Goal: Task Accomplishment & Management: Complete application form

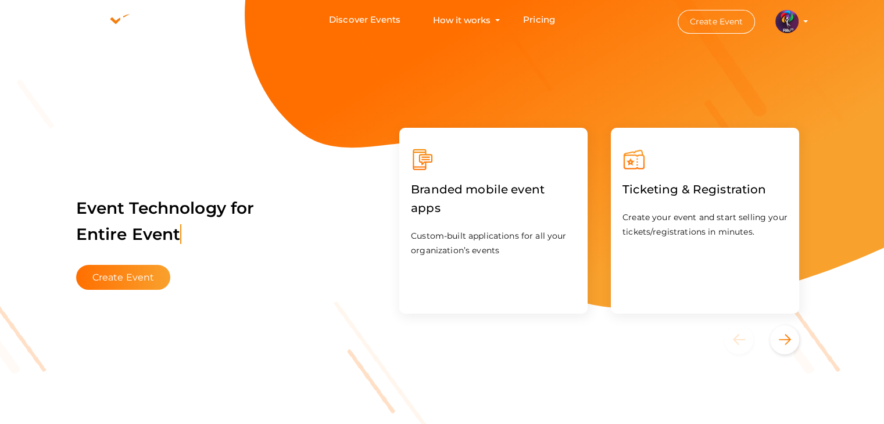
click at [796, 24] on img at bounding box center [786, 21] width 23 height 23
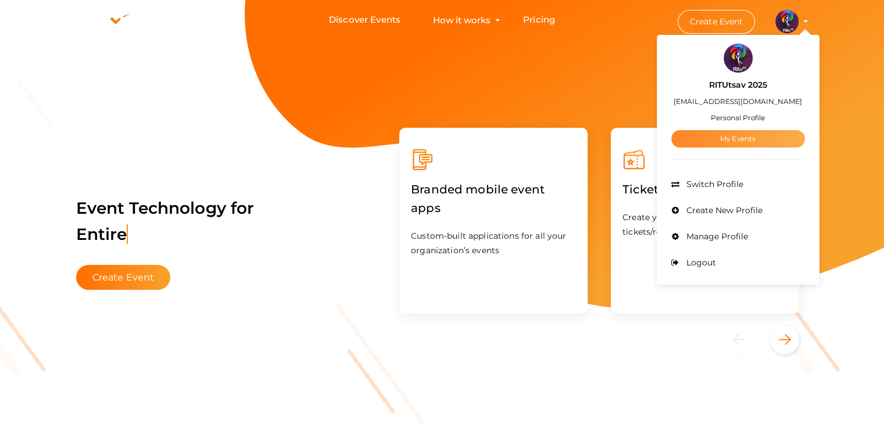
click at [732, 134] on link "My Events" at bounding box center [738, 138] width 134 height 17
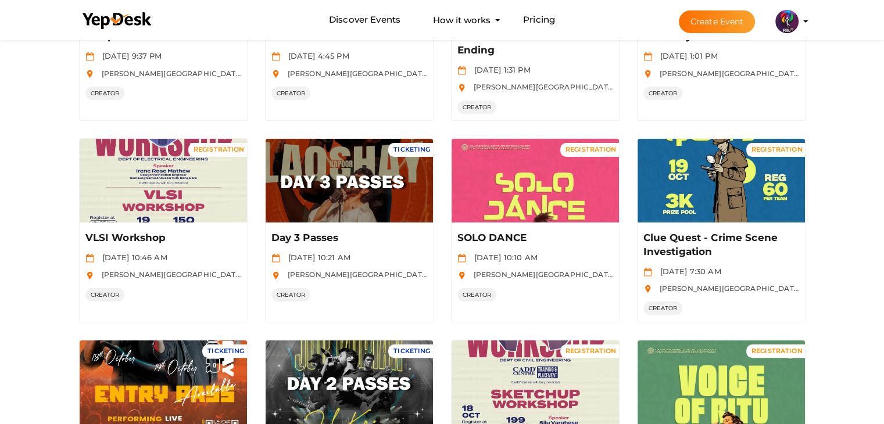
scroll to position [214, 0]
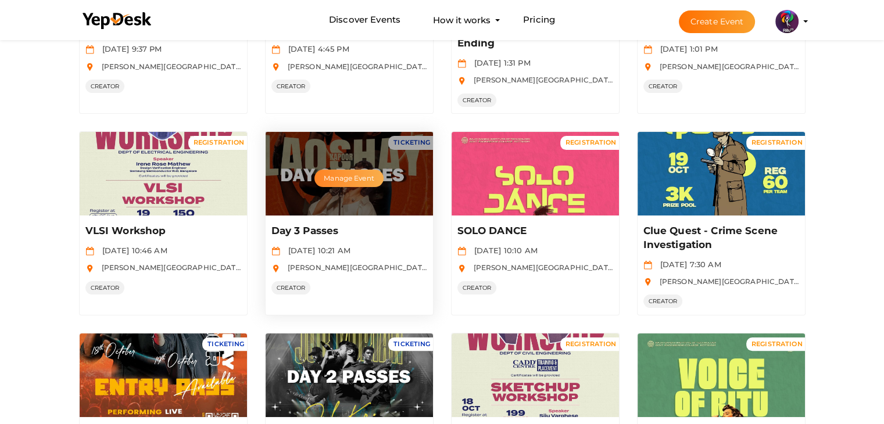
click at [368, 170] on button "Manage Event" at bounding box center [348, 178] width 69 height 17
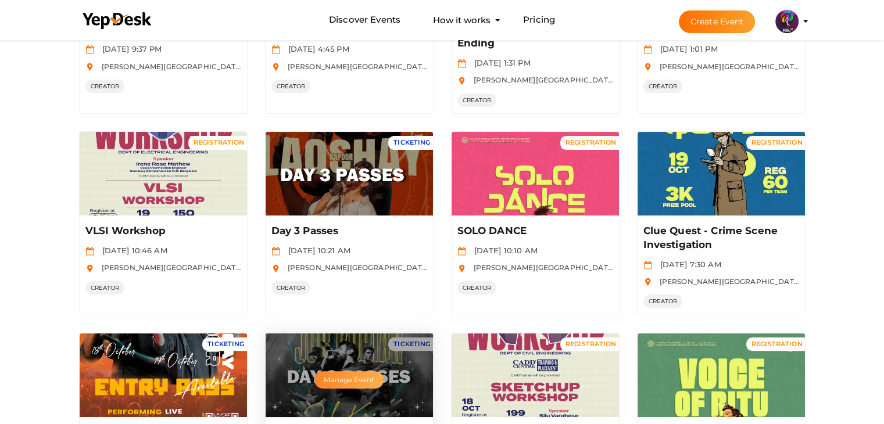
click at [366, 382] on button "Manage Event" at bounding box center [348, 379] width 69 height 17
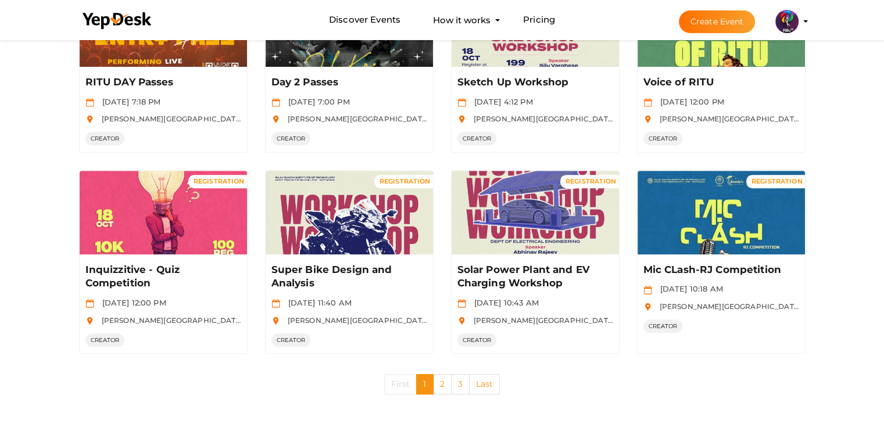
scroll to position [565, 0]
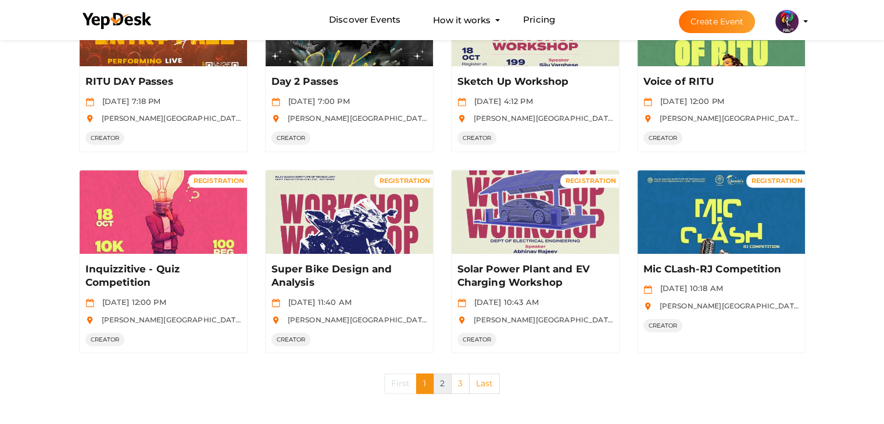
click at [441, 385] on link "2" at bounding box center [442, 384] width 19 height 20
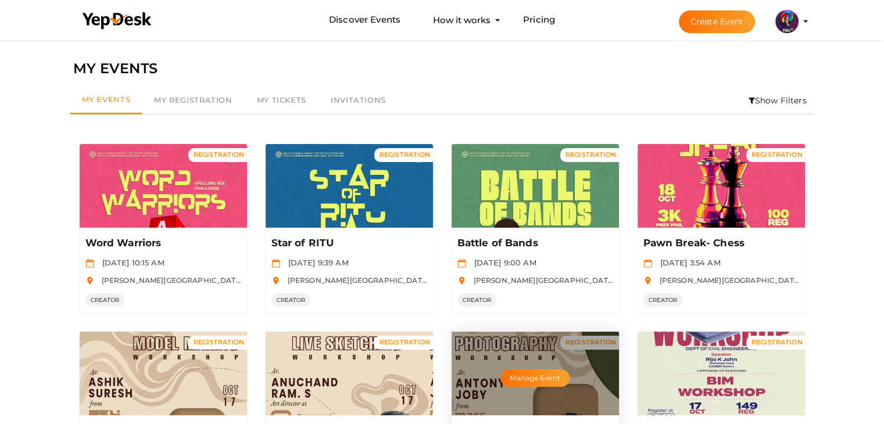
scroll to position [551, 0]
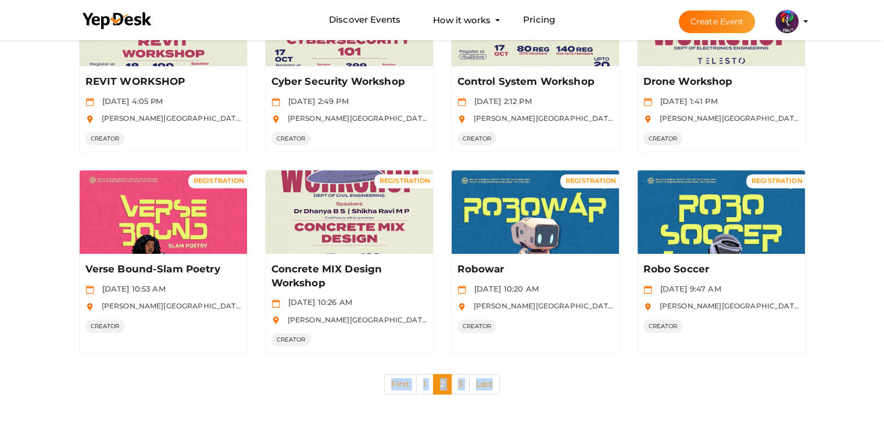
drag, startPoint x: 467, startPoint y: 392, endPoint x: 454, endPoint y: 370, distance: 25.0
click at [454, 370] on div "First 1 2 3 Last" at bounding box center [442, 385] width 761 height 44
click at [456, 375] on link "3" at bounding box center [460, 384] width 19 height 20
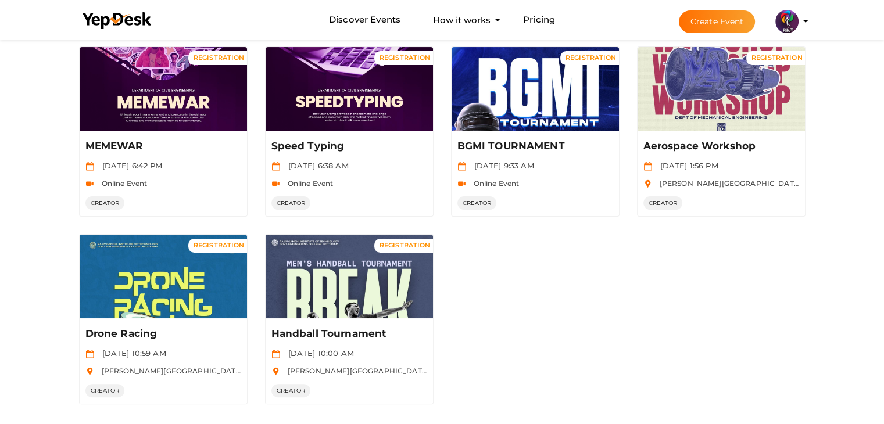
scroll to position [284, 0]
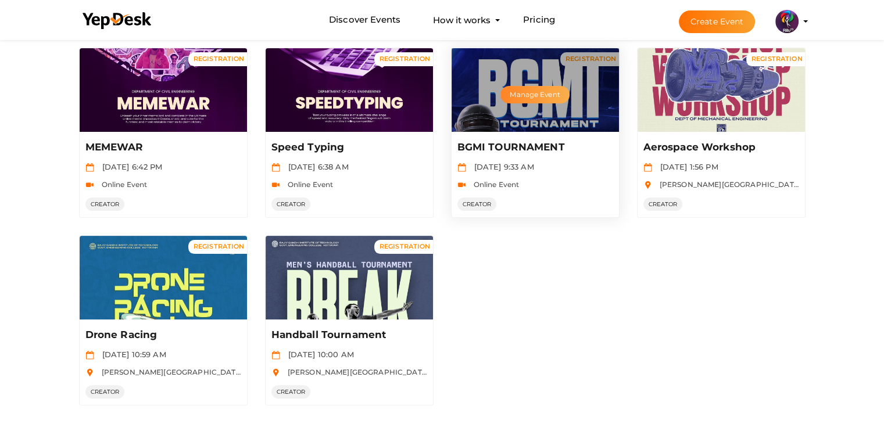
click at [558, 88] on button "Manage Event" at bounding box center [534, 94] width 69 height 17
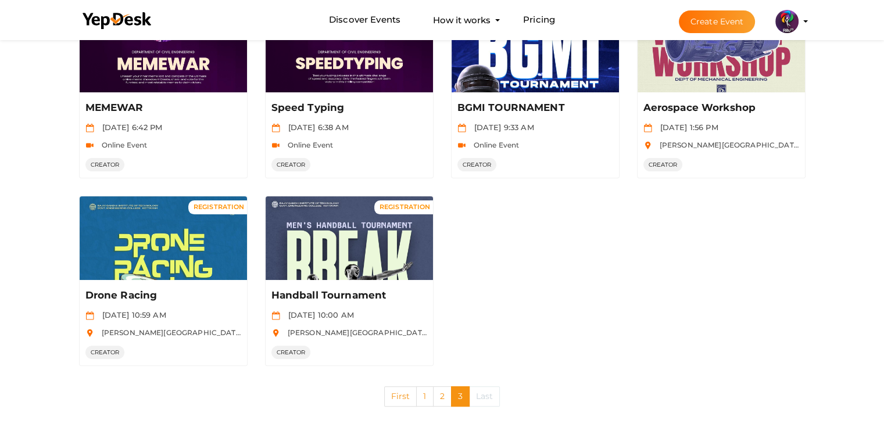
scroll to position [336, 0]
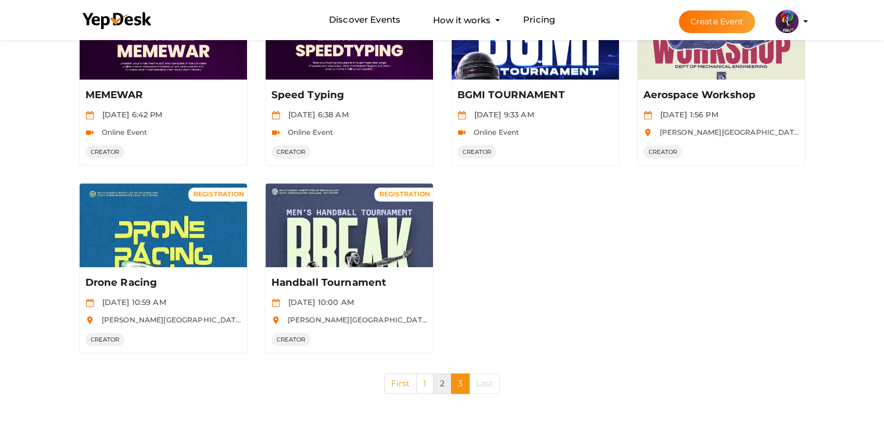
click at [437, 380] on link "2" at bounding box center [442, 384] width 19 height 20
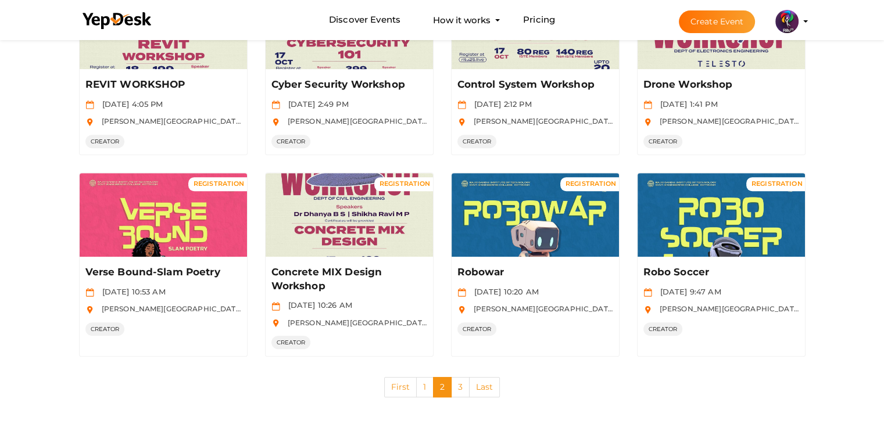
scroll to position [551, 0]
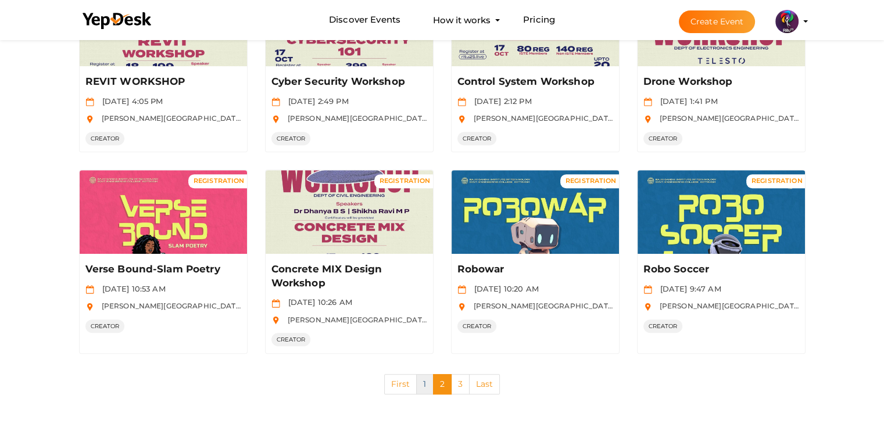
click at [426, 383] on link "1" at bounding box center [424, 384] width 17 height 20
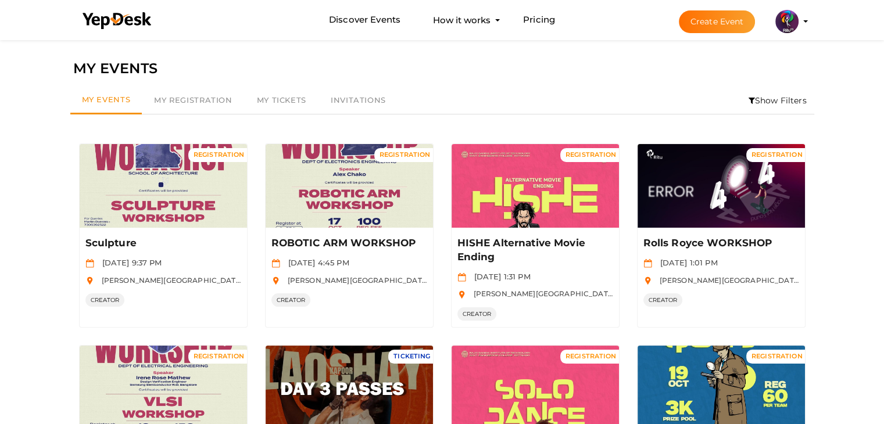
click at [732, 16] on button "Create Event" at bounding box center [717, 21] width 77 height 23
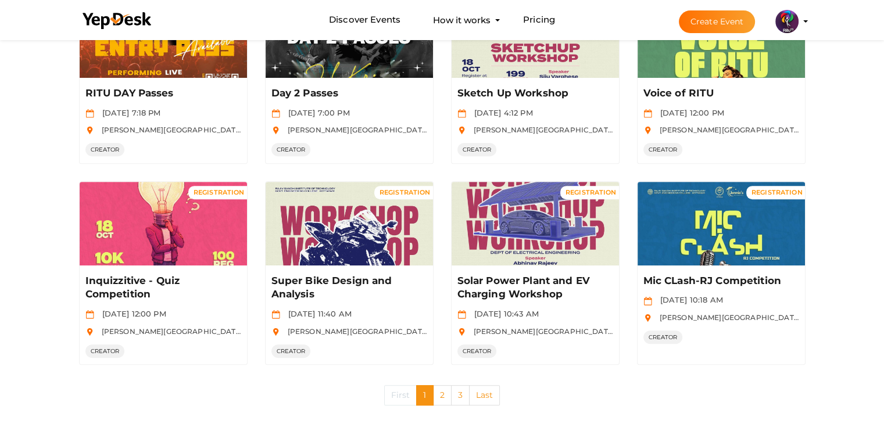
scroll to position [565, 0]
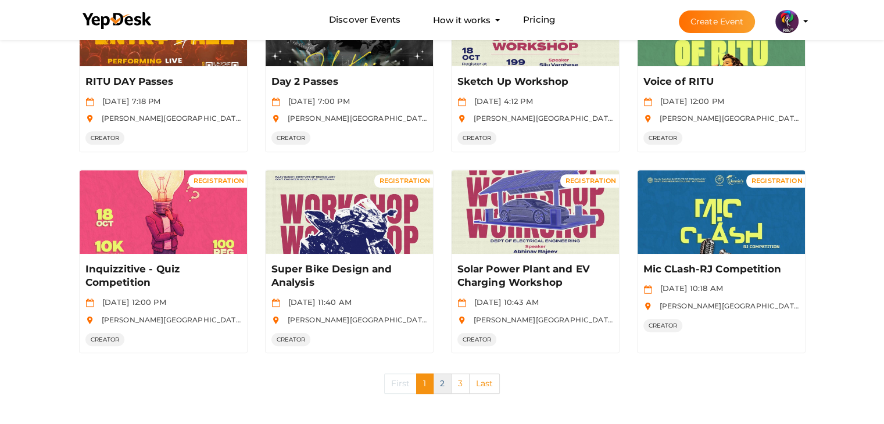
click at [444, 381] on link "2" at bounding box center [442, 384] width 19 height 20
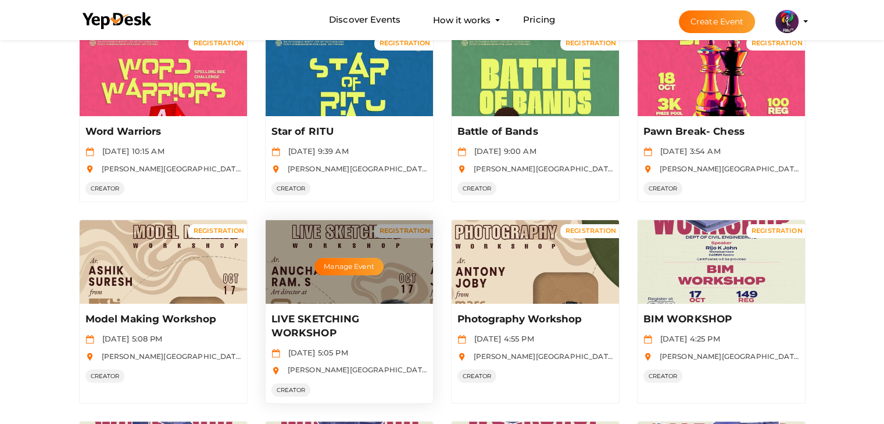
scroll to position [128, 0]
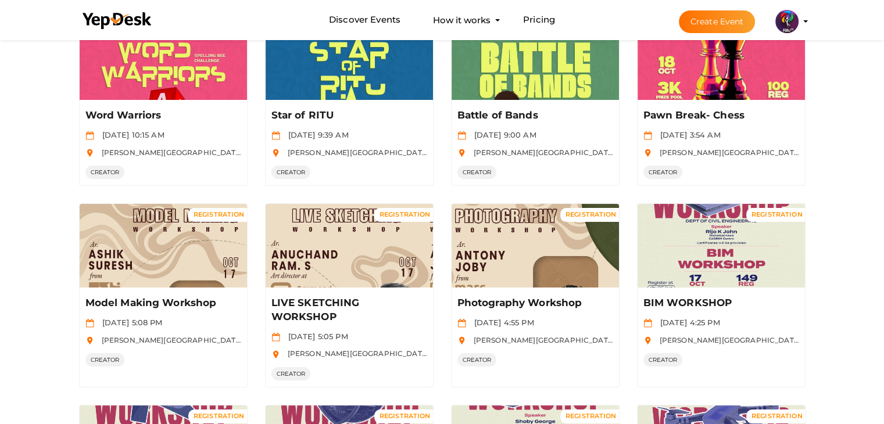
click at [732, 23] on button "Create Event" at bounding box center [717, 21] width 77 height 23
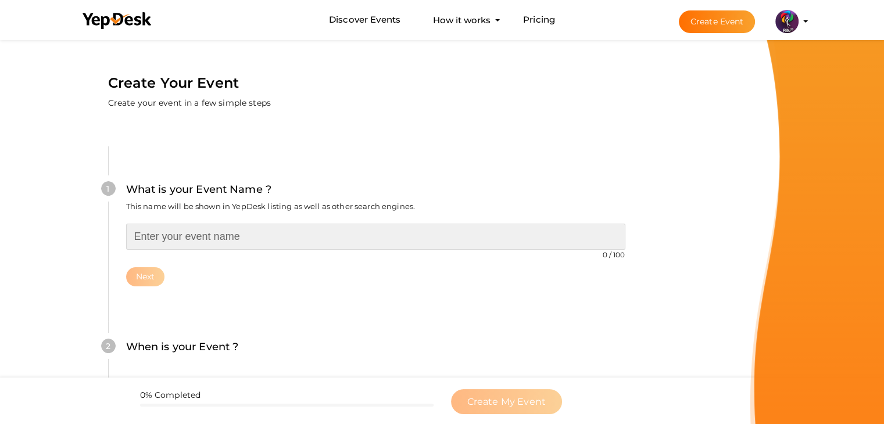
click at [458, 228] on input "text" at bounding box center [375, 237] width 499 height 26
type input "Origami WORKSHOP"
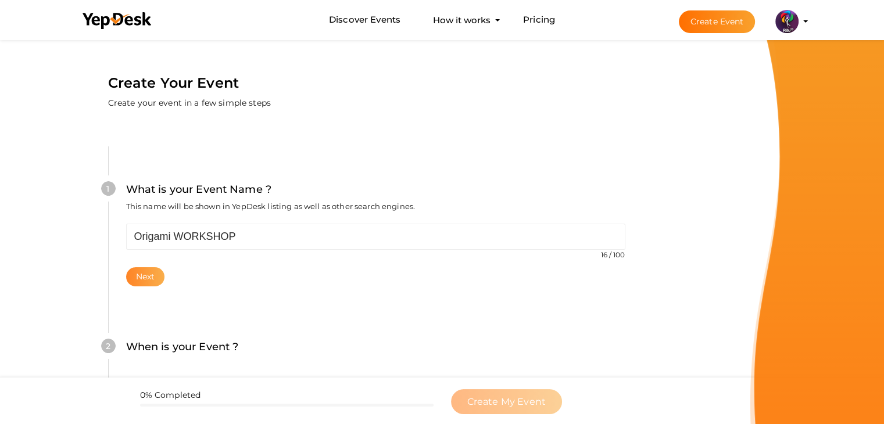
click at [142, 284] on button "Next" at bounding box center [145, 276] width 39 height 19
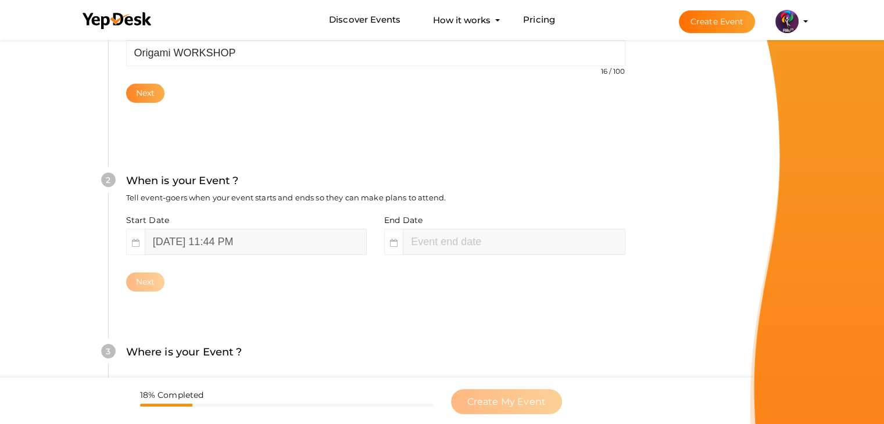
scroll to position [239, 0]
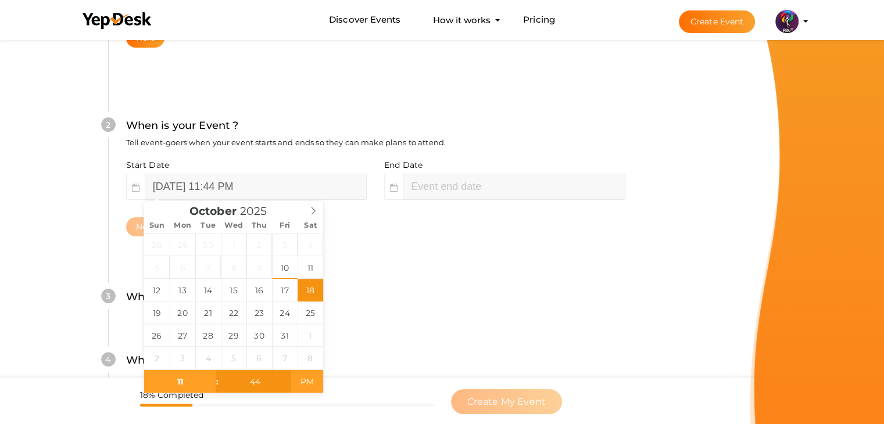
type input "October 18, 2025 11:44 AM"
click at [312, 373] on span "AM" at bounding box center [307, 381] width 32 height 23
type input "01"
type input "44"
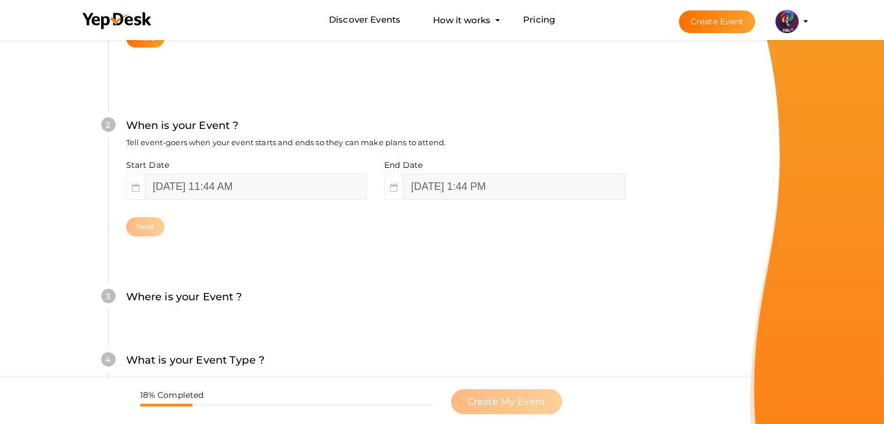
click at [386, 291] on div "Where is your Event ? Tell event-goers where your event location is." at bounding box center [375, 303] width 499 height 28
click at [310, 319] on div "3 Where is your Event ? Tell event-goers where your event location is. Venue On…" at bounding box center [375, 302] width 535 height 63
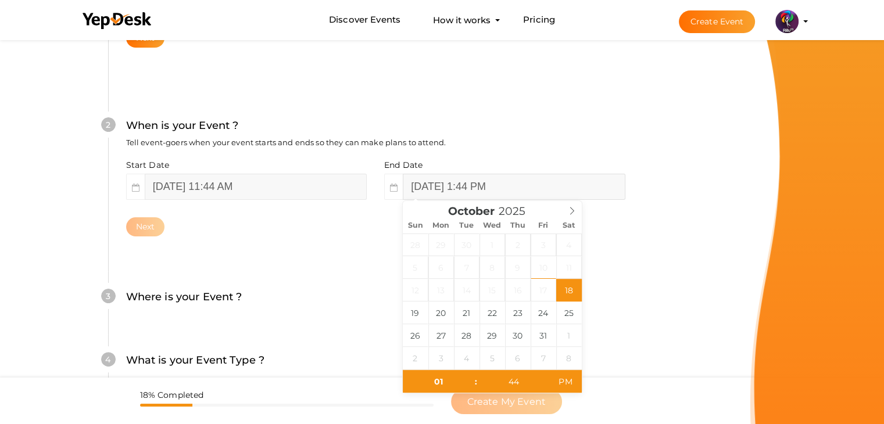
click at [469, 179] on input "October 18, 2025 1:44 PM" at bounding box center [514, 187] width 222 height 26
type input "October 18, 2025 1:44 PM"
click at [112, 295] on div "3" at bounding box center [108, 296] width 15 height 15
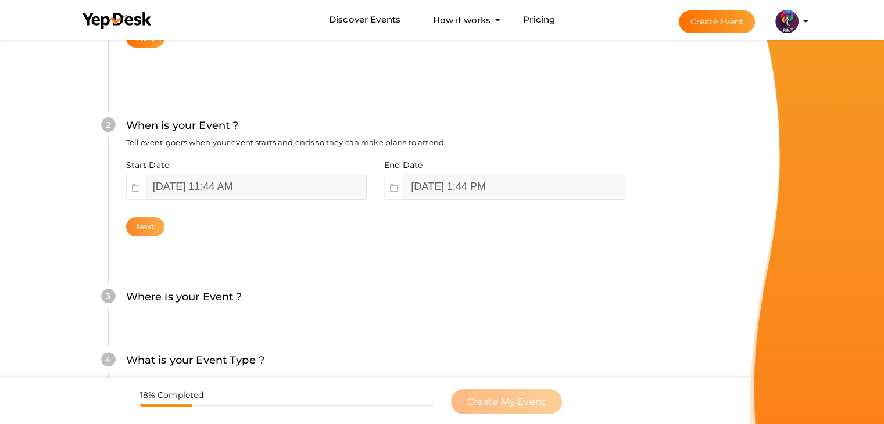
click at [148, 221] on button "Next" at bounding box center [145, 226] width 39 height 19
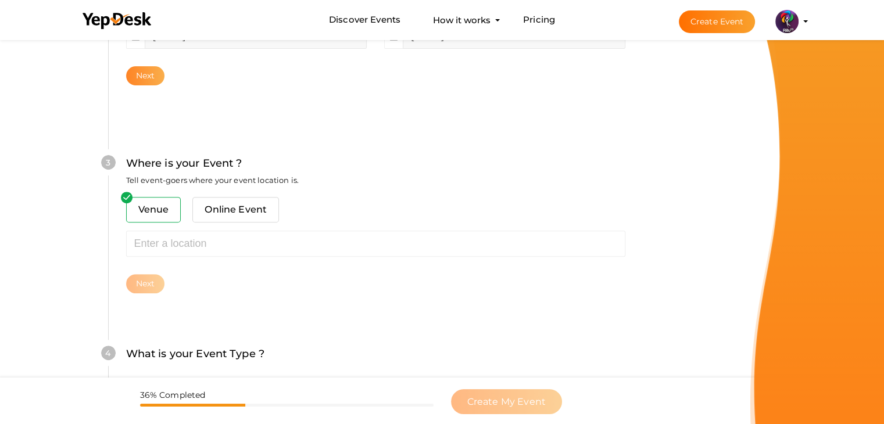
scroll to position [428, 0]
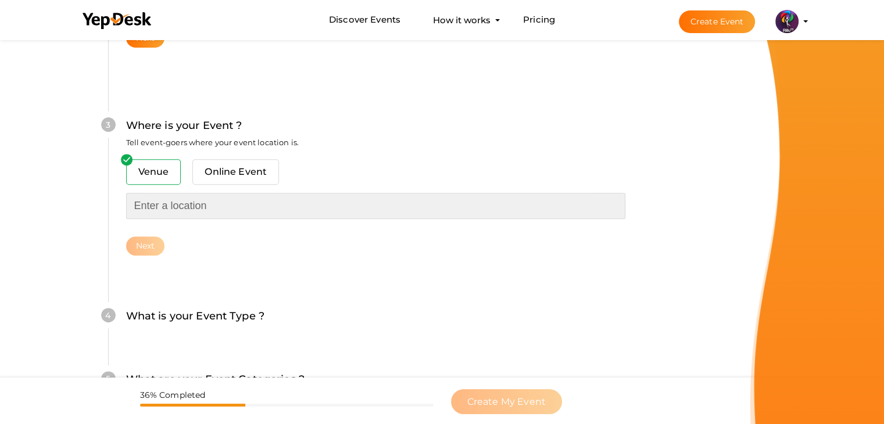
click at [180, 207] on input "text" at bounding box center [375, 206] width 499 height 26
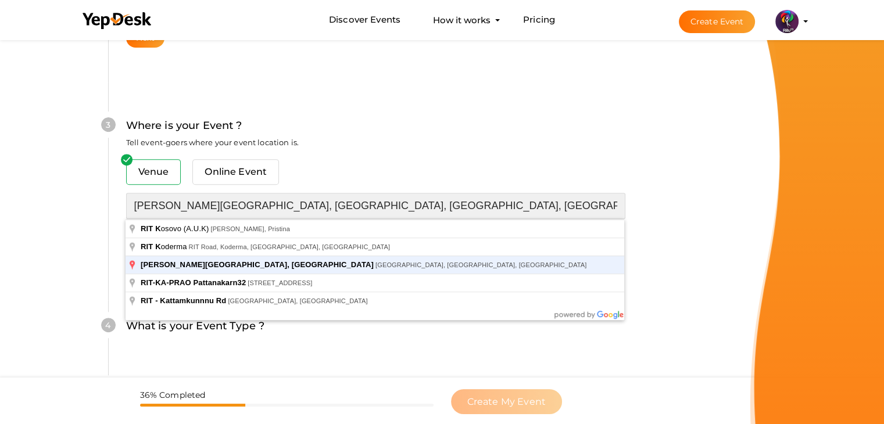
type input "RAJIV GANDHI INSTITUTE OF TECHNOLOGY, KOTTAYAM, Pampady, Kerala, India"
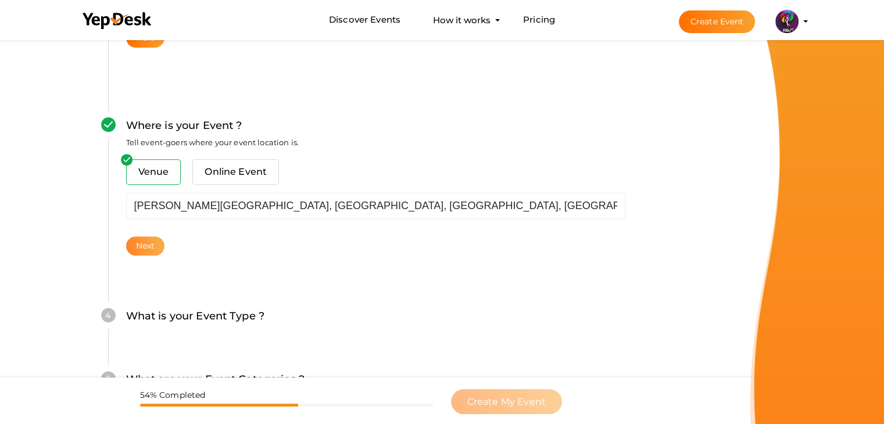
click at [160, 248] on button "Next" at bounding box center [145, 246] width 39 height 19
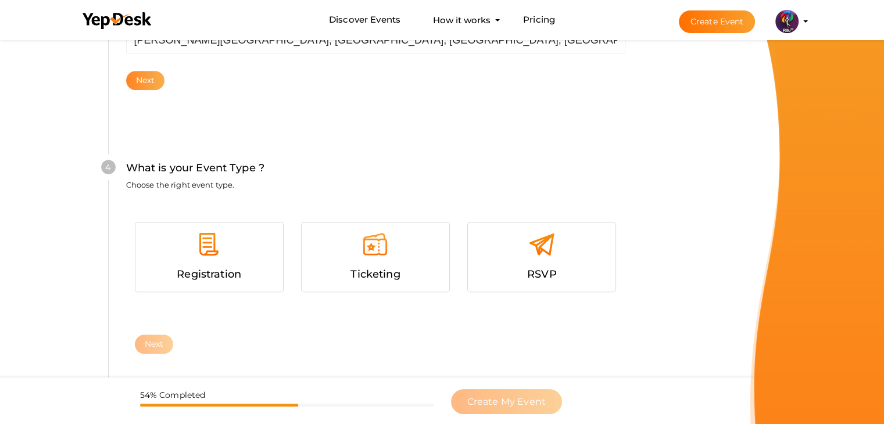
scroll to position [636, 0]
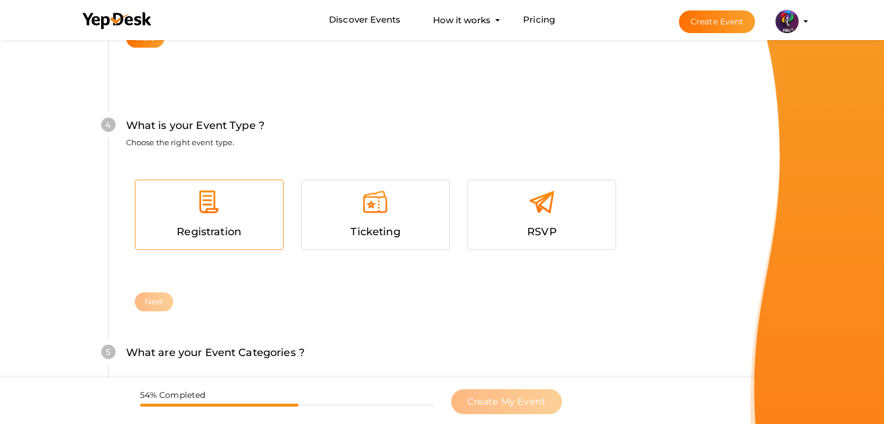
click at [195, 230] on span "Registration" at bounding box center [209, 232] width 65 height 13
click at [162, 289] on div "Registration Ticketing RSVP Next" at bounding box center [375, 225] width 499 height 133
click at [163, 305] on button "Next" at bounding box center [154, 301] width 39 height 19
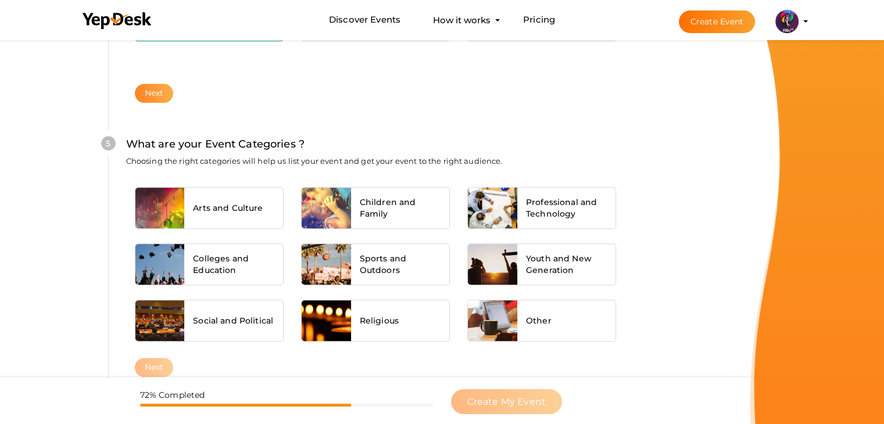
scroll to position [879, 0]
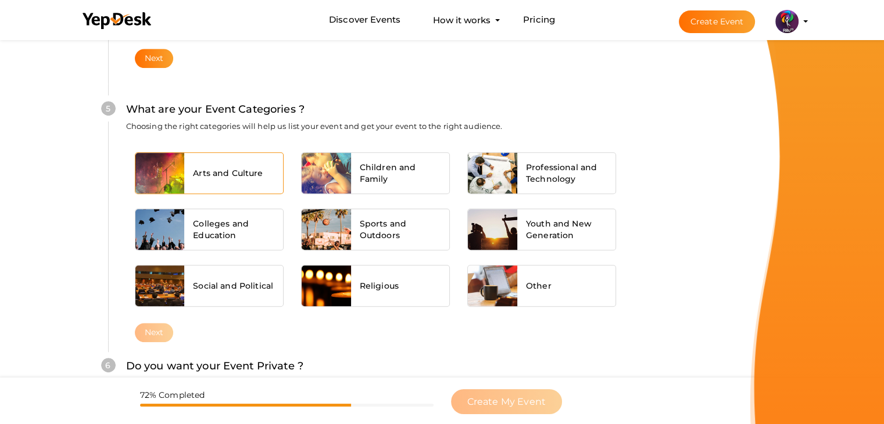
click at [202, 173] on span "Arts and Culture" at bounding box center [228, 173] width 70 height 12
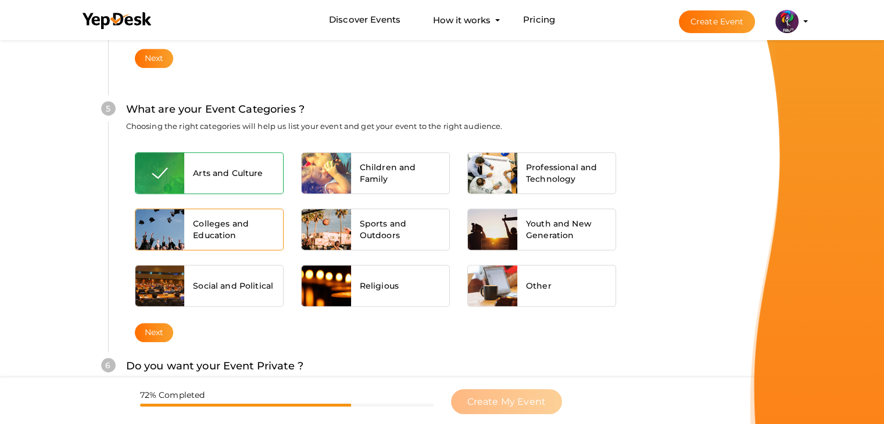
click at [217, 218] on span "Colleges and Education" at bounding box center [233, 229] width 81 height 23
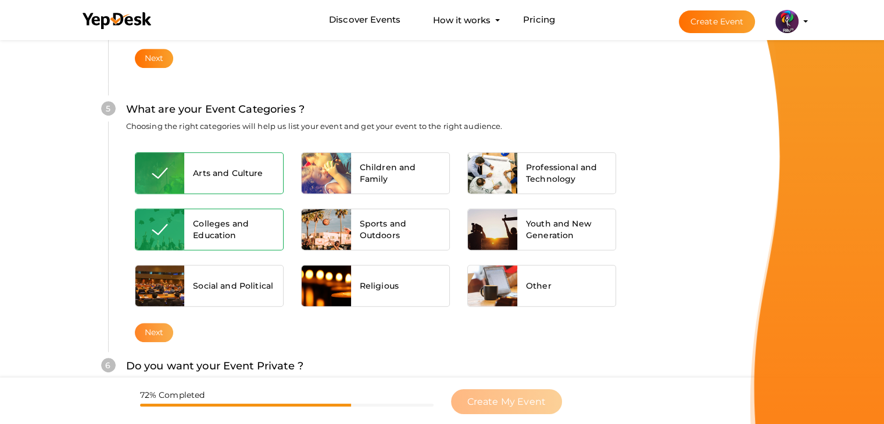
click at [166, 328] on button "Next" at bounding box center [154, 332] width 39 height 19
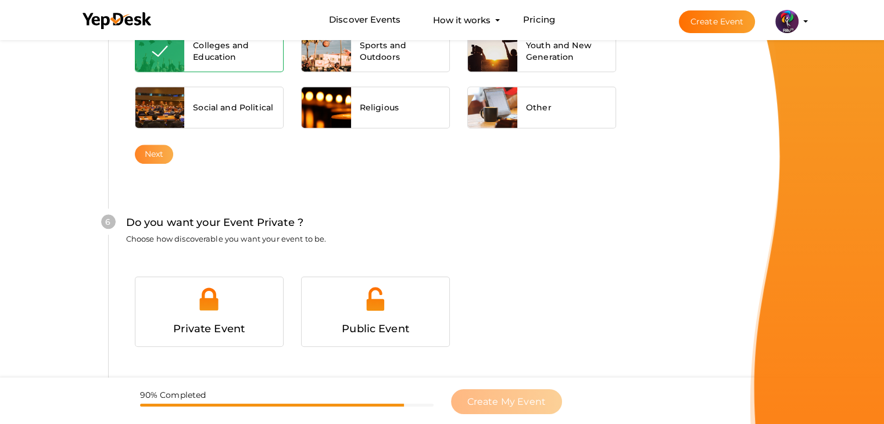
scroll to position [1135, 0]
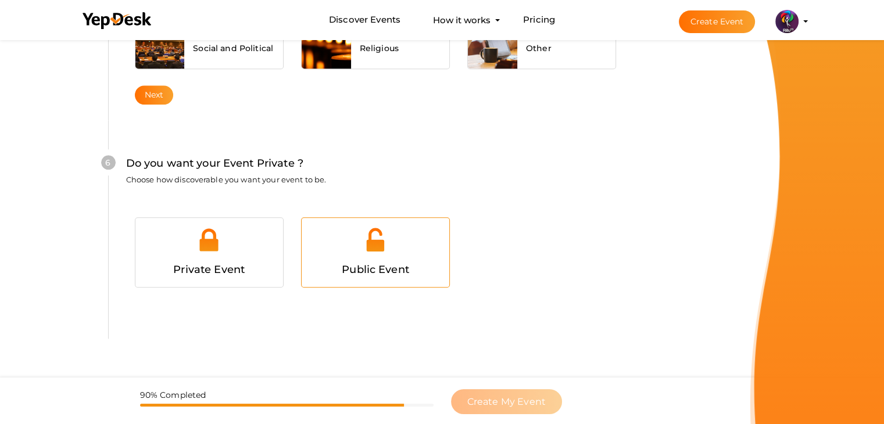
click at [351, 223] on div "Public Event" at bounding box center [376, 252] width 148 height 69
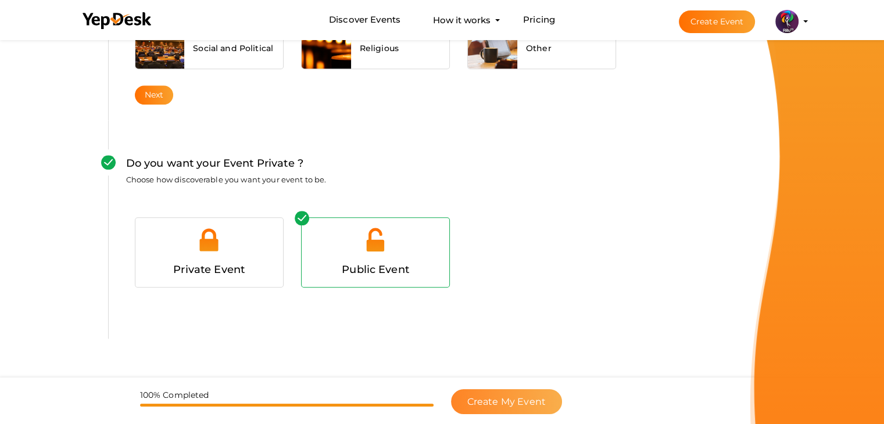
click at [493, 394] on button "Create My Event" at bounding box center [506, 401] width 111 height 25
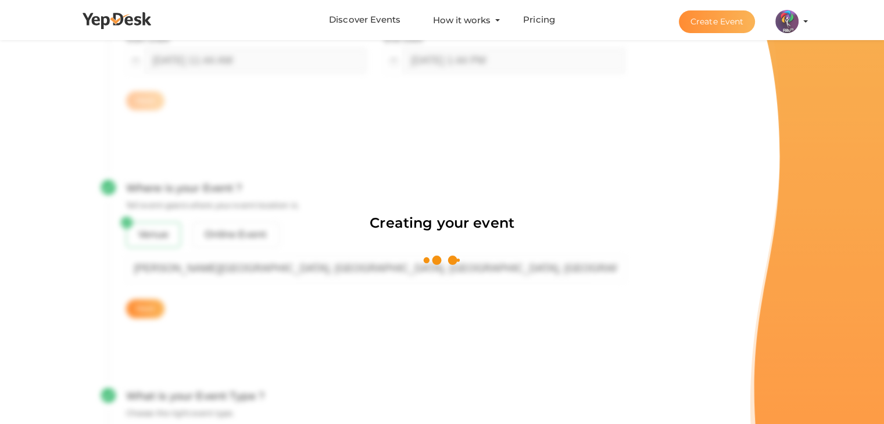
scroll to position [174, 0]
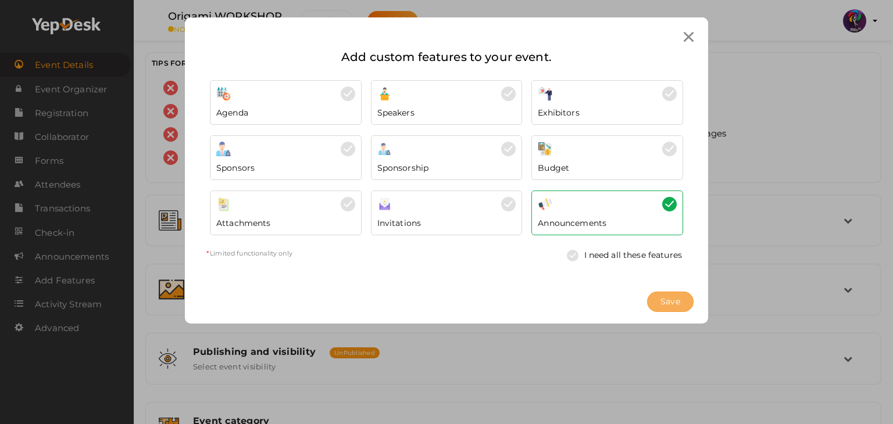
click at [683, 295] on button "Save" at bounding box center [670, 302] width 47 height 20
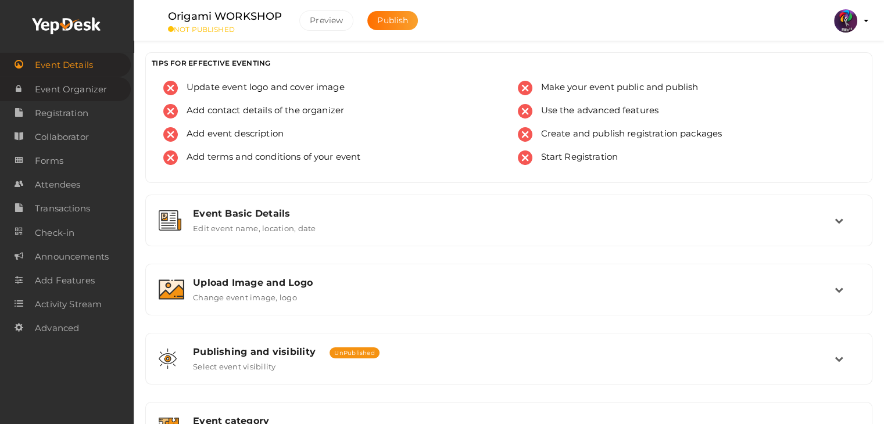
click at [96, 80] on span "Event Organizer" at bounding box center [71, 89] width 72 height 23
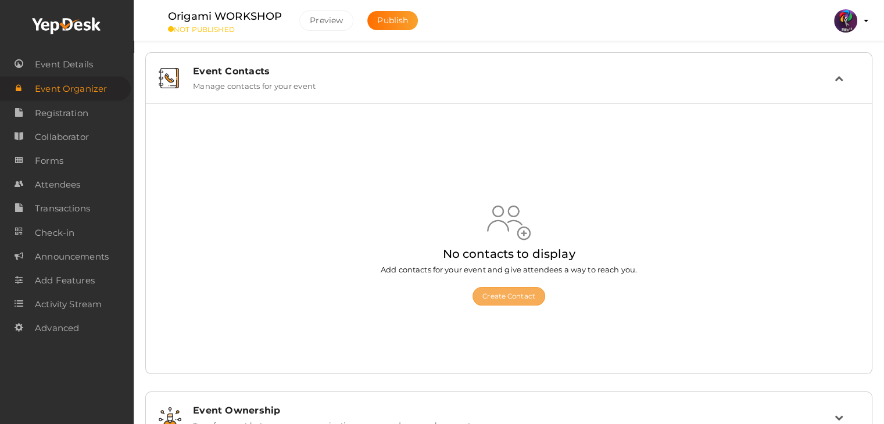
click at [503, 294] on button "Create Contact" at bounding box center [509, 296] width 73 height 19
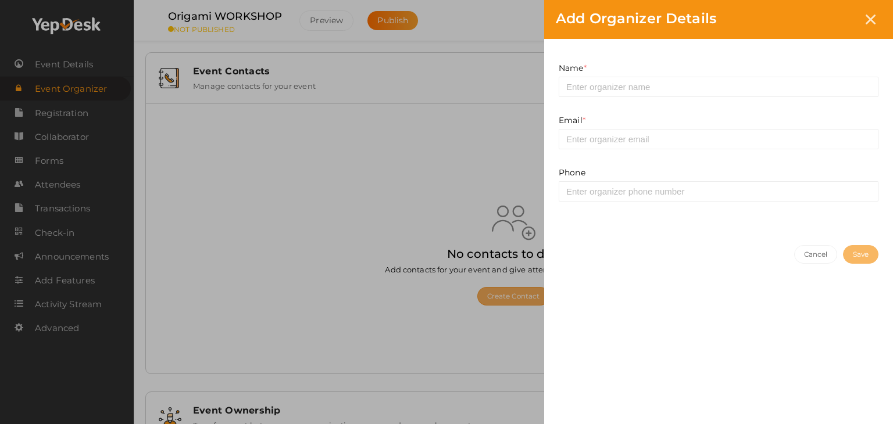
click at [503, 294] on div "Add Organizer Details Name * This field is Required. Email * This field is Requ…" at bounding box center [446, 212] width 893 height 424
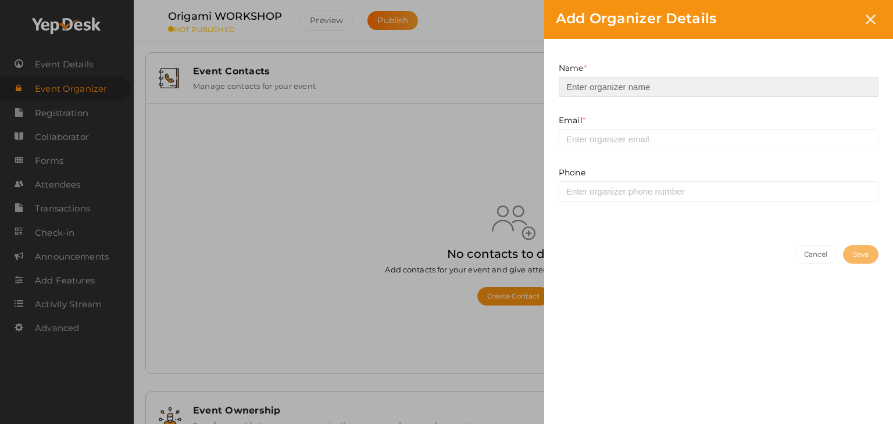
click at [618, 77] on input at bounding box center [719, 87] width 320 height 20
type input "Aslesha"
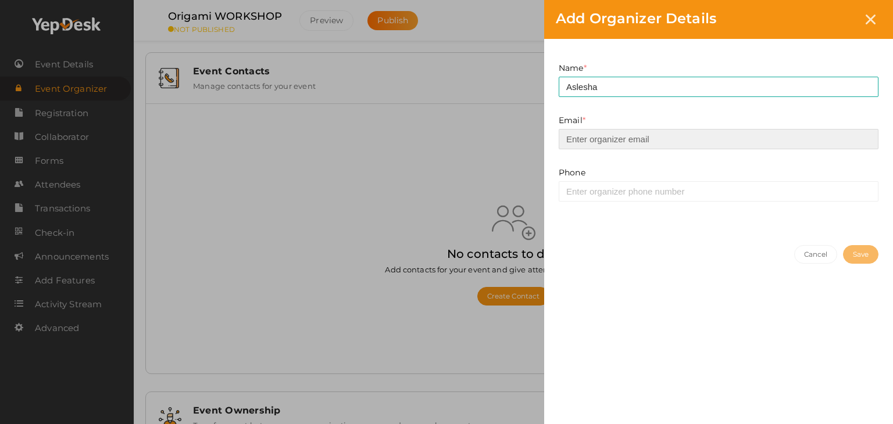
click at [632, 145] on input "email" at bounding box center [719, 139] width 320 height 20
type input "prabhavnarayanan7474@gmail.com"
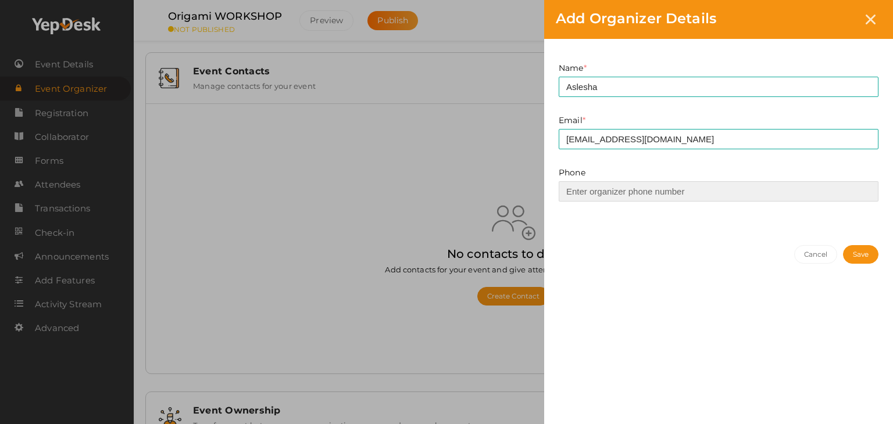
click at [649, 188] on input at bounding box center [719, 191] width 320 height 20
type input "8590820084"
click at [849, 249] on button "Save" at bounding box center [860, 254] width 35 height 19
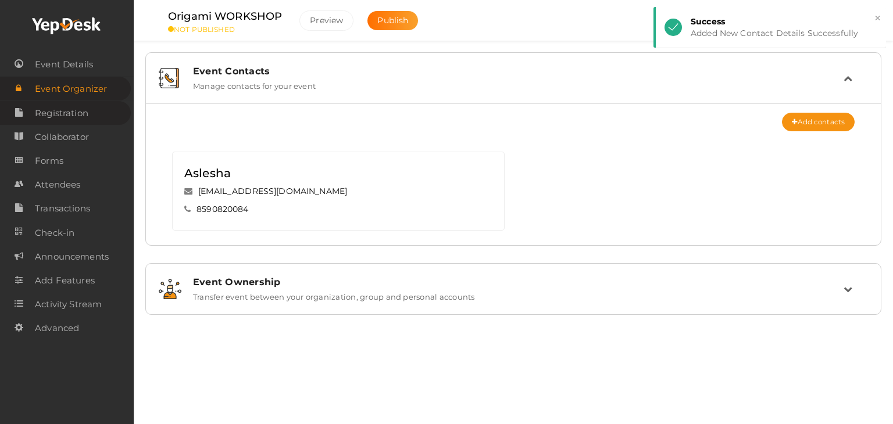
click at [51, 120] on span "Registration" at bounding box center [61, 113] width 53 height 23
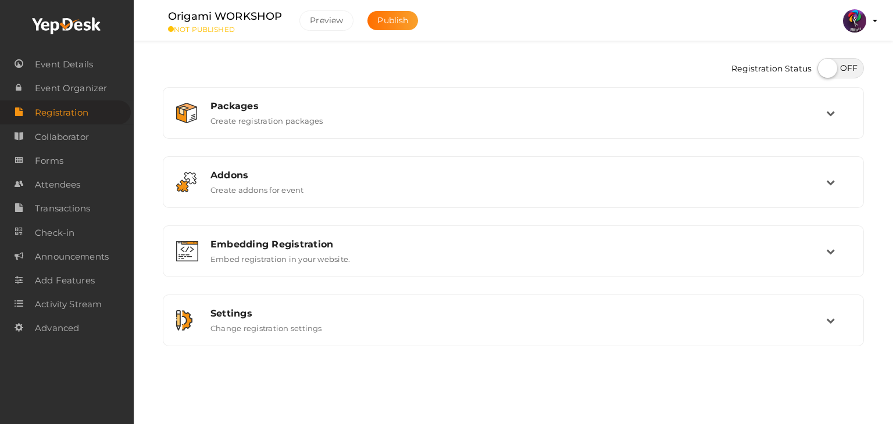
click at [841, 69] on label at bounding box center [840, 68] width 47 height 20
click at [825, 68] on input "checkbox" at bounding box center [821, 64] width 8 height 8
checkbox input "true"
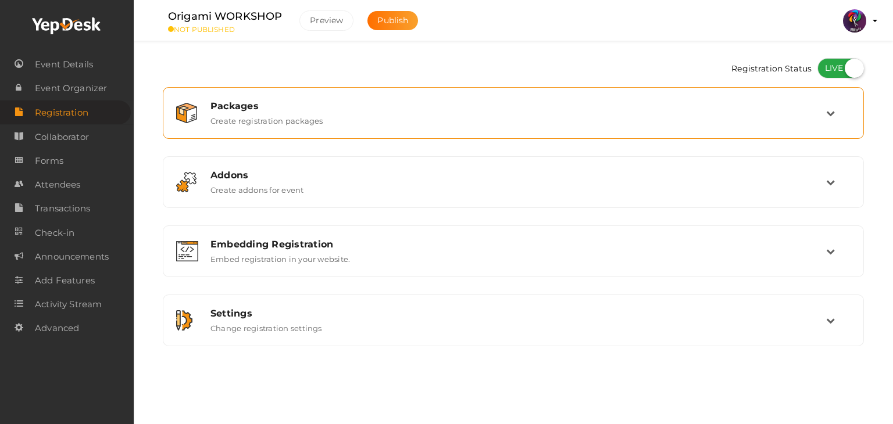
click at [777, 110] on div "Packages" at bounding box center [518, 106] width 616 height 11
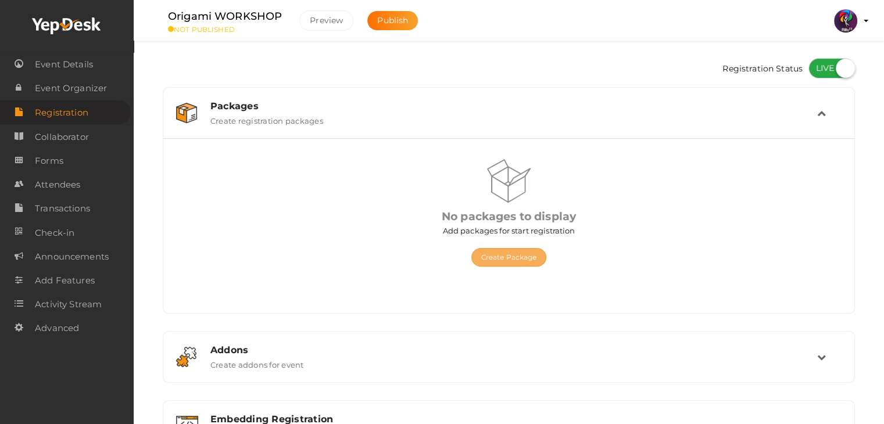
click at [539, 252] on button "Create Package" at bounding box center [509, 257] width 76 height 19
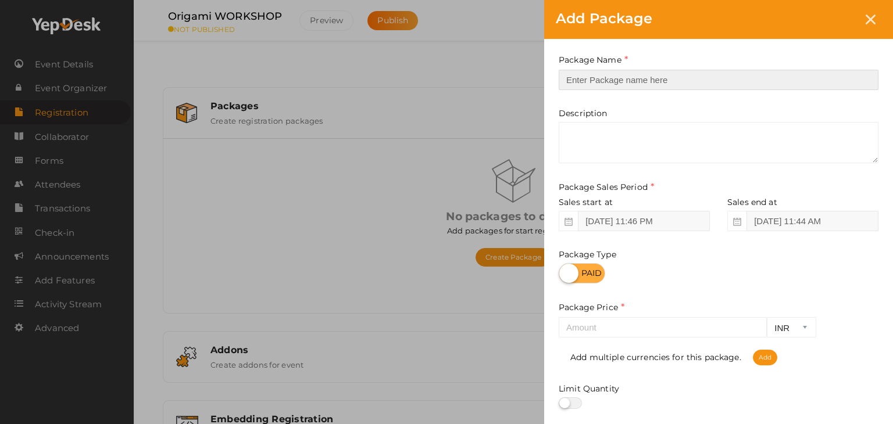
click at [615, 84] on input "text" at bounding box center [719, 80] width 320 height 20
type input "Registration"
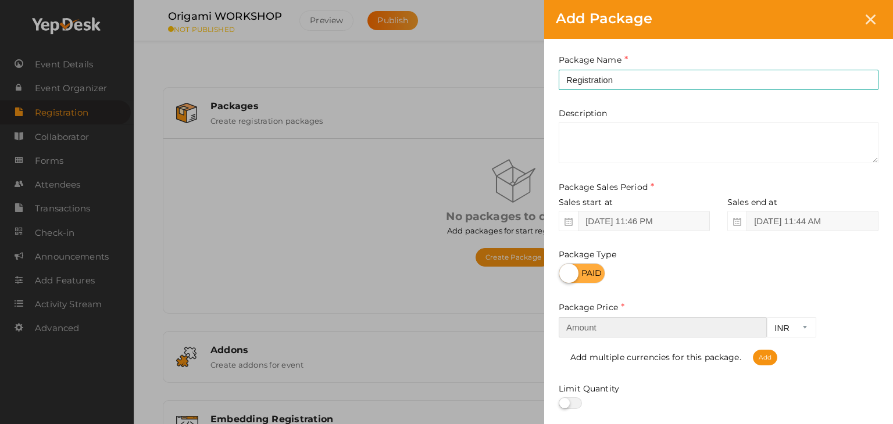
click at [663, 324] on input "number" at bounding box center [663, 327] width 208 height 20
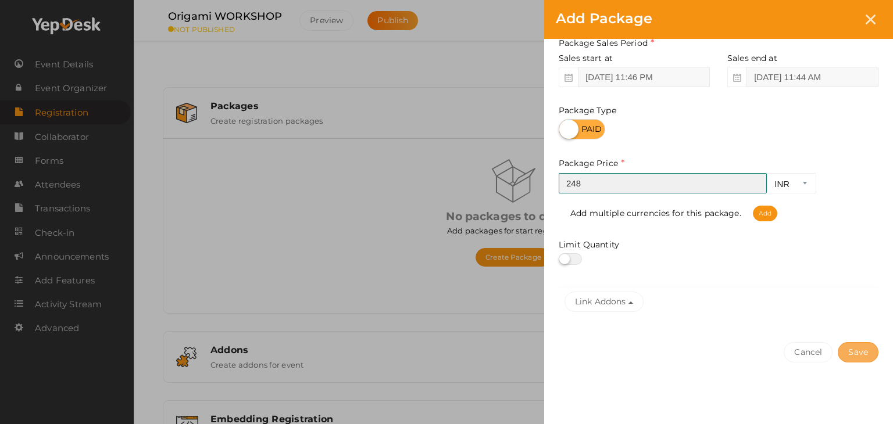
type input "248"
click at [854, 352] on button "Save" at bounding box center [858, 352] width 41 height 20
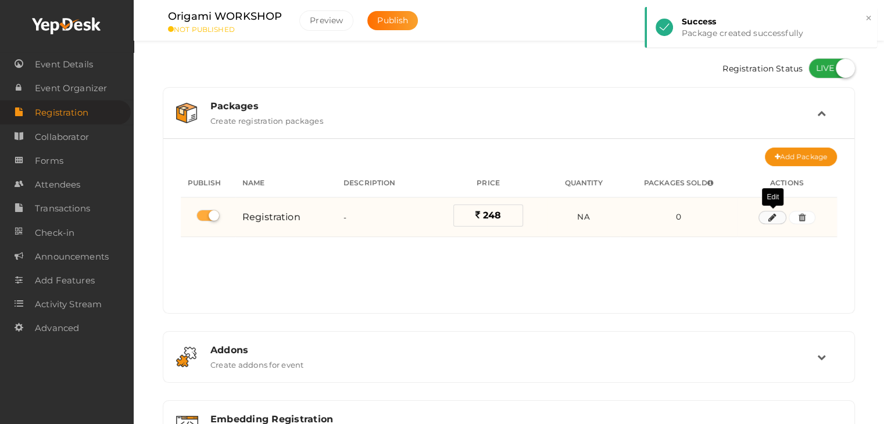
click at [771, 222] on button "button" at bounding box center [773, 218] width 28 height 14
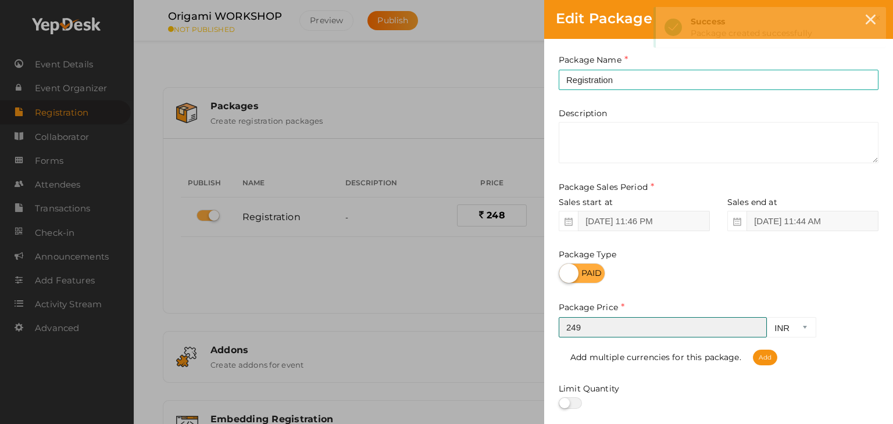
type input "249"
click at [757, 326] on input "249" at bounding box center [663, 327] width 208 height 20
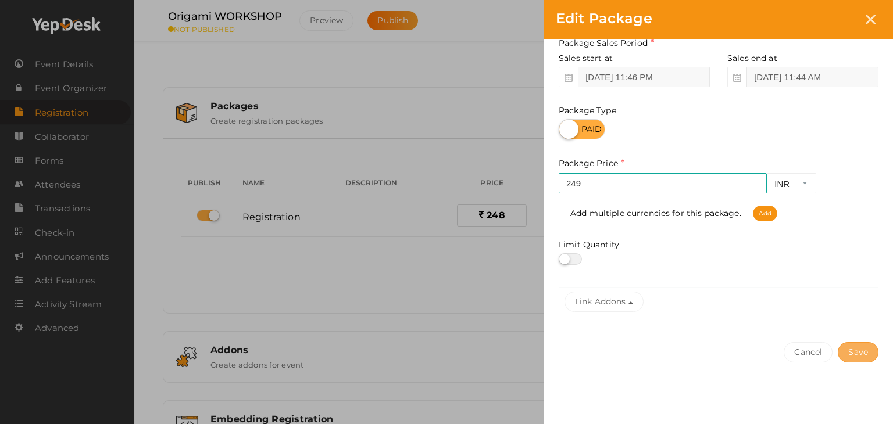
click at [859, 357] on button "Save" at bounding box center [858, 352] width 41 height 20
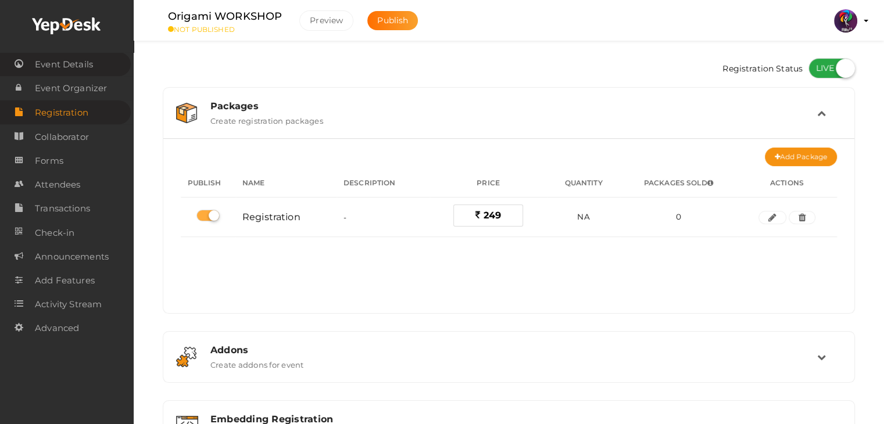
click at [87, 75] on span "Event Details" at bounding box center [64, 64] width 58 height 23
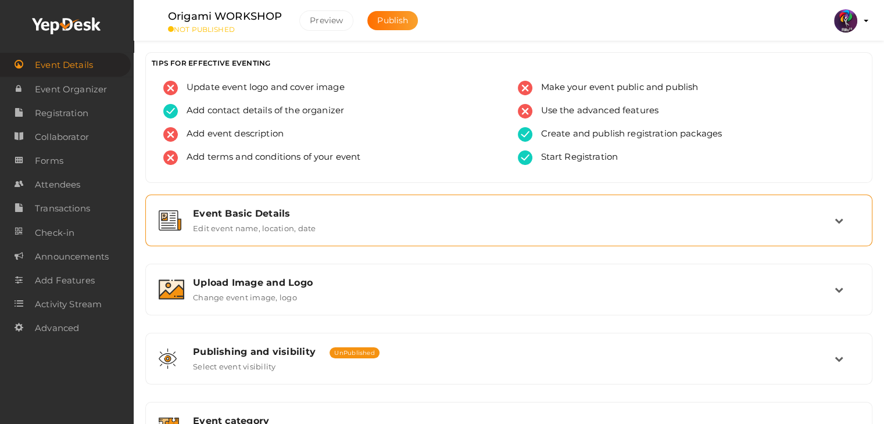
click at [258, 208] on div "Event Basic Details" at bounding box center [514, 213] width 642 height 11
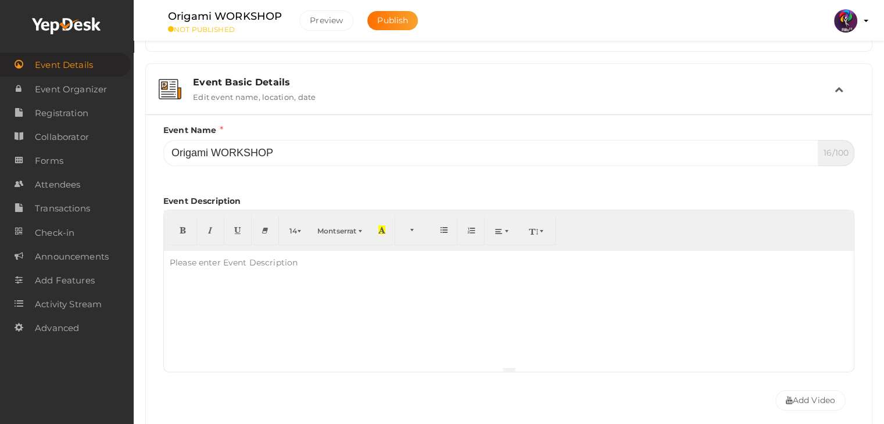
scroll to position [14, 0]
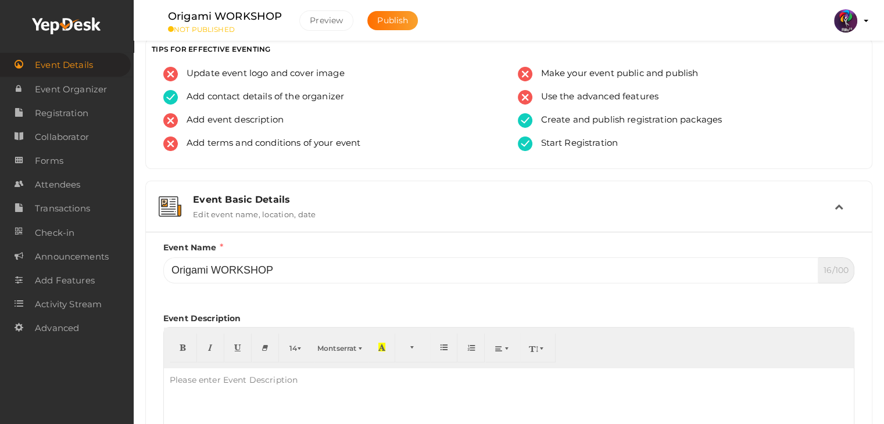
click at [329, 206] on div "Event Basic Details Edit event name, location, date" at bounding box center [509, 206] width 650 height 25
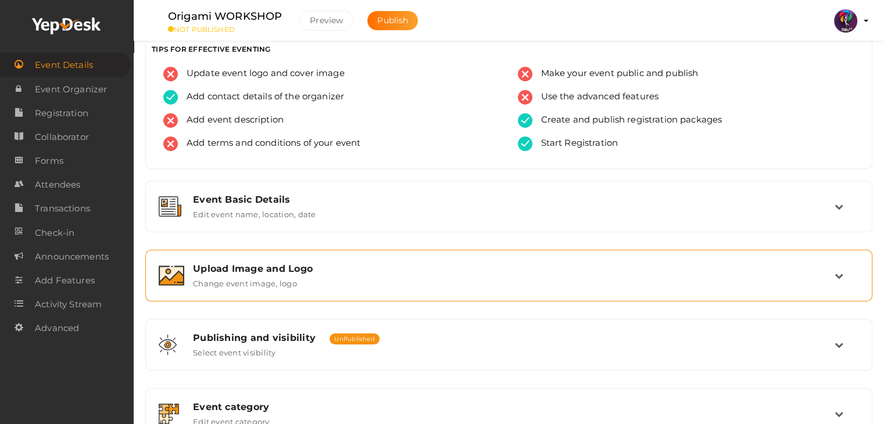
click at [334, 273] on div "Upload Image and Logo" at bounding box center [514, 268] width 642 height 11
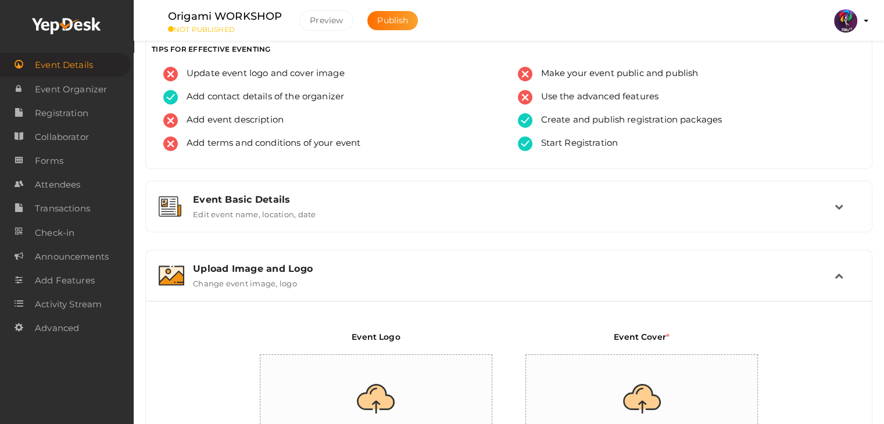
click at [428, 387] on input "file" at bounding box center [376, 406] width 233 height 102
type input "C:\fakepath\logo yepdesk.png"
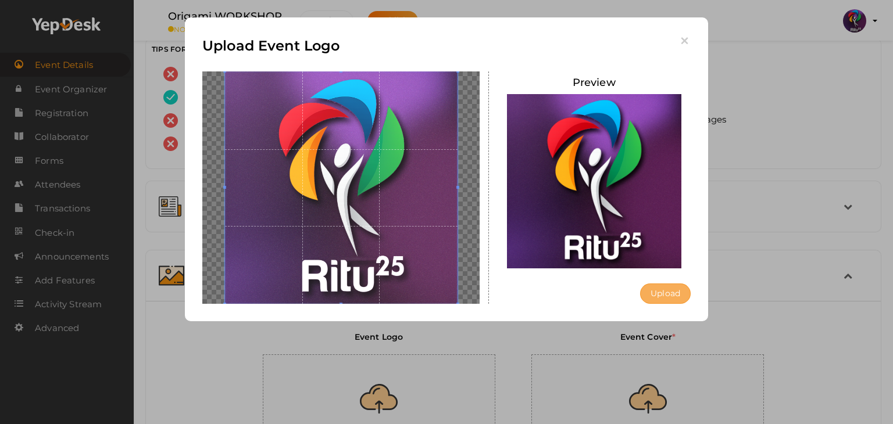
click at [669, 292] on button "Upload" at bounding box center [665, 294] width 51 height 20
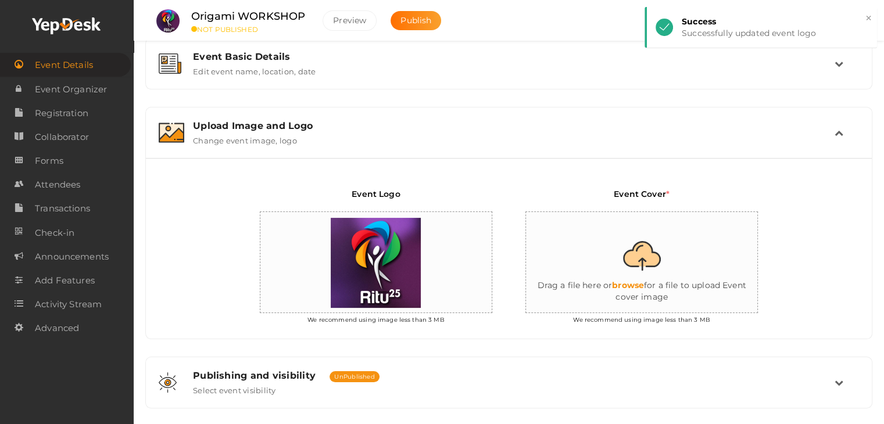
scroll to position [160, 0]
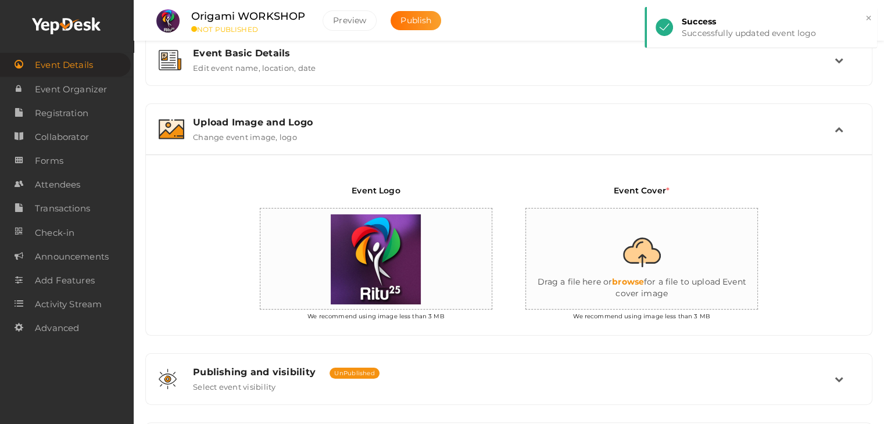
click at [633, 262] on input "file" at bounding box center [642, 260] width 233 height 102
type input "C:\fakepath\origami.jpg"
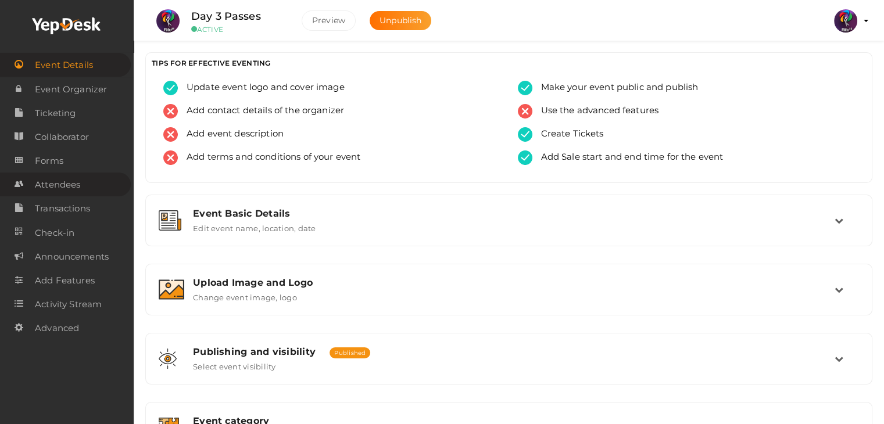
click at [85, 182] on link "Attendees" at bounding box center [65, 185] width 131 height 24
click at [57, 177] on span "Attendees" at bounding box center [57, 184] width 45 height 23
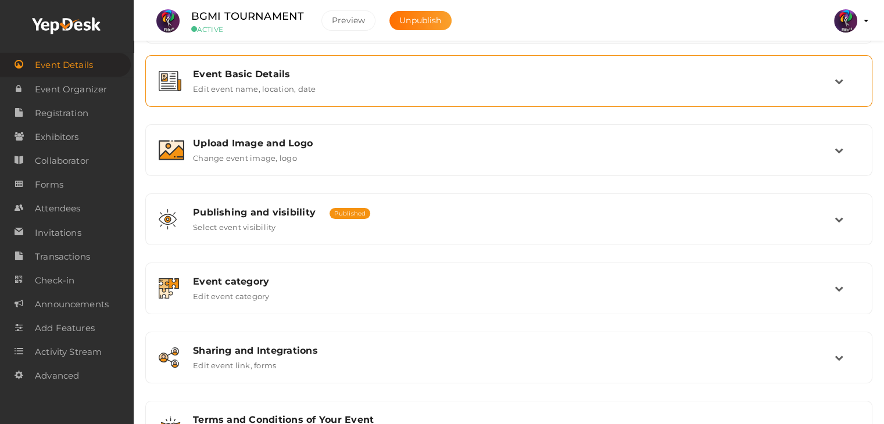
scroll to position [140, 0]
click at [306, 78] on div "Event Basic Details" at bounding box center [514, 74] width 642 height 11
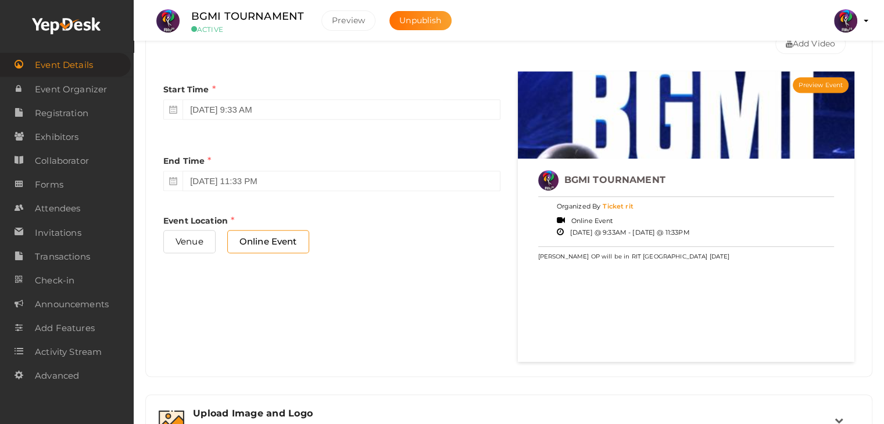
scroll to position [482, 0]
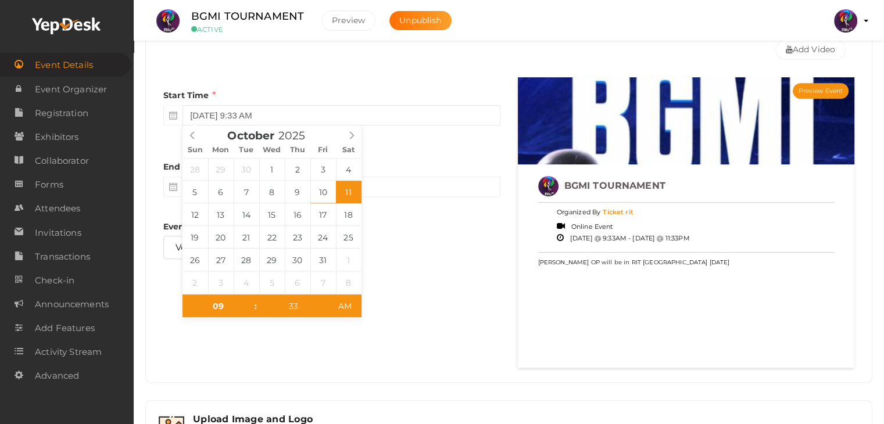
click at [305, 117] on input "[DATE] 9:33 AM" at bounding box center [341, 115] width 317 height 20
type input "[DATE] 9:33 AM"
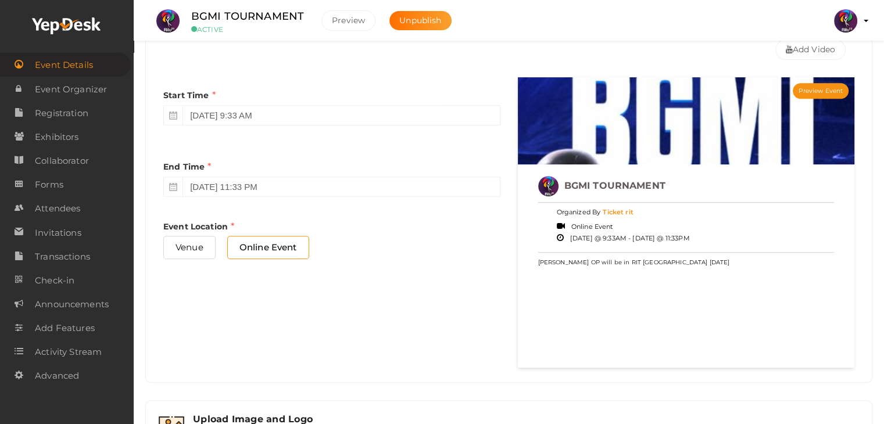
click at [400, 245] on div "Venue Online Event" at bounding box center [331, 251] width 337 height 31
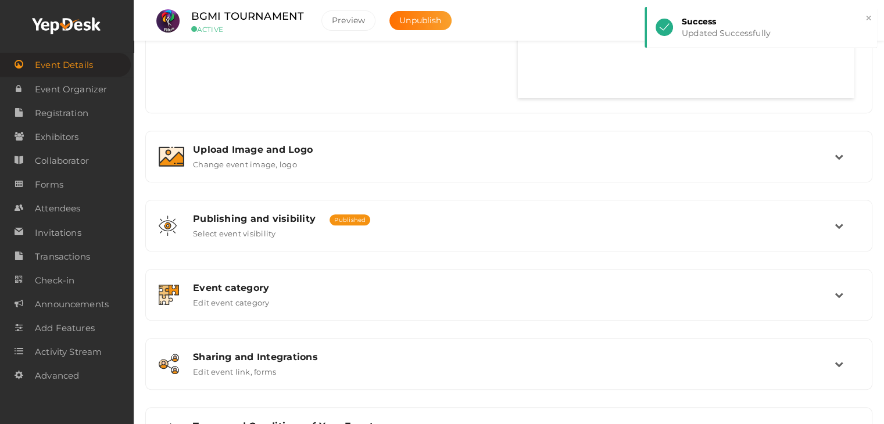
scroll to position [814, 0]
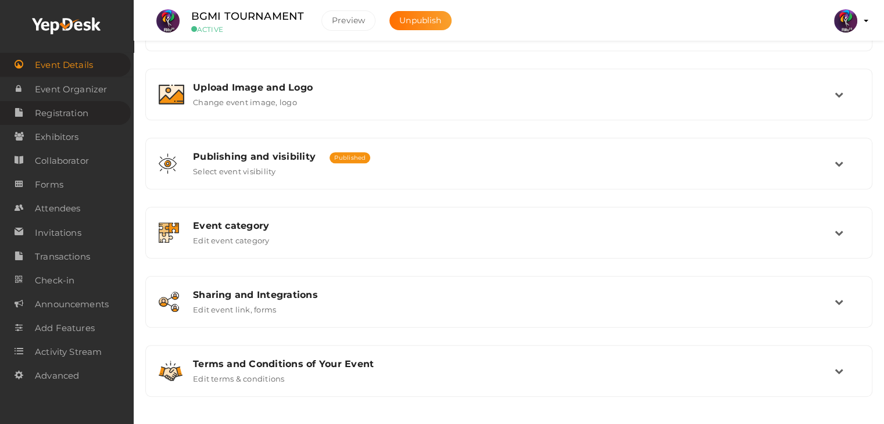
click at [73, 120] on span "Registration" at bounding box center [61, 113] width 53 height 23
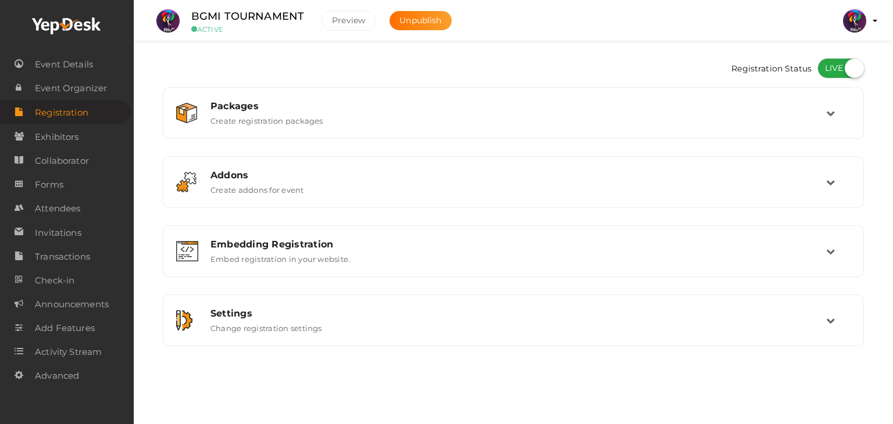
checkbox input "true"
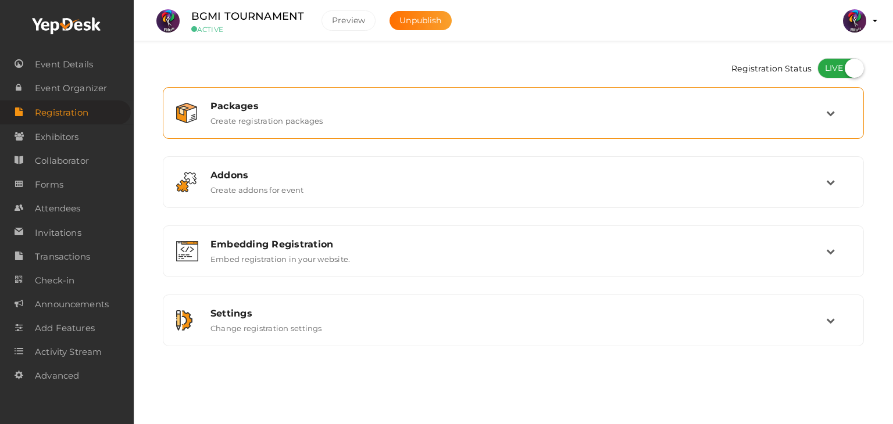
click at [620, 123] on div "Packages Create registration packages" at bounding box center [514, 113] width 624 height 25
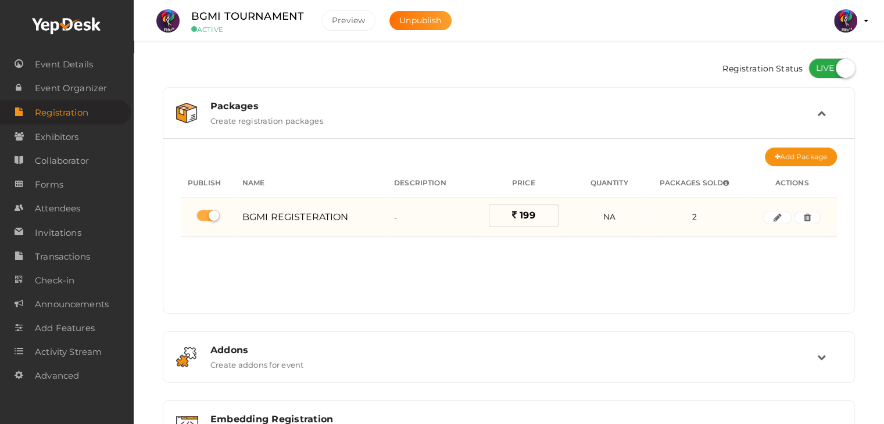
click at [782, 209] on td "Edit Remove" at bounding box center [792, 218] width 90 height 40
click at [784, 214] on button "button" at bounding box center [777, 218] width 28 height 14
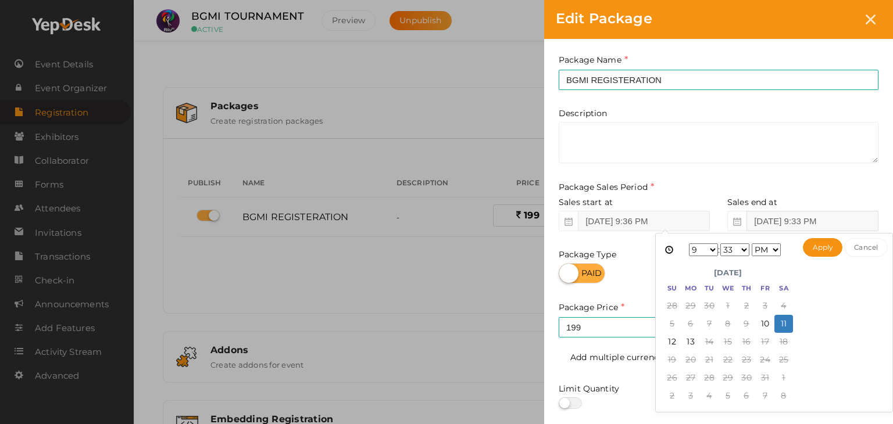
click at [846, 224] on input "Oct 11, 2025 9:33 PM" at bounding box center [812, 221] width 132 height 20
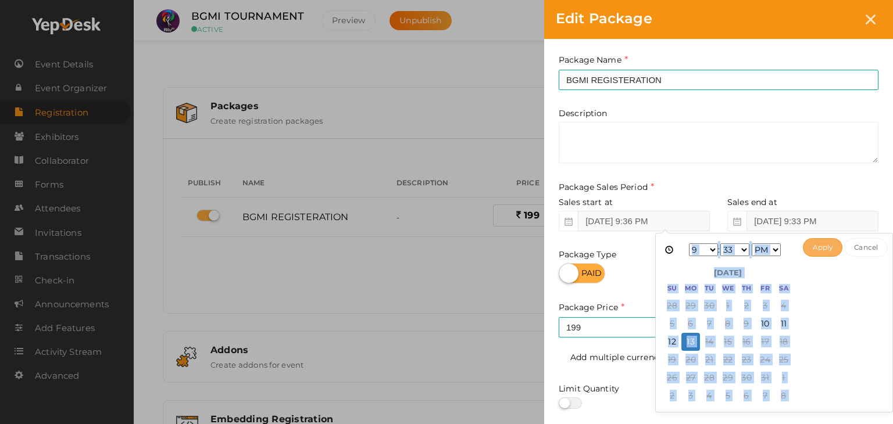
drag, startPoint x: 881, startPoint y: 313, endPoint x: 834, endPoint y: 256, distance: 73.9
click at [834, 256] on div "Oct 13, 2025 9:33 PM 1 2 3 4 5 6 7 8 9 10 11 12 : 00 01 02 03 04 05 06 07 08 09…" at bounding box center [774, 323] width 238 height 180
click at [834, 245] on button "Apply" at bounding box center [823, 247] width 40 height 19
type input "Oct 13, 2025 9:33 PM"
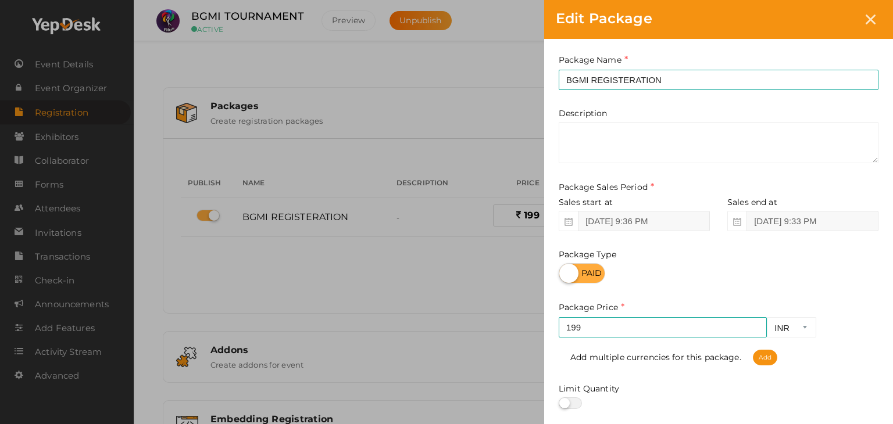
scroll to position [144, 0]
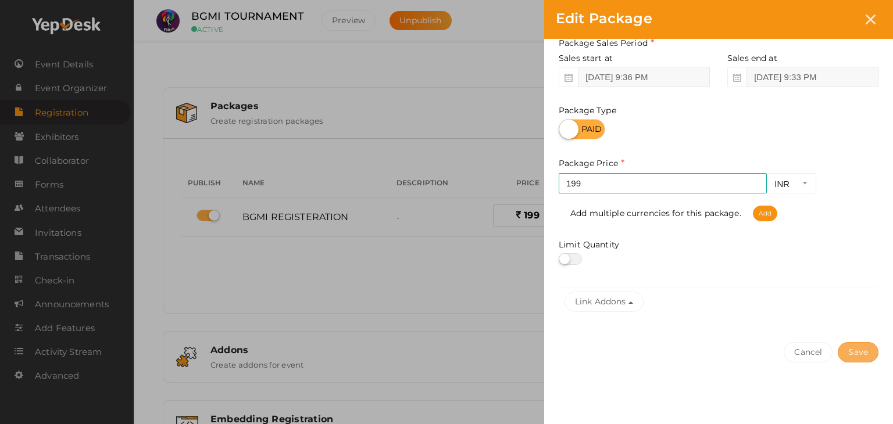
click at [860, 359] on button "Save" at bounding box center [858, 352] width 41 height 20
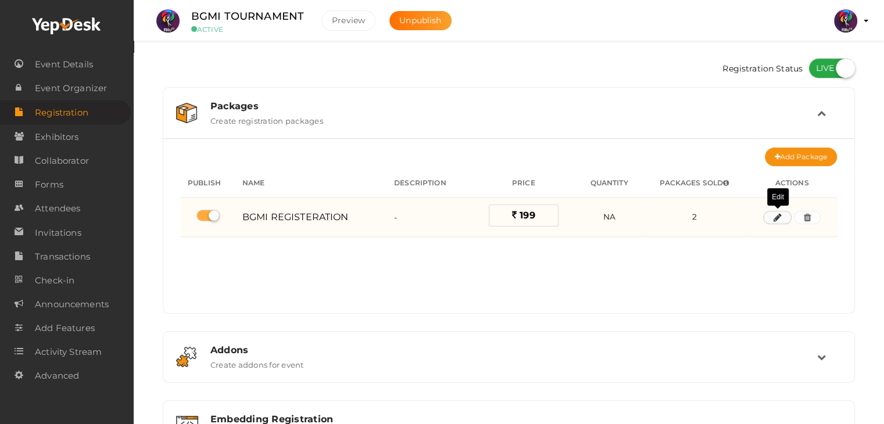
click at [772, 214] on button "button" at bounding box center [777, 218] width 28 height 14
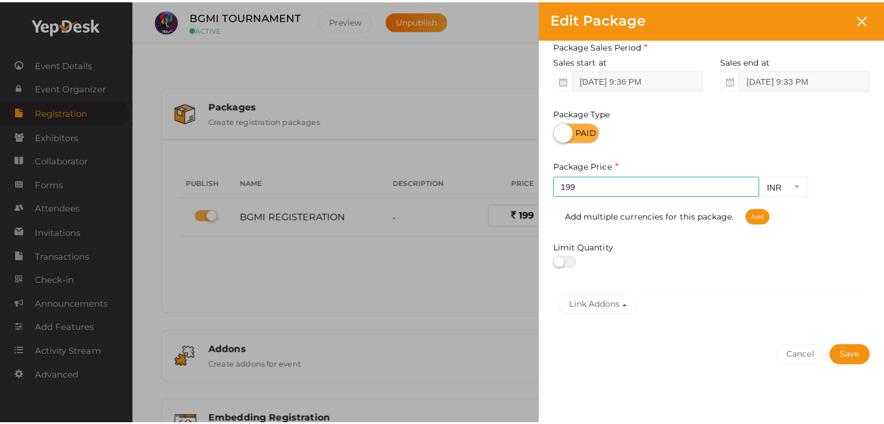
scroll to position [142, 0]
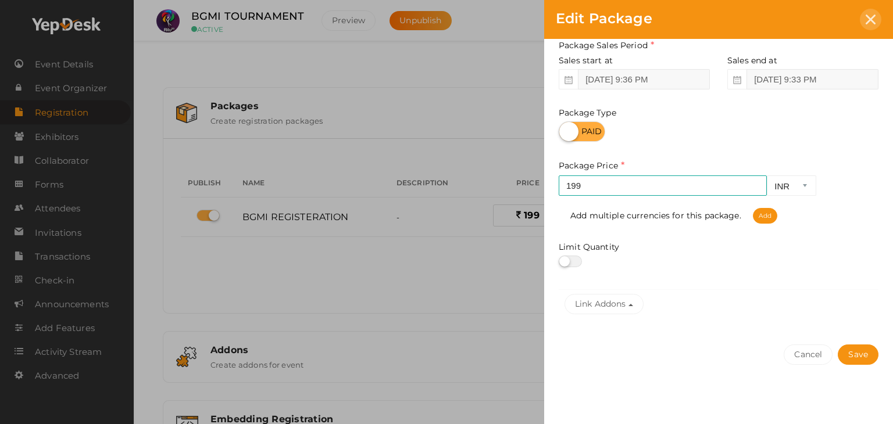
click at [876, 22] on div at bounding box center [871, 20] width 22 height 22
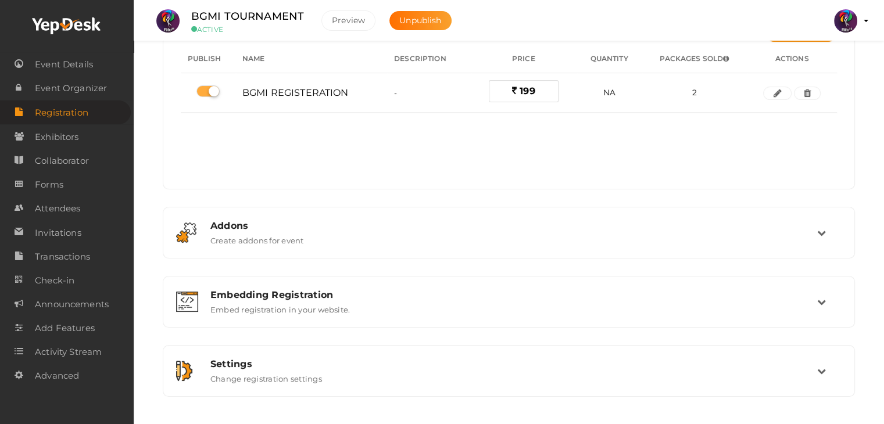
scroll to position [126, 0]
click at [848, 30] on img at bounding box center [845, 20] width 23 height 23
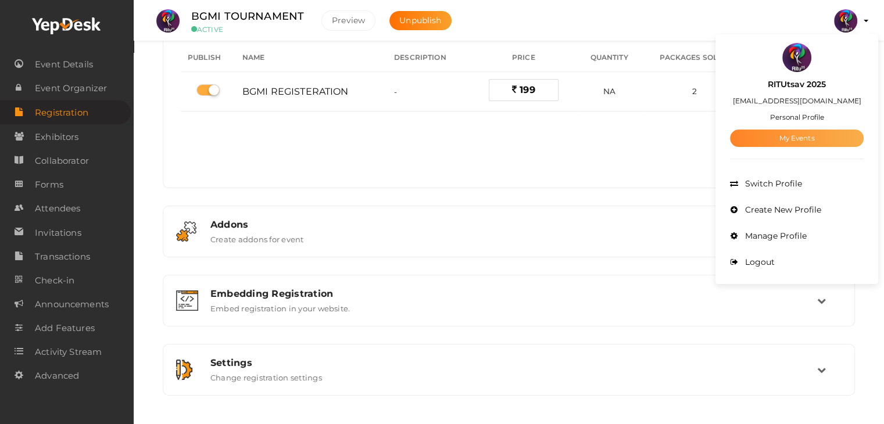
click at [796, 133] on link "My Events" at bounding box center [797, 138] width 134 height 17
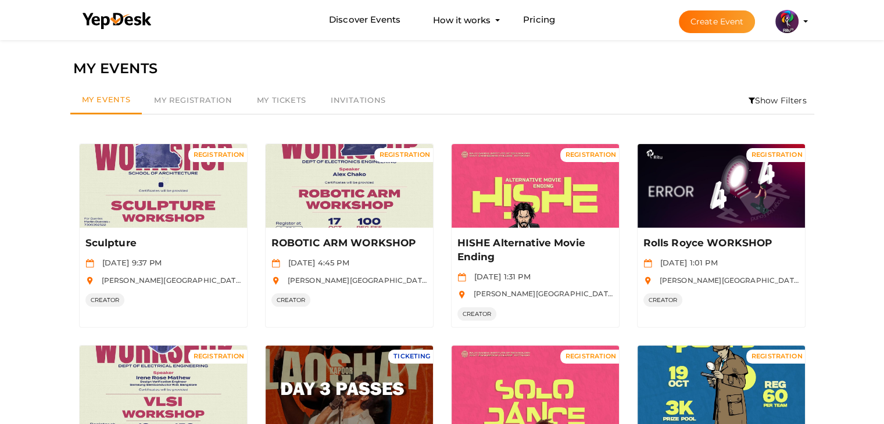
click at [725, 16] on button "Create Event" at bounding box center [717, 21] width 77 height 23
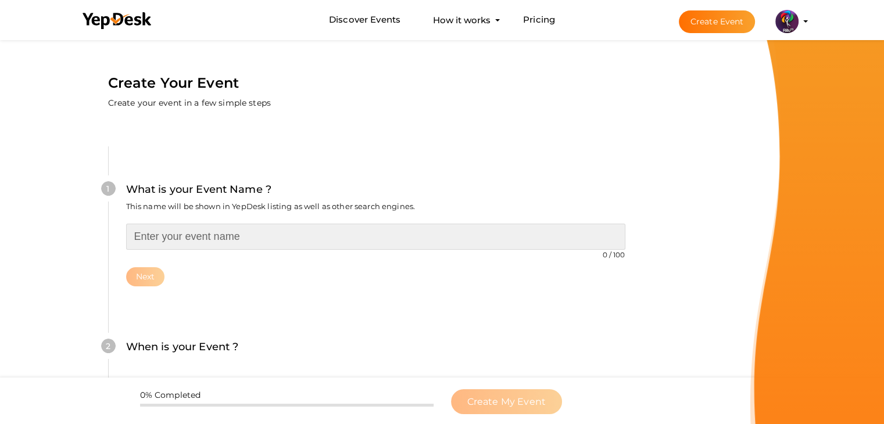
click at [385, 229] on input "text" at bounding box center [375, 237] width 499 height 26
type input "Clay Modeling"
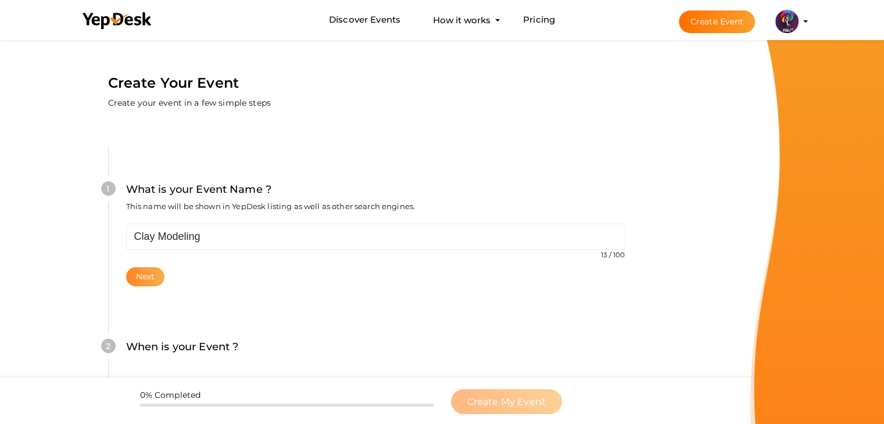
click at [149, 277] on button "Next" at bounding box center [145, 276] width 39 height 19
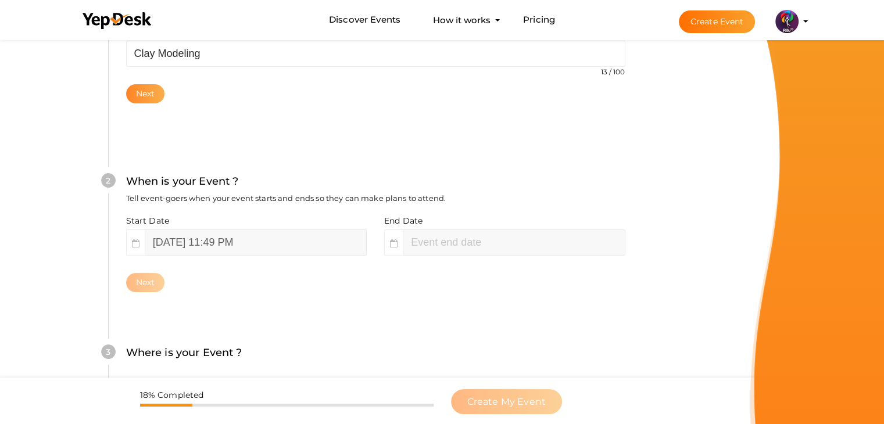
scroll to position [239, 0]
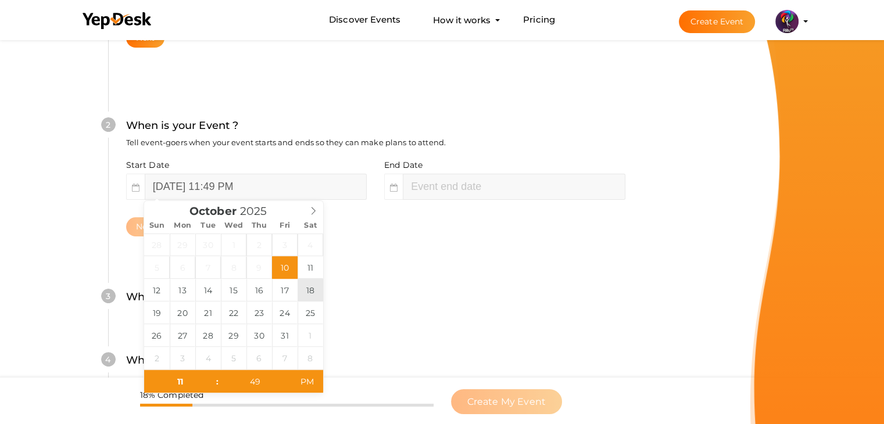
type input "October 18, 2025 11:49 PM"
type input "01"
type input "49"
type input "October 19, 2025 1:49 AM"
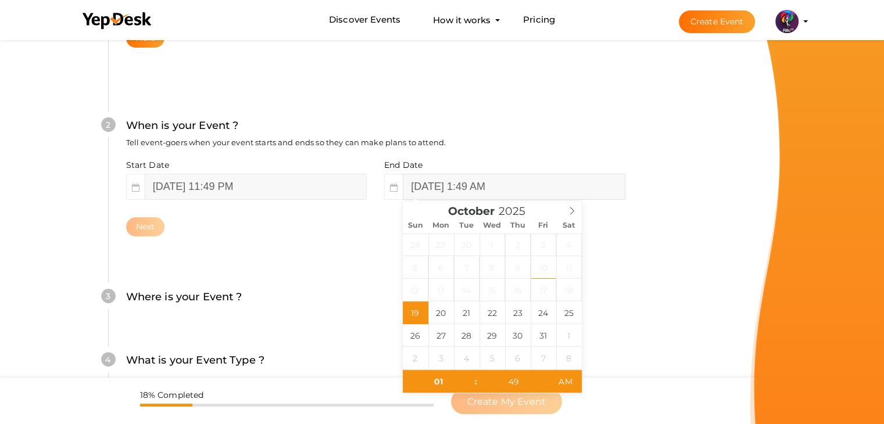
click at [455, 181] on input "October 19, 2025 1:49 AM" at bounding box center [514, 187] width 222 height 26
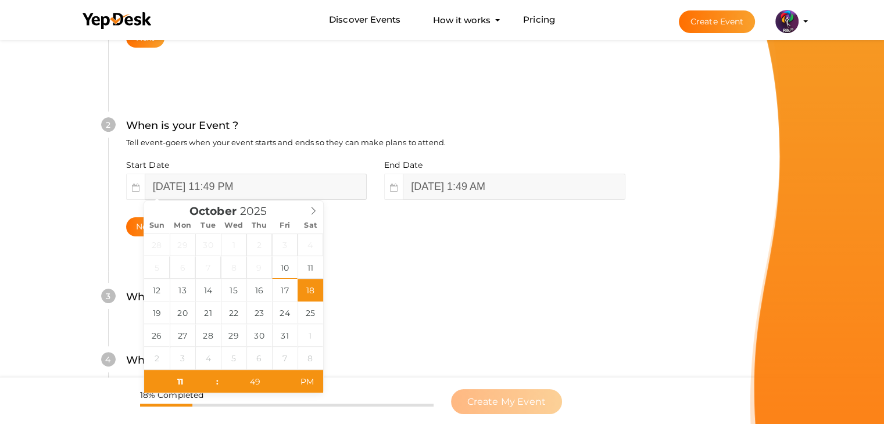
click at [280, 180] on input "October 18, 2025 11:49 PM" at bounding box center [256, 187] width 222 height 26
type input "October 18, 2025 11:49 AM"
click at [314, 386] on span "AM" at bounding box center [307, 381] width 32 height 23
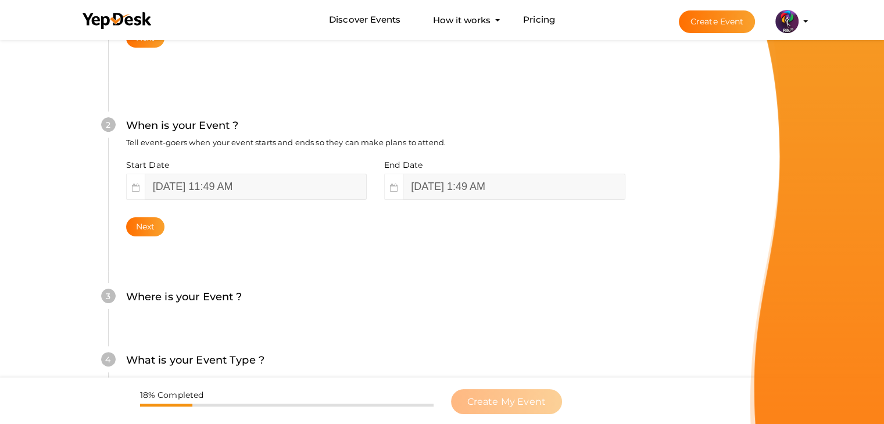
click at [477, 228] on div "Next" at bounding box center [375, 226] width 499 height 19
click at [160, 227] on button "Next" at bounding box center [145, 226] width 39 height 19
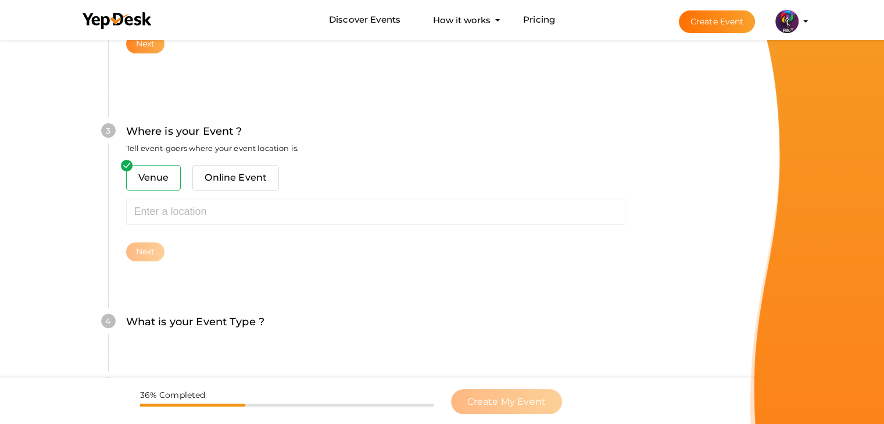
scroll to position [428, 0]
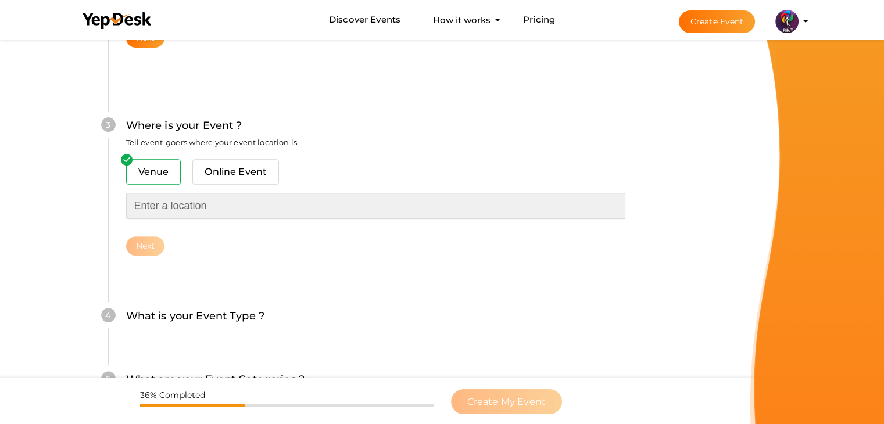
click at [176, 206] on input "text" at bounding box center [375, 206] width 499 height 26
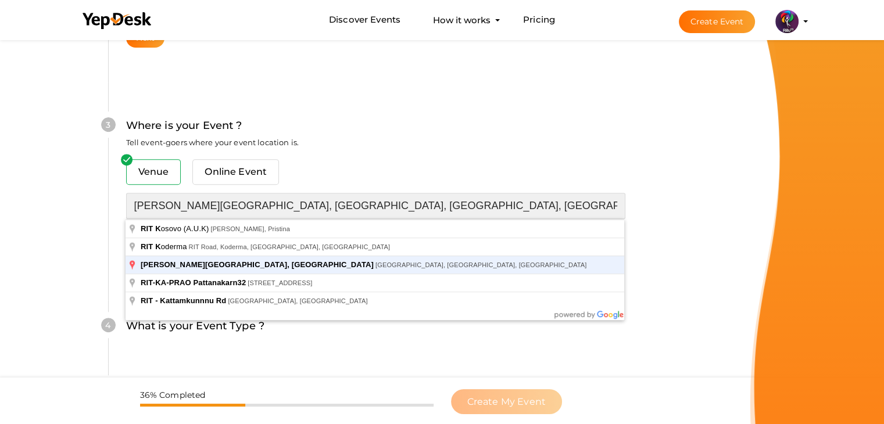
type input "RAJIV GANDHI INSTITUTE OF TECHNOLOGY, KOTTAYAM, Pampady, Kerala, India"
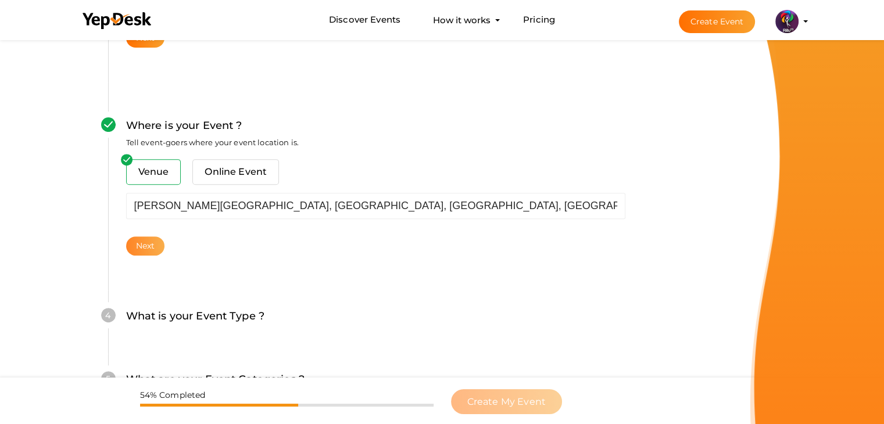
click at [162, 241] on button "Next" at bounding box center [145, 246] width 39 height 19
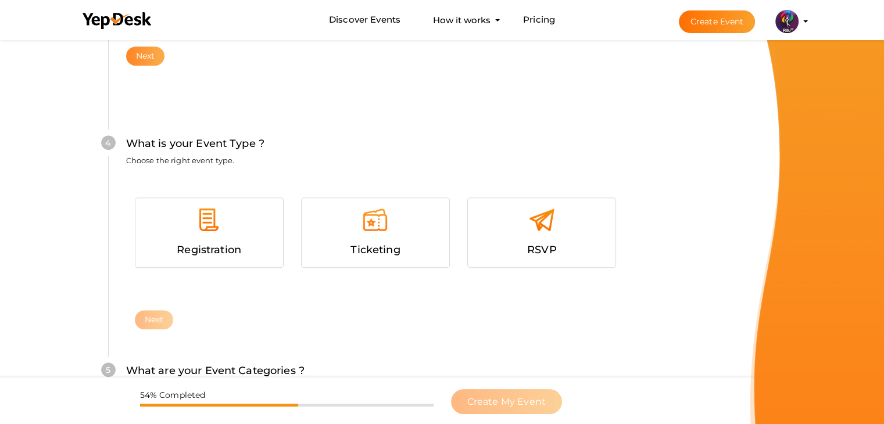
scroll to position [636, 0]
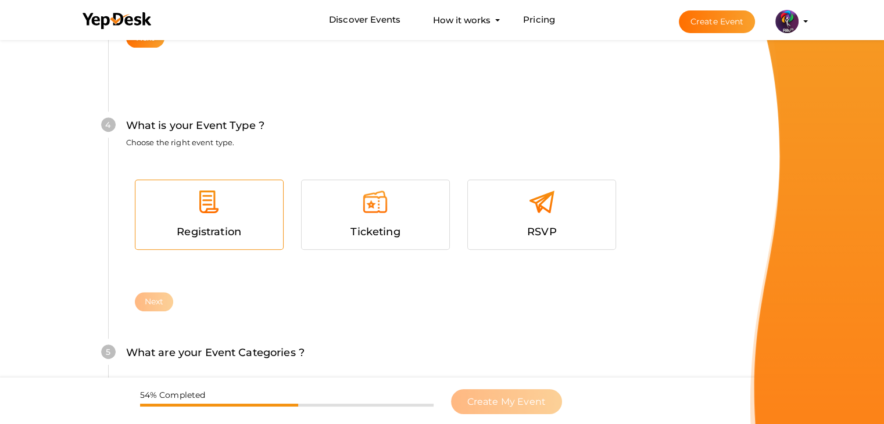
click at [246, 217] on div at bounding box center [209, 206] width 130 height 35
click at [146, 305] on button "Next" at bounding box center [154, 301] width 39 height 19
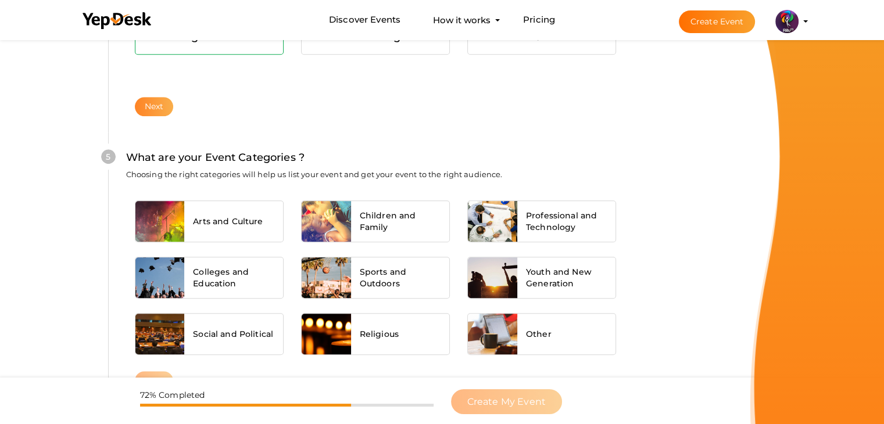
scroll to position [879, 0]
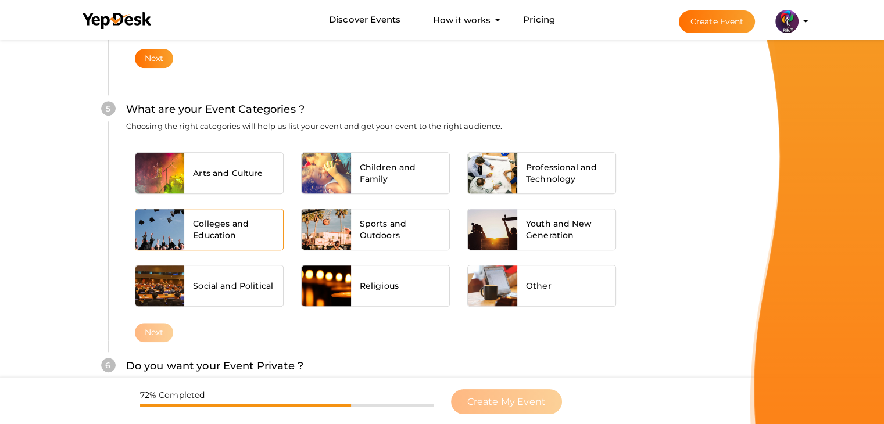
click at [212, 218] on span "Colleges and Education" at bounding box center [233, 229] width 81 height 23
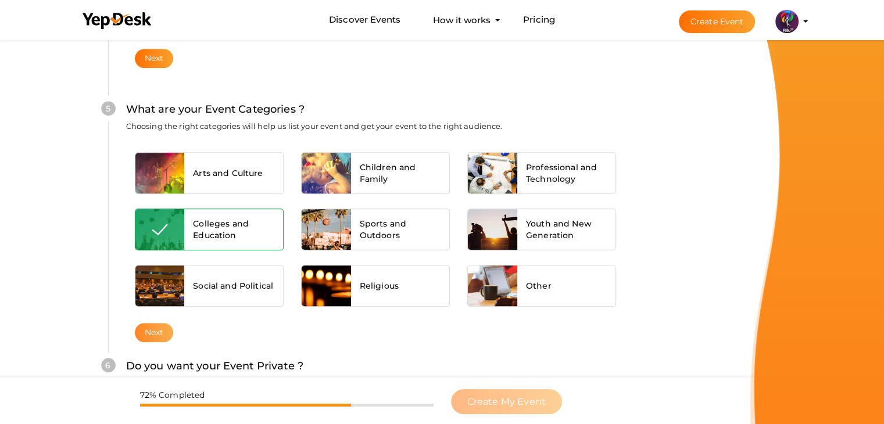
click at [156, 338] on button "Next" at bounding box center [154, 332] width 39 height 19
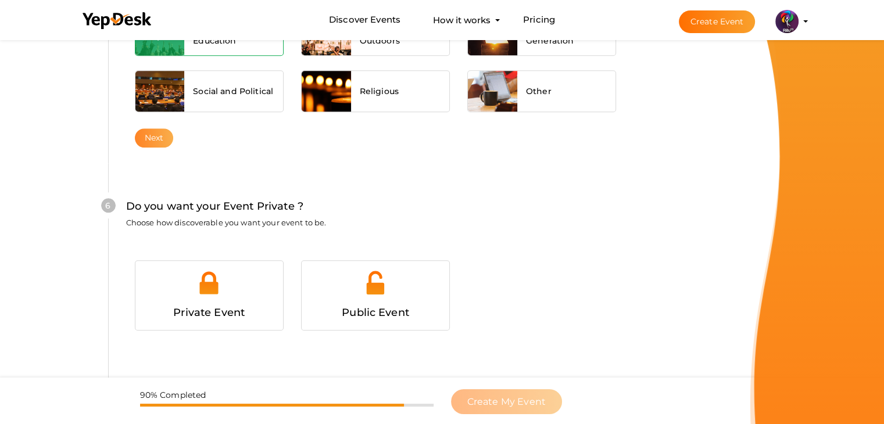
scroll to position [1135, 0]
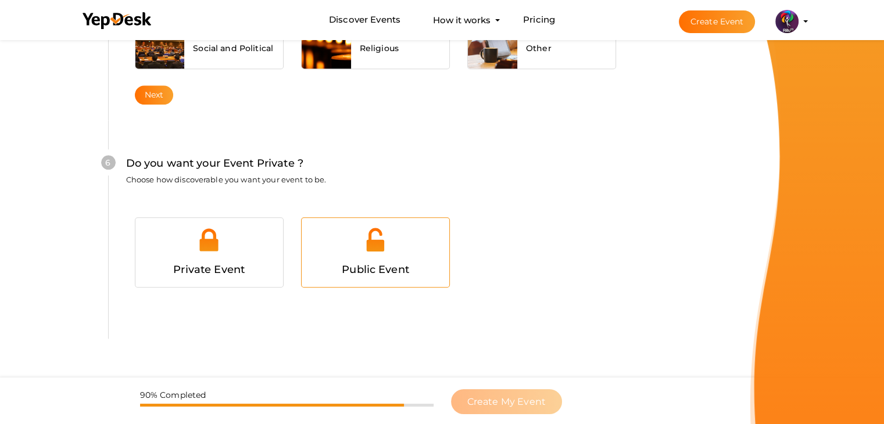
click at [318, 253] on div at bounding box center [375, 244] width 130 height 35
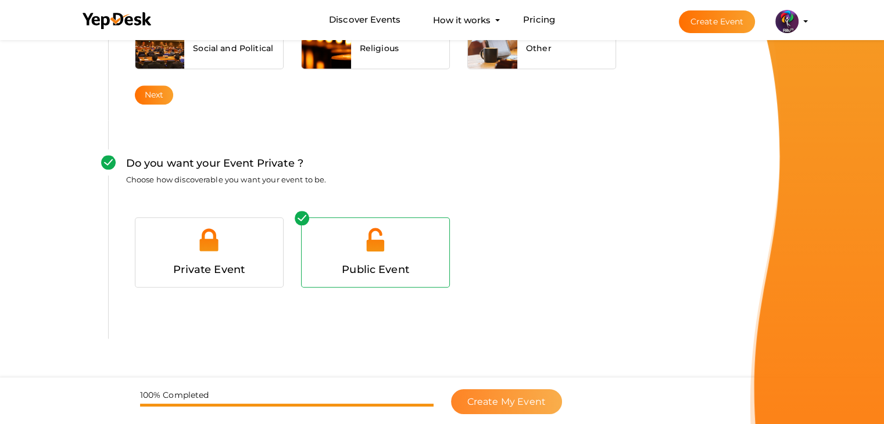
click at [531, 392] on button "Create My Event" at bounding box center [506, 401] width 111 height 25
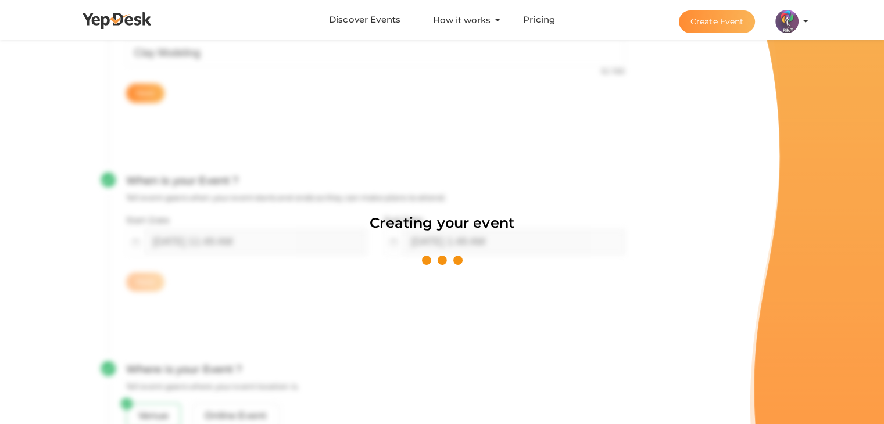
scroll to position [174, 0]
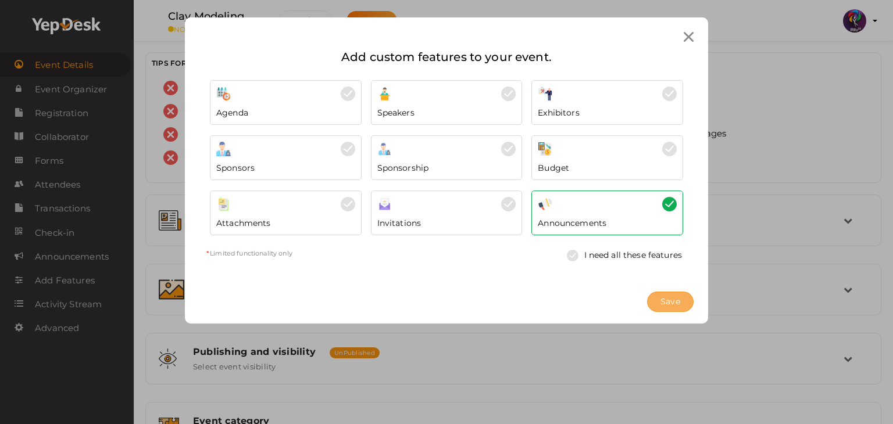
click at [674, 296] on span "Save" at bounding box center [670, 302] width 20 height 12
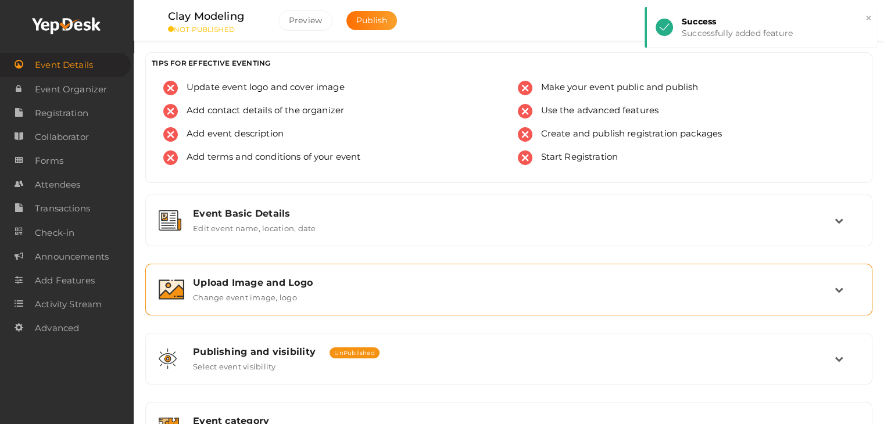
click at [377, 308] on div "Upload Image and Logo Change event image, logo" at bounding box center [509, 289] width 714 height 39
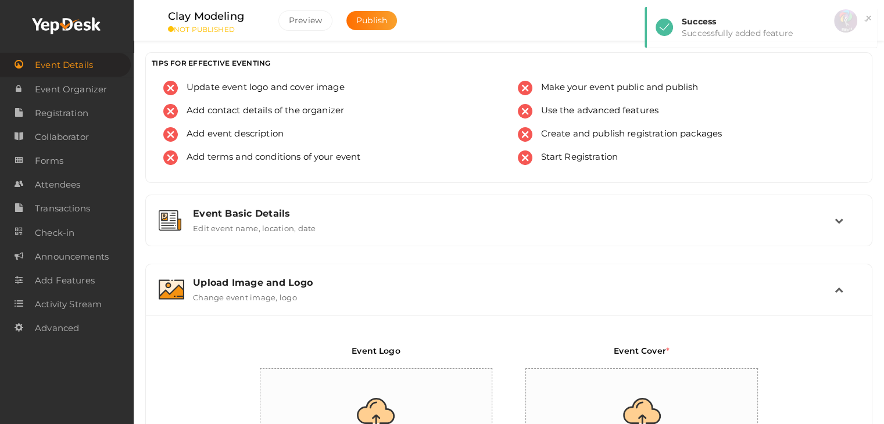
click at [370, 388] on input "file" at bounding box center [376, 420] width 233 height 102
type input "C:\fakepath\logo yepdesk.png"
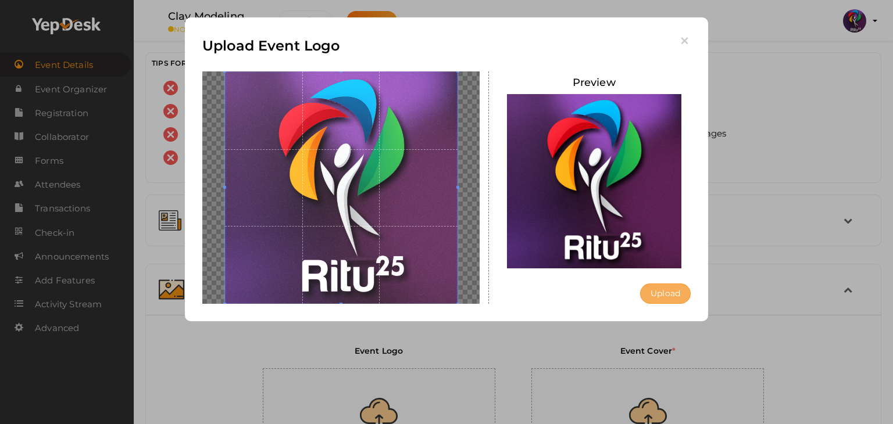
click at [669, 285] on button "Upload" at bounding box center [665, 294] width 51 height 20
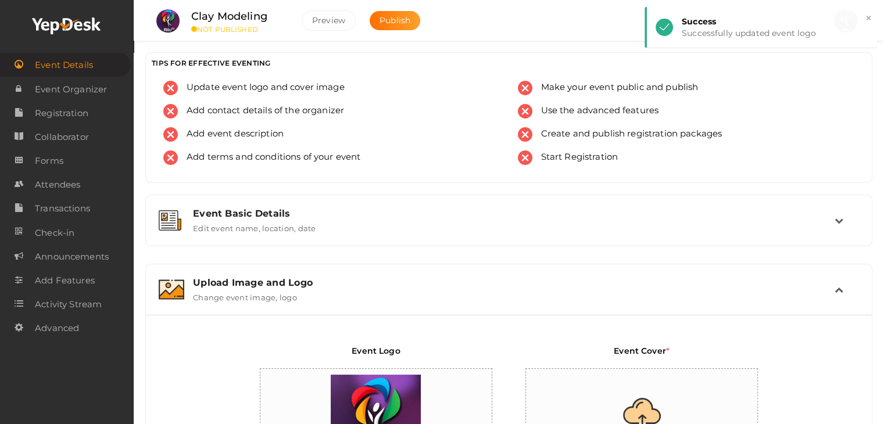
click at [644, 376] on input "file" at bounding box center [642, 420] width 233 height 102
type input "C:\fakepath\clay.jpg"
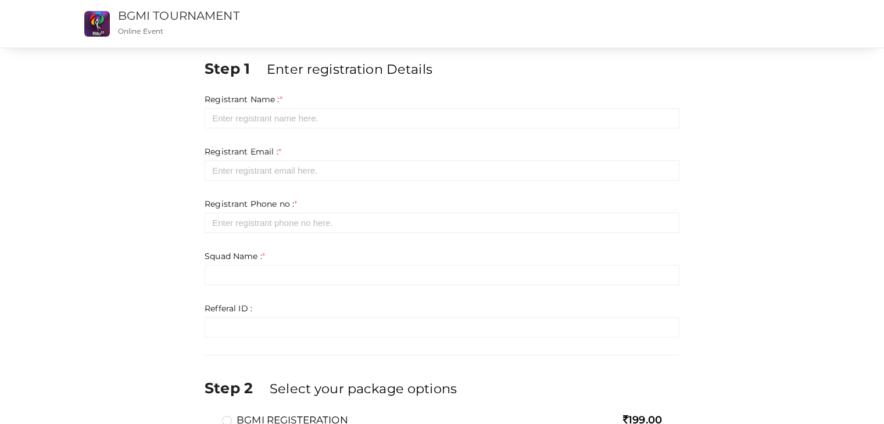
scroll to position [91, 0]
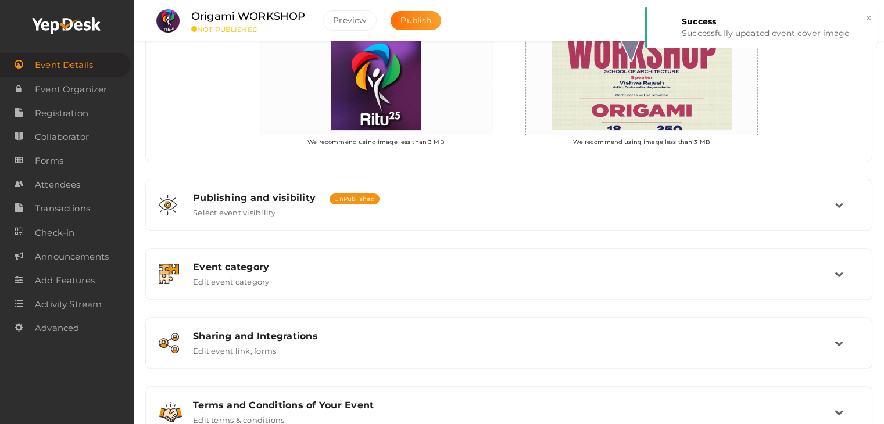
scroll to position [337, 0]
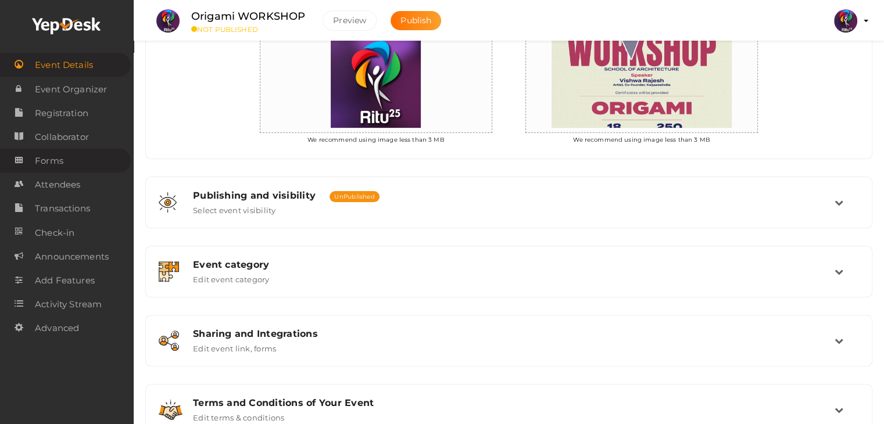
click at [84, 158] on link "Forms" at bounding box center [65, 161] width 131 height 24
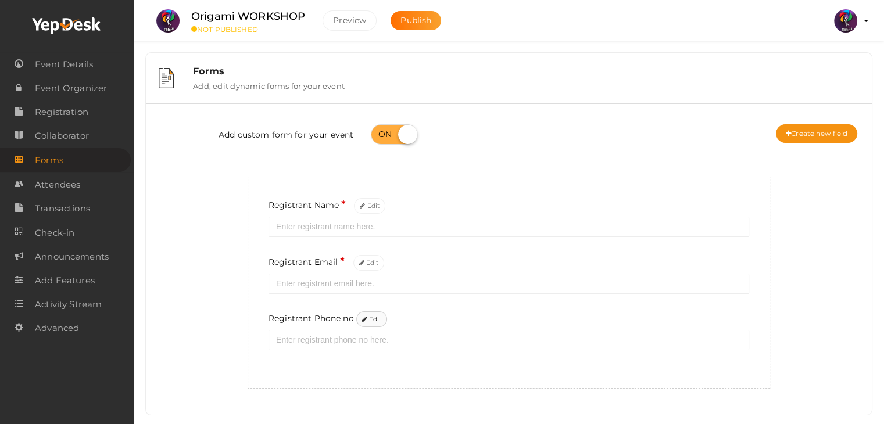
click at [375, 319] on button "Edit" at bounding box center [371, 320] width 31 height 16
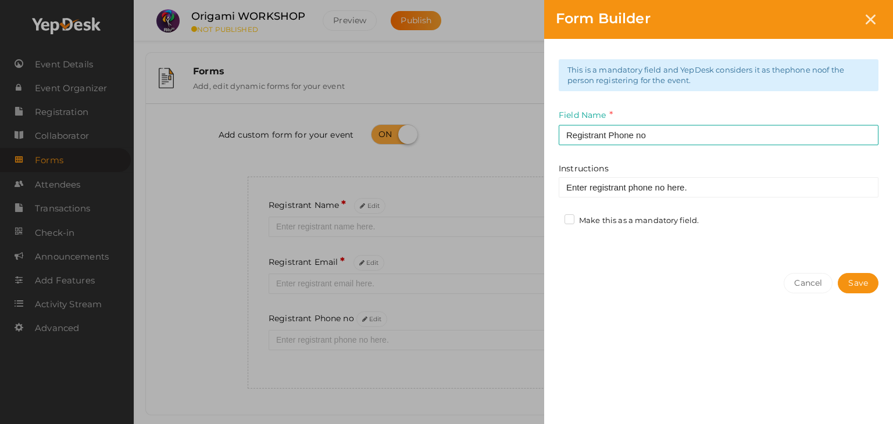
click at [584, 219] on label "Make this as a mandatory field." at bounding box center [631, 221] width 134 height 12
click at [553, 217] on input "Make this as a mandatory field." at bounding box center [553, 217] width 0 height 0
click at [866, 276] on button "Save" at bounding box center [858, 283] width 41 height 20
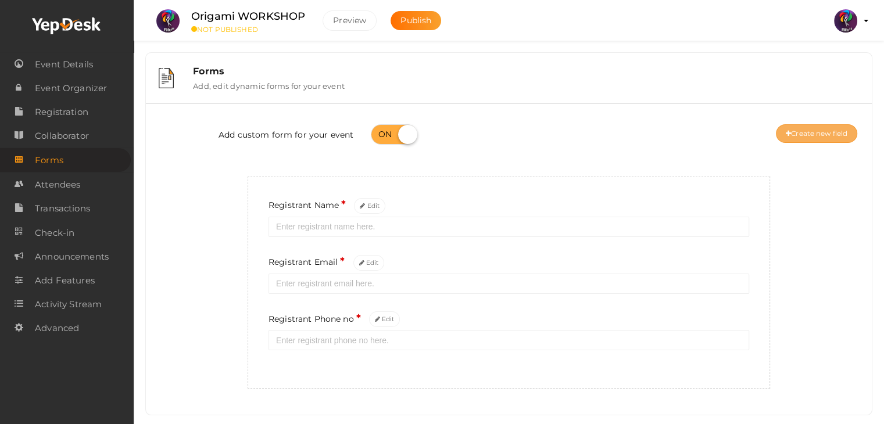
click at [811, 137] on button "Create new field" at bounding box center [816, 133] width 81 height 19
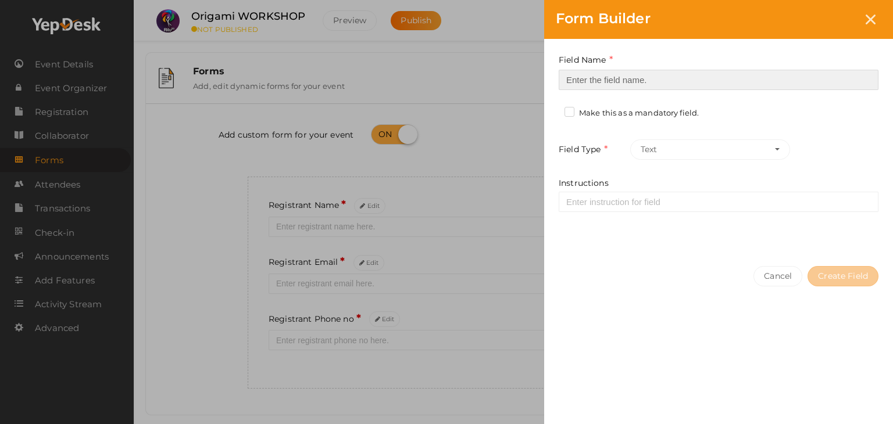
click at [676, 84] on input at bounding box center [719, 80] width 320 height 20
type input "Registrant College"
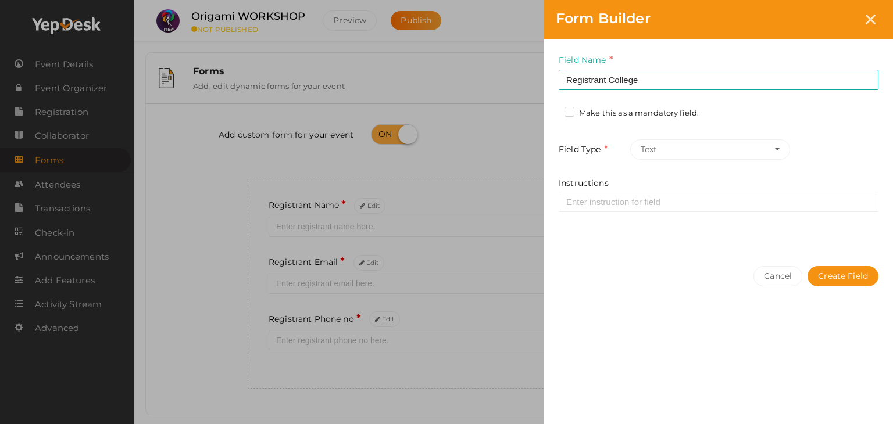
click at [627, 109] on label "Make this as a mandatory field." at bounding box center [631, 114] width 134 height 12
click at [553, 110] on input "Make this as a mandatory field." at bounding box center [553, 110] width 0 height 0
click at [860, 275] on button "Create Field" at bounding box center [842, 276] width 71 height 20
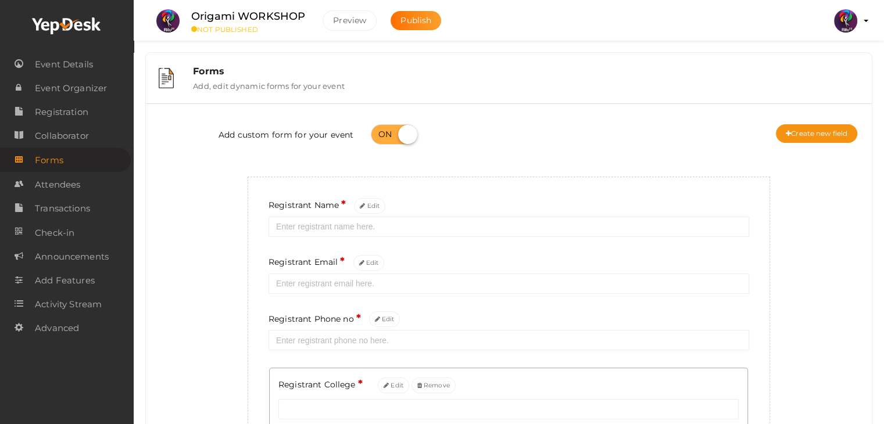
click at [829, 145] on div "Add custom form for your event Create new field" at bounding box center [509, 136] width 709 height 47
click at [832, 140] on button "Create new field" at bounding box center [816, 133] width 81 height 19
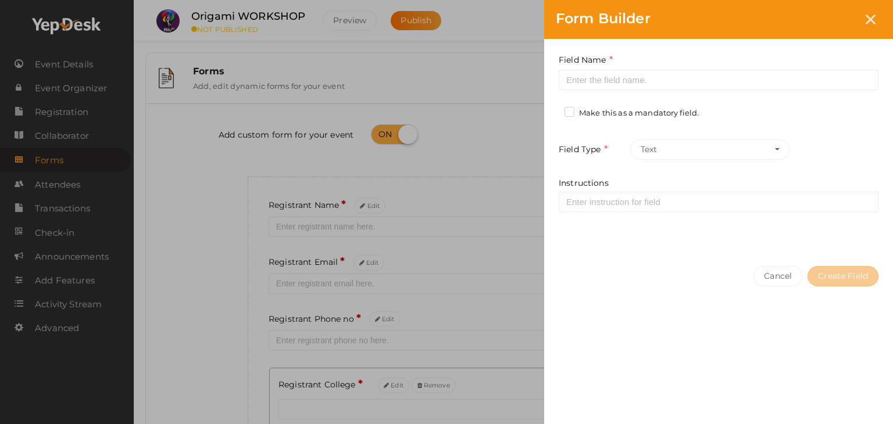
click at [749, 91] on div "Field Name Required. Form field name already used. Make this as a mandatory fie…" at bounding box center [718, 147] width 349 height 216
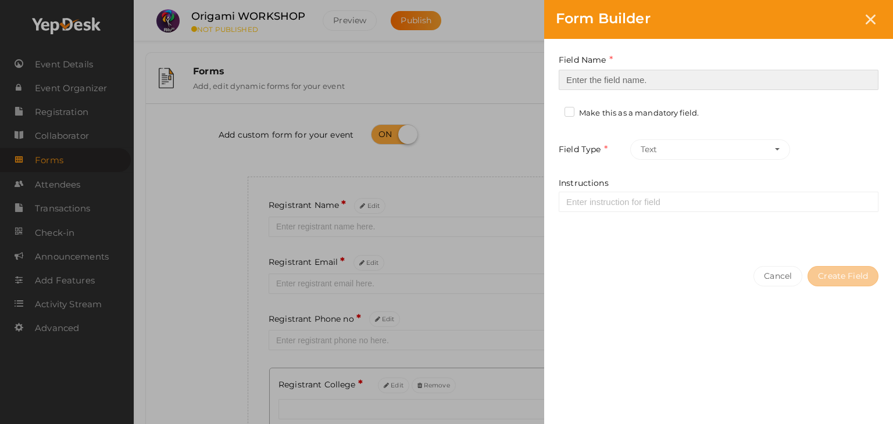
click at [750, 85] on input at bounding box center [719, 80] width 320 height 20
type input "Refferal ID"
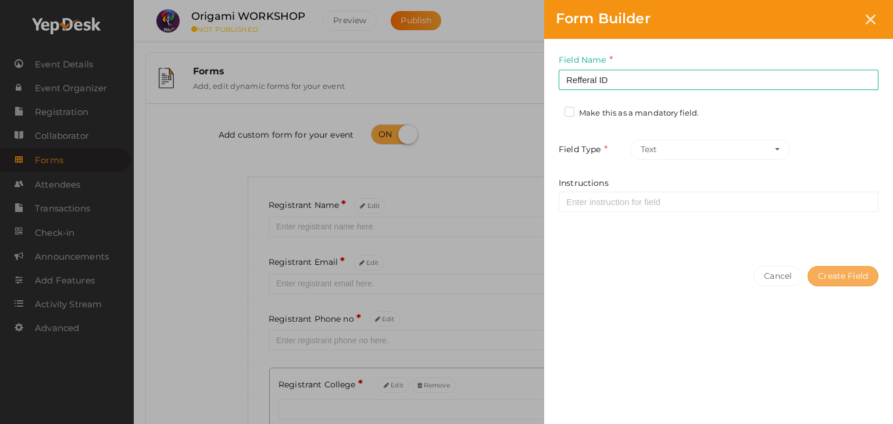
click at [828, 281] on button "Create Field" at bounding box center [842, 276] width 71 height 20
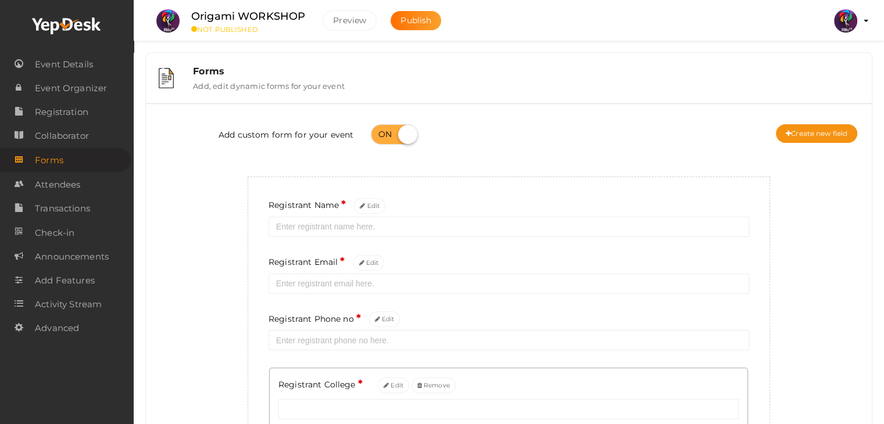
scroll to position [184, 0]
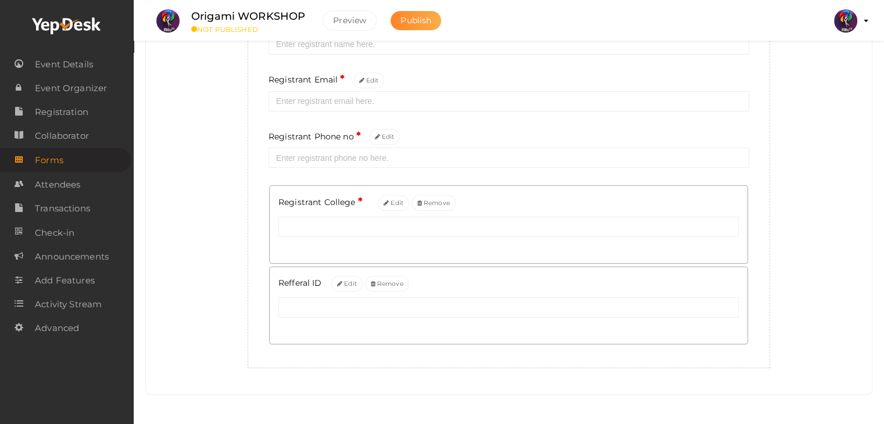
click at [395, 20] on button "Publish" at bounding box center [416, 20] width 51 height 19
click at [103, 67] on link "Event Details" at bounding box center [65, 64] width 131 height 24
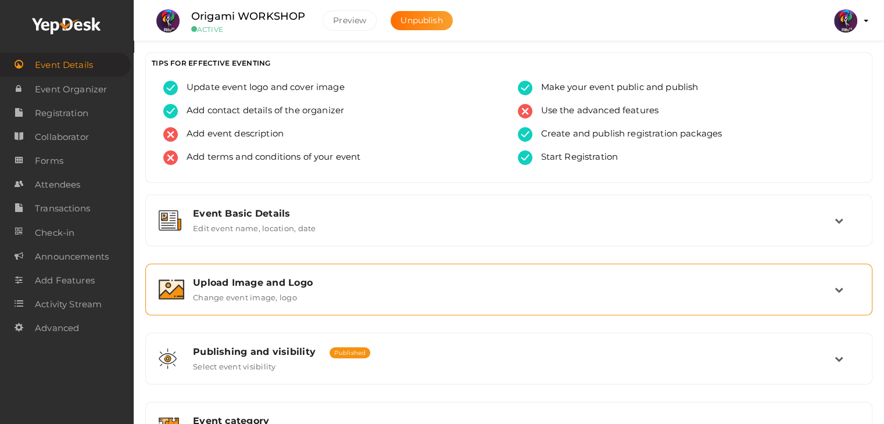
scroll to position [196, 0]
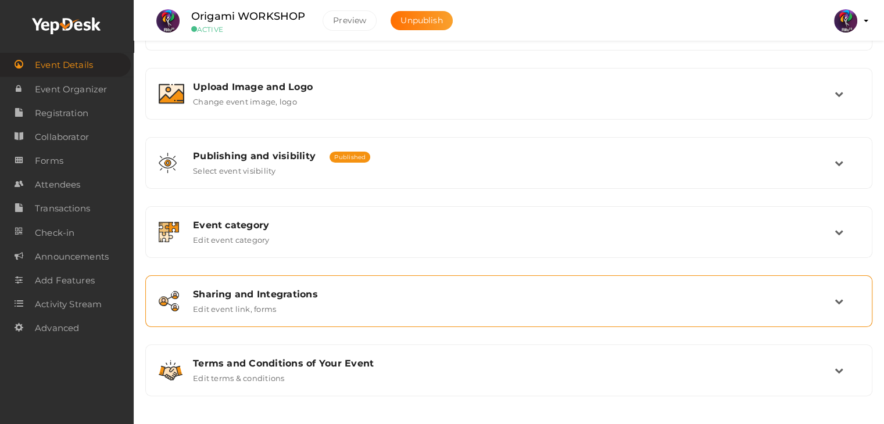
click at [339, 319] on div "Sharing and Integrations Edit event link, forms" at bounding box center [509, 301] width 714 height 39
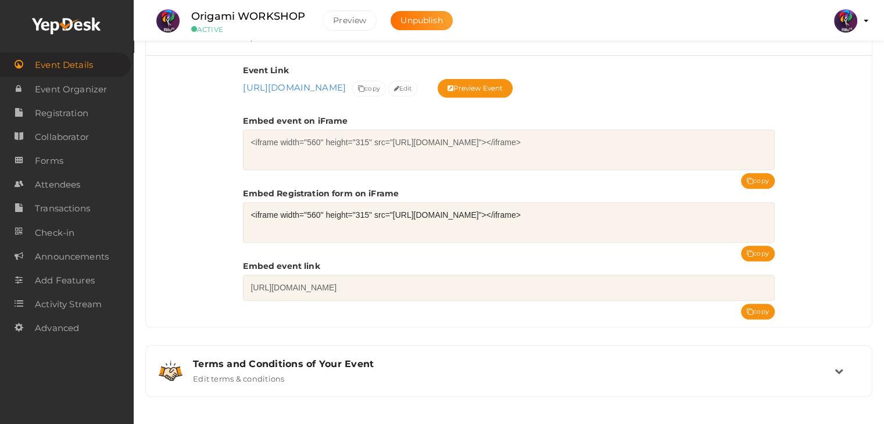
scroll to position [468, 0]
click at [752, 251] on icon at bounding box center [750, 254] width 6 height 6
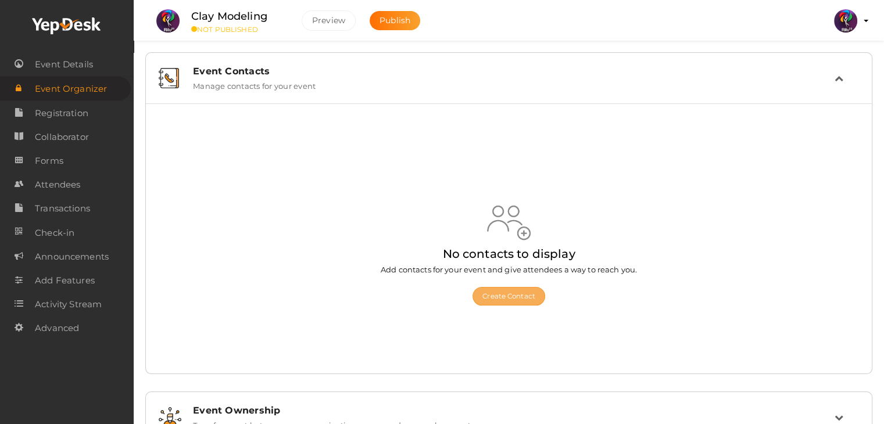
click at [530, 295] on button "Create Contact" at bounding box center [509, 296] width 73 height 19
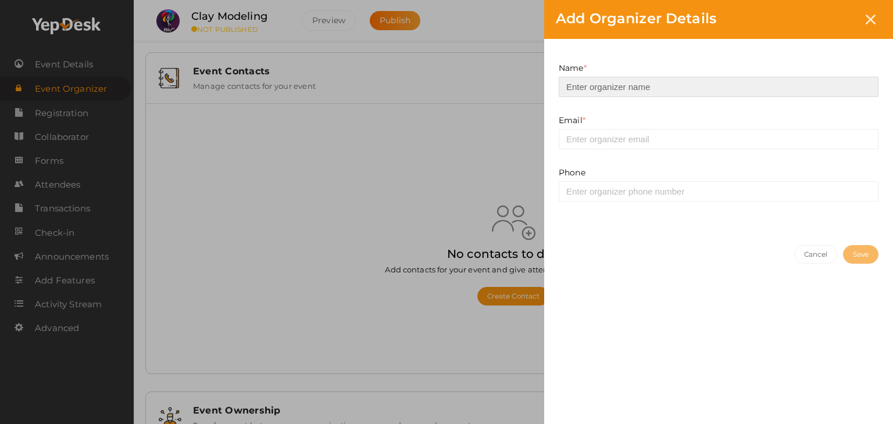
click at [723, 77] on input at bounding box center [719, 87] width 320 height 20
type input "Smrithi"
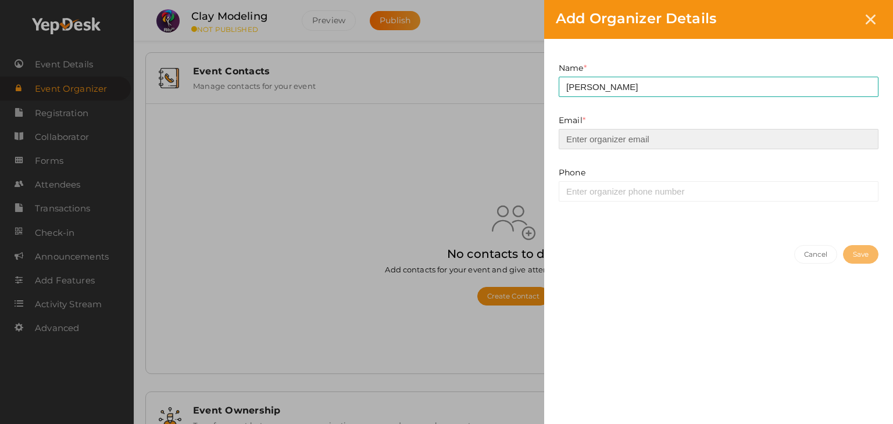
click at [739, 137] on input "email" at bounding box center [719, 139] width 320 height 20
type input "prabhavnarayanan7474@gmail.com"
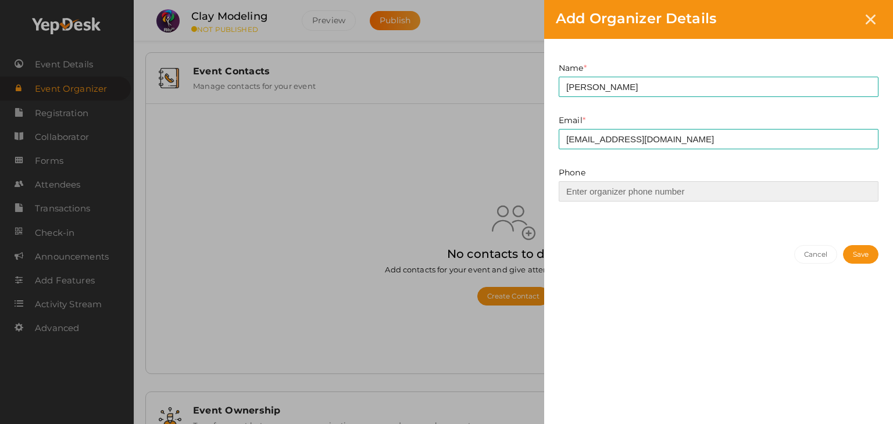
click at [752, 191] on input at bounding box center [719, 191] width 320 height 20
type input "8369104481"
click at [856, 248] on button "Save" at bounding box center [860, 254] width 35 height 19
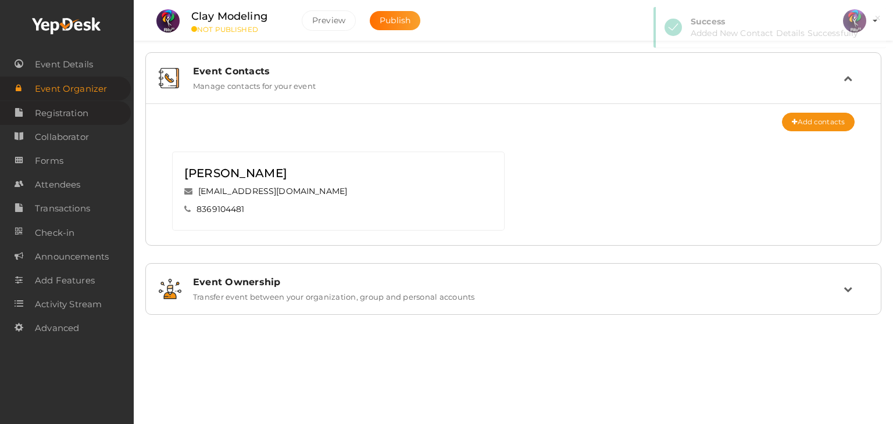
click at [81, 105] on span "Registration" at bounding box center [61, 113] width 53 height 23
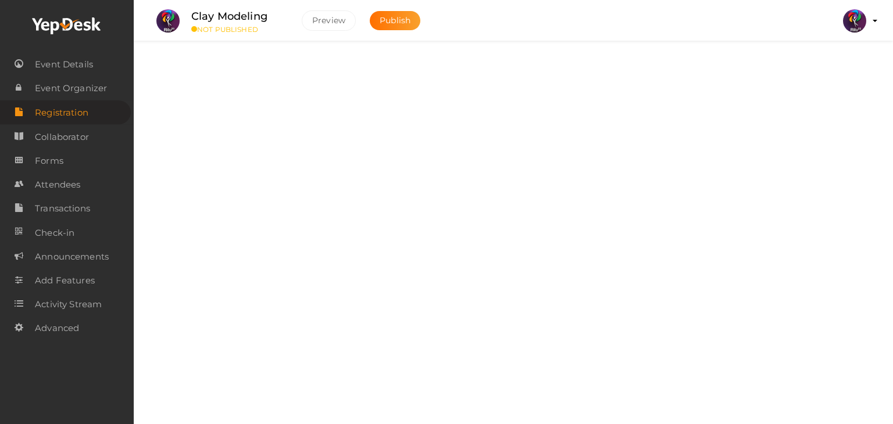
click at [839, 65] on label at bounding box center [840, 68] width 47 height 20
click at [825, 65] on input "checkbox" at bounding box center [821, 64] width 8 height 8
checkbox input "true"
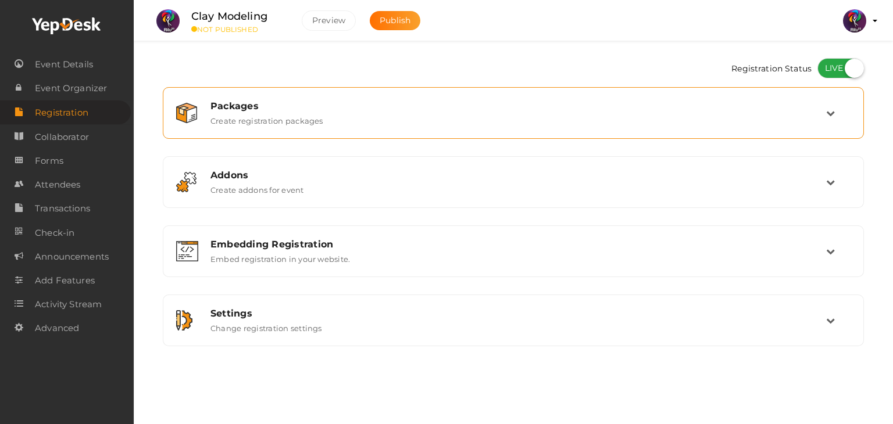
click at [839, 102] on td at bounding box center [838, 113] width 24 height 25
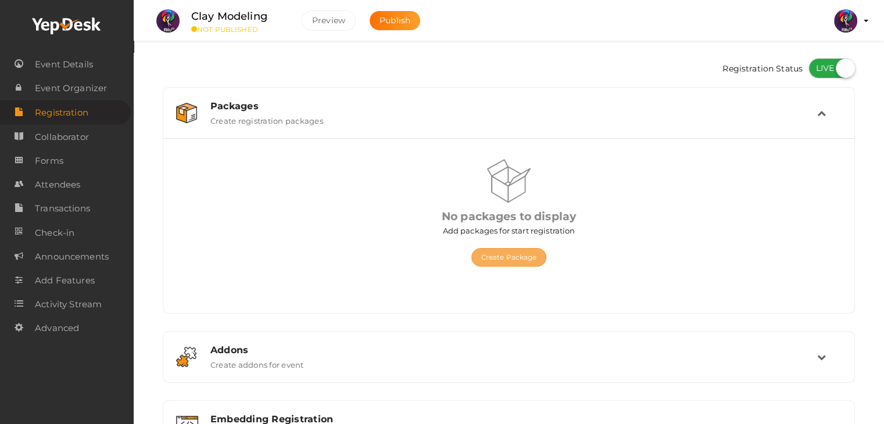
click at [517, 261] on button "Create Package" at bounding box center [509, 257] width 76 height 19
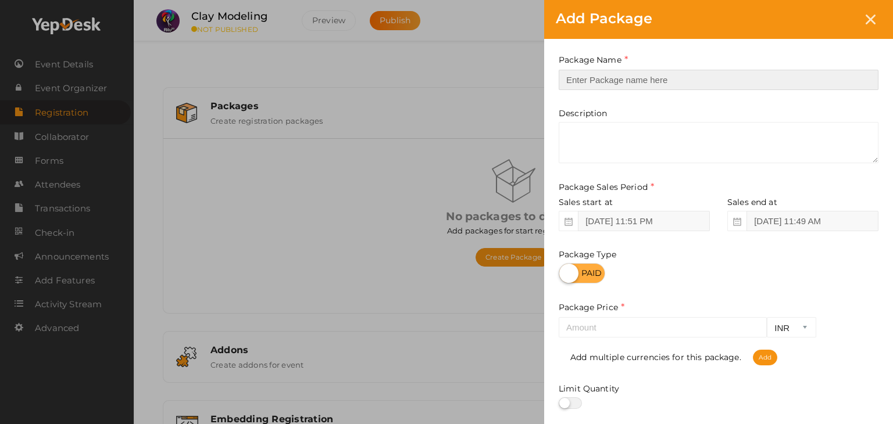
click at [625, 75] on input "text" at bounding box center [719, 80] width 320 height 20
type input "Registration"
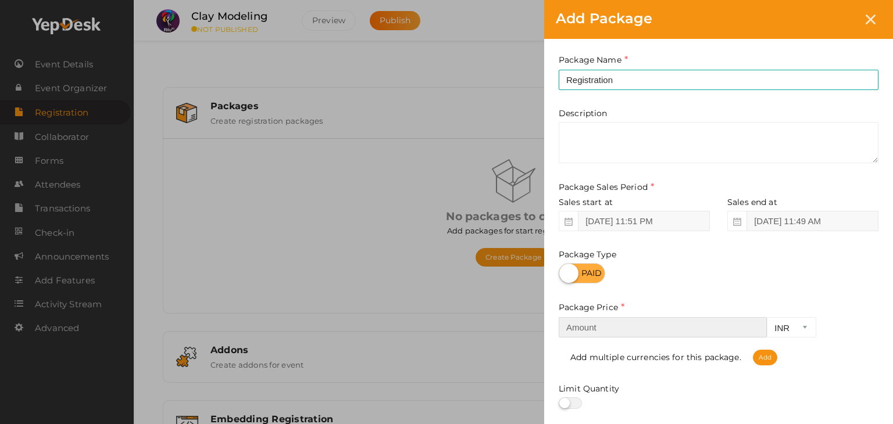
click at [693, 321] on input "number" at bounding box center [663, 327] width 208 height 20
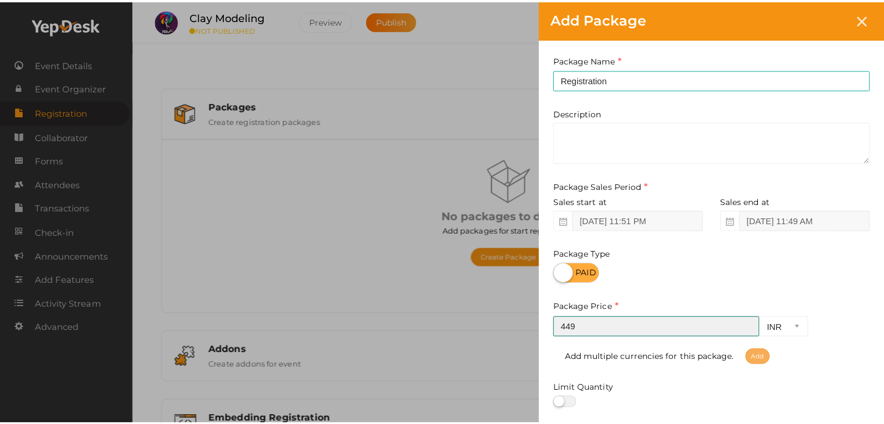
scroll to position [144, 0]
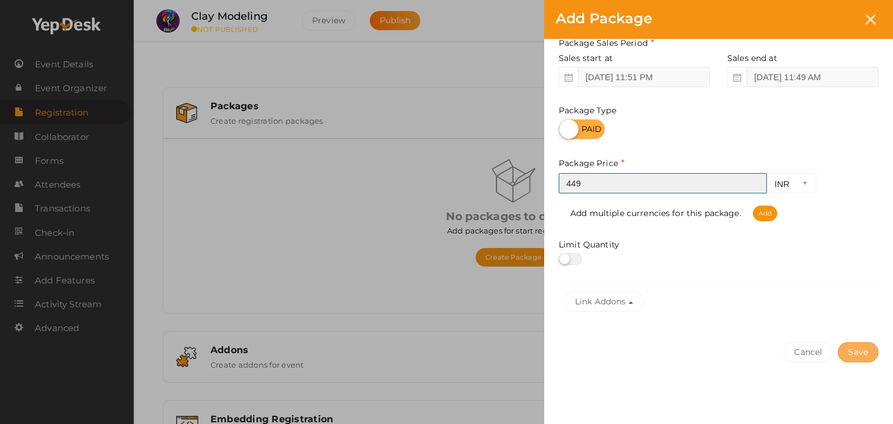
type input "449"
click at [866, 361] on button "Save" at bounding box center [858, 352] width 41 height 20
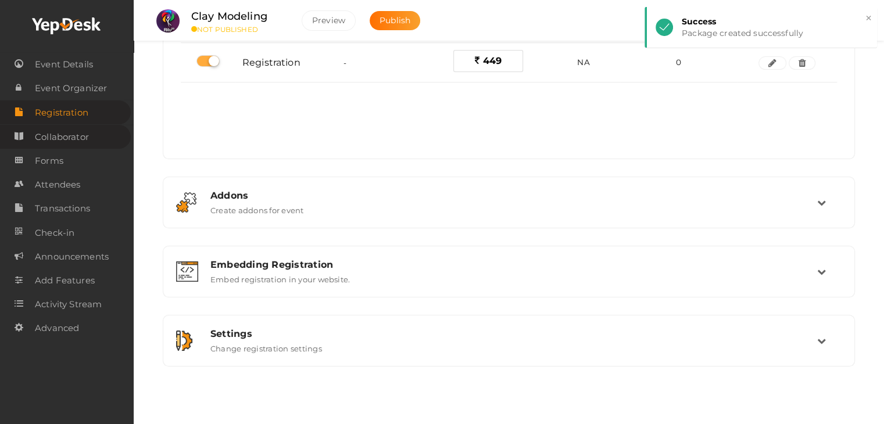
scroll to position [154, 0]
click at [68, 155] on link "Forms" at bounding box center [65, 161] width 131 height 24
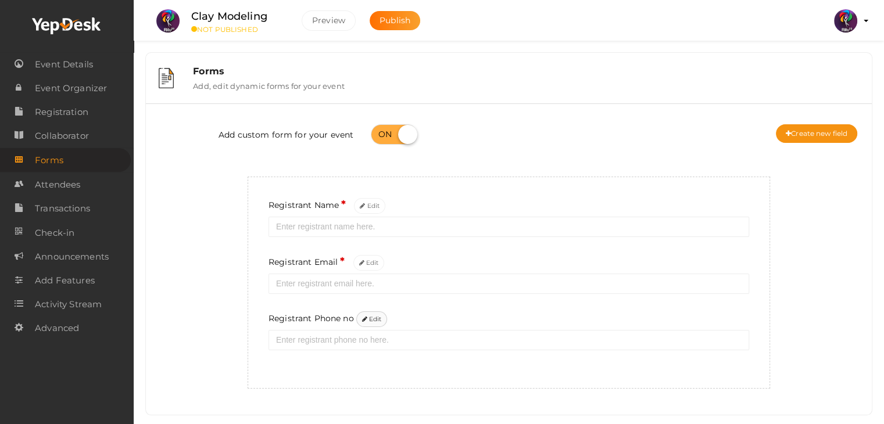
click at [380, 321] on button "Edit" at bounding box center [371, 320] width 31 height 16
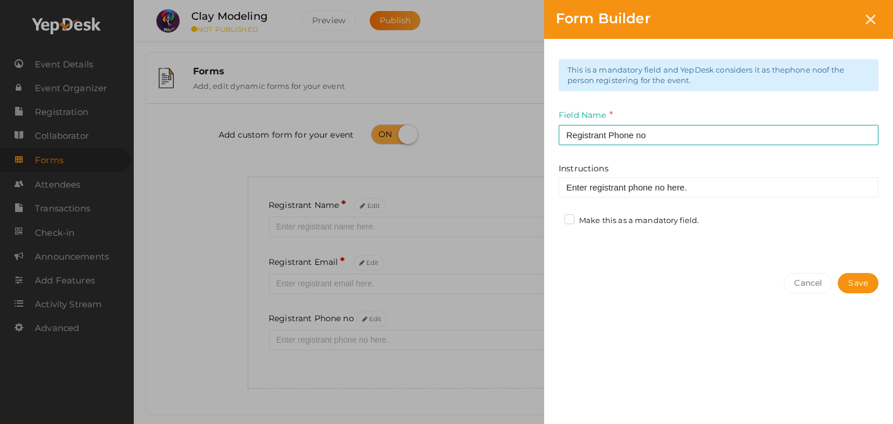
click at [678, 220] on label "Make this as a mandatory field." at bounding box center [631, 221] width 134 height 12
click at [553, 217] on input "Make this as a mandatory field." at bounding box center [553, 217] width 0 height 0
click at [856, 281] on button "Save" at bounding box center [858, 283] width 41 height 20
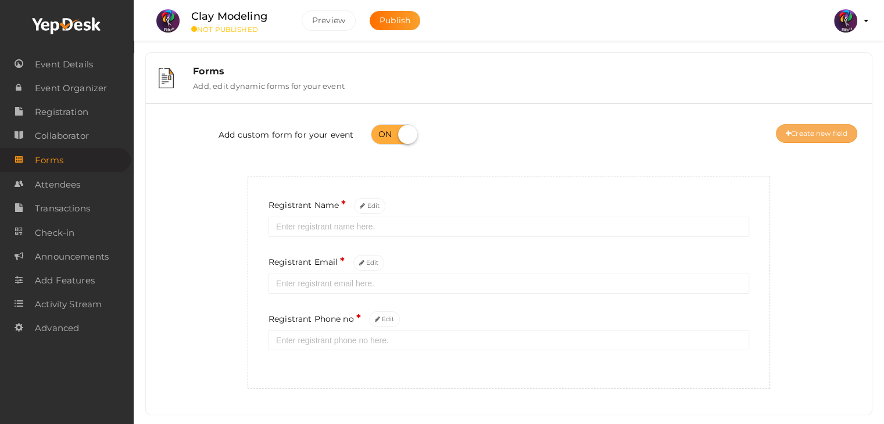
click at [798, 132] on button "Create new field" at bounding box center [816, 133] width 81 height 19
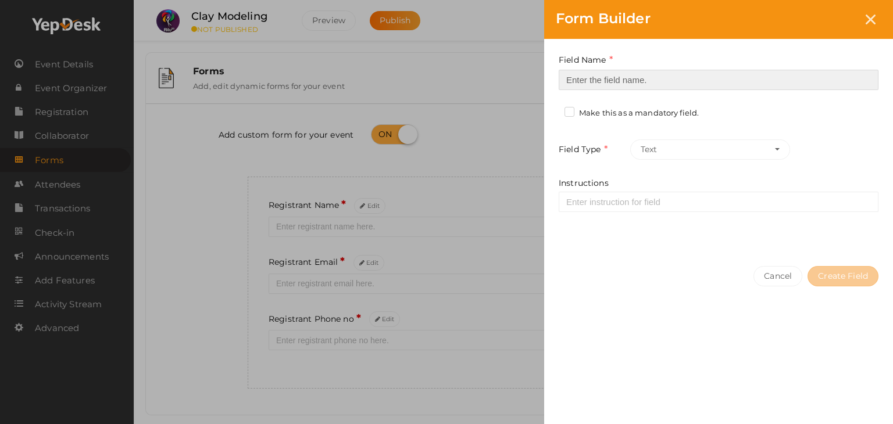
click at [693, 85] on input at bounding box center [719, 80] width 320 height 20
type input "Registrant College"
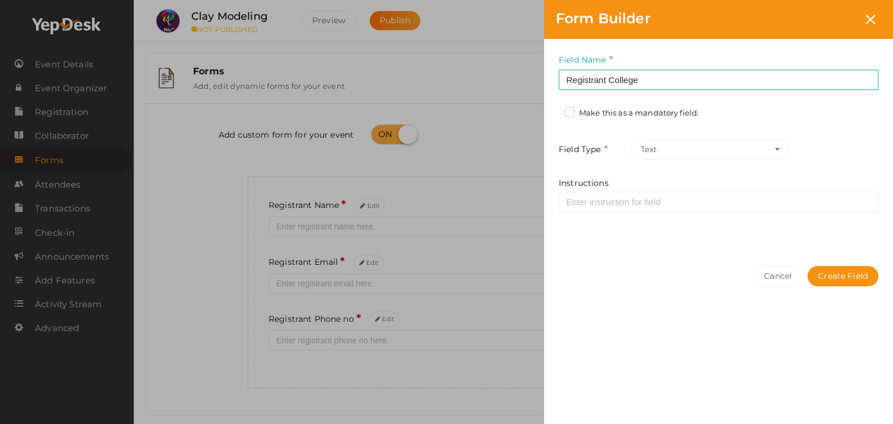
click at [630, 112] on label "Make this as a mandatory field." at bounding box center [631, 114] width 134 height 12
click at [553, 110] on input "Make this as a mandatory field." at bounding box center [553, 110] width 0 height 0
click at [832, 268] on button "Create Field" at bounding box center [842, 276] width 71 height 20
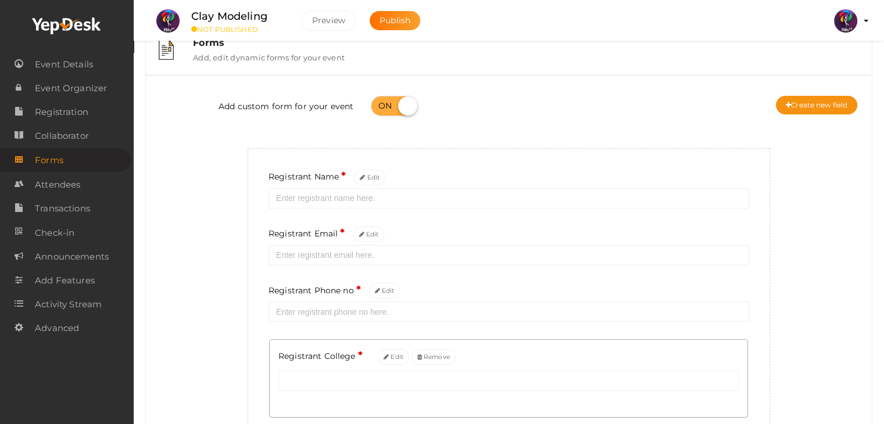
scroll to position [21, 0]
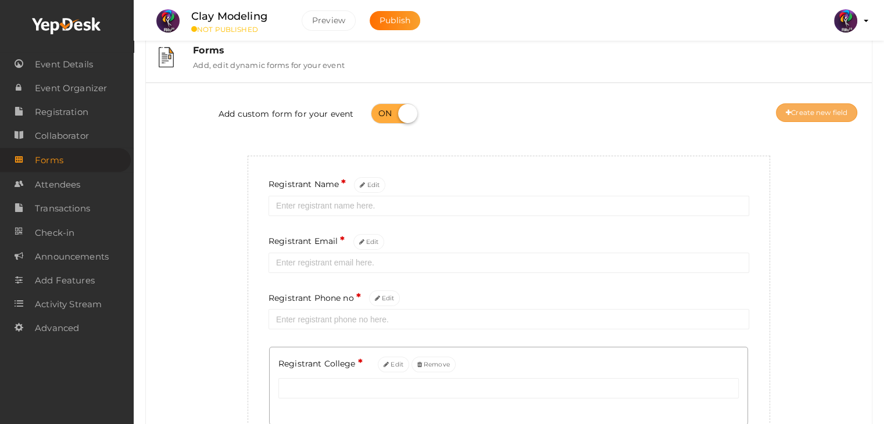
click at [798, 106] on button "Create new field" at bounding box center [816, 112] width 81 height 19
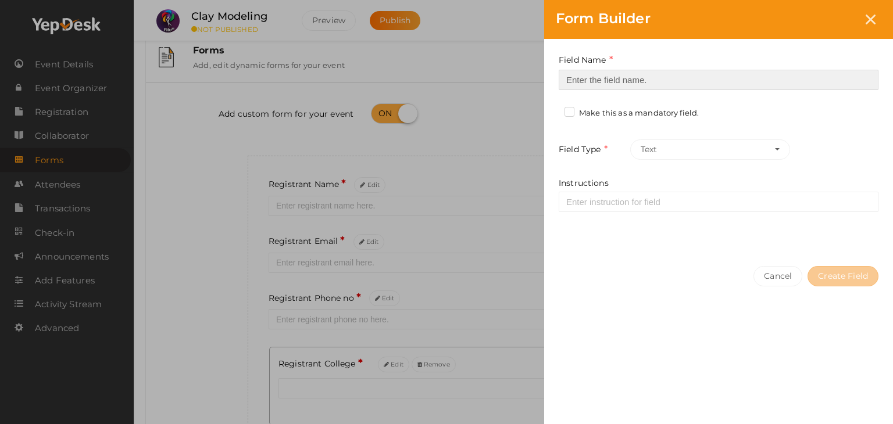
click at [636, 71] on input at bounding box center [719, 80] width 320 height 20
type input "Refferal ID"
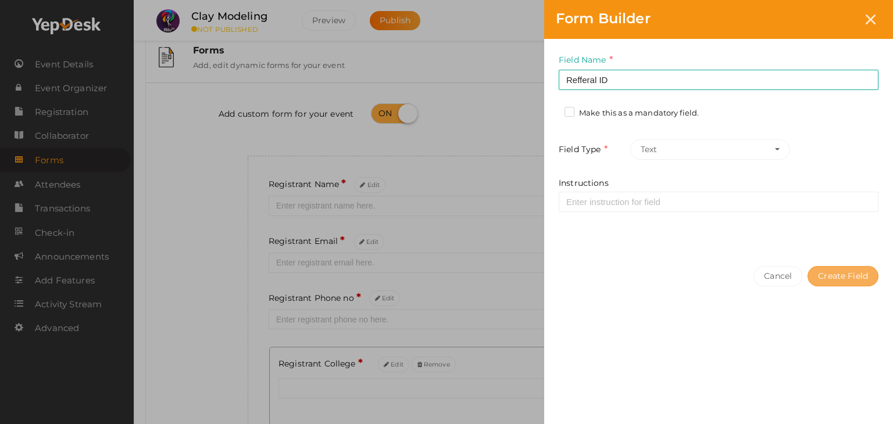
click at [837, 275] on button "Create Field" at bounding box center [842, 276] width 71 height 20
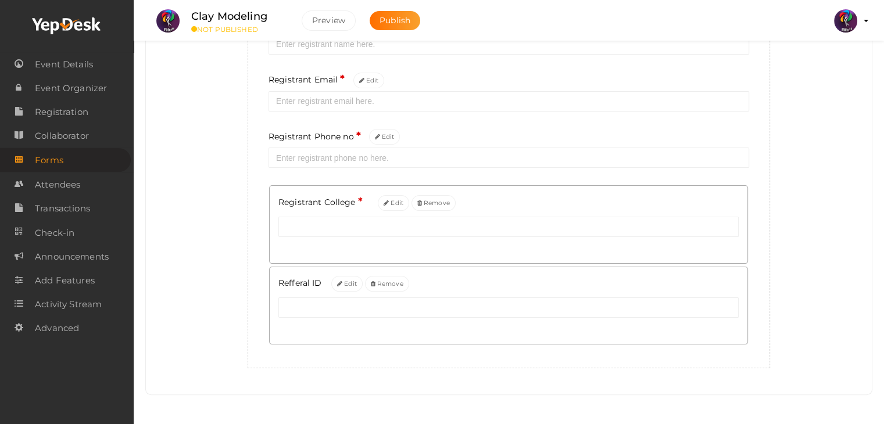
scroll to position [0, 0]
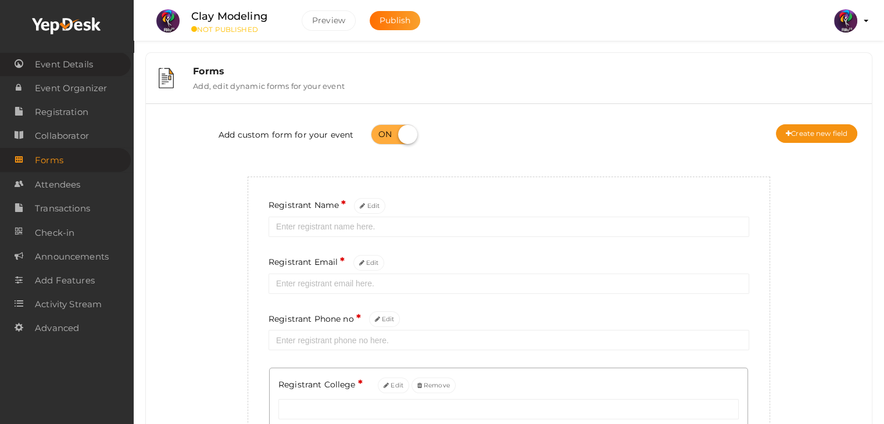
click at [78, 67] on span "Event Details" at bounding box center [64, 64] width 58 height 23
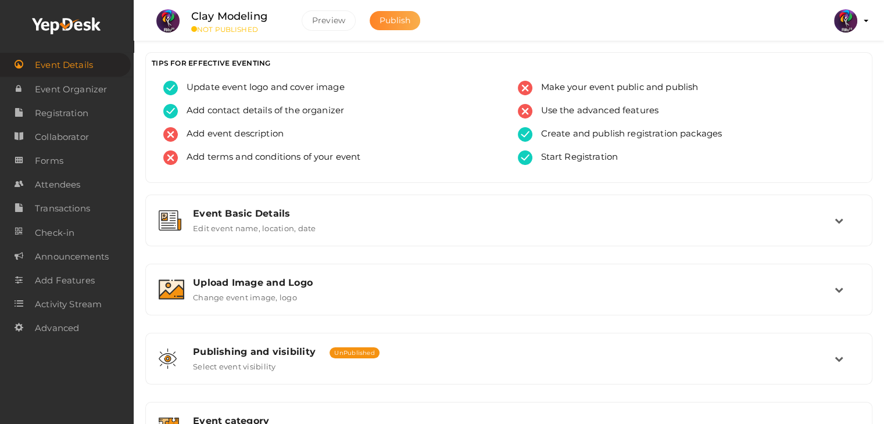
click at [376, 26] on button "Publish" at bounding box center [395, 20] width 51 height 19
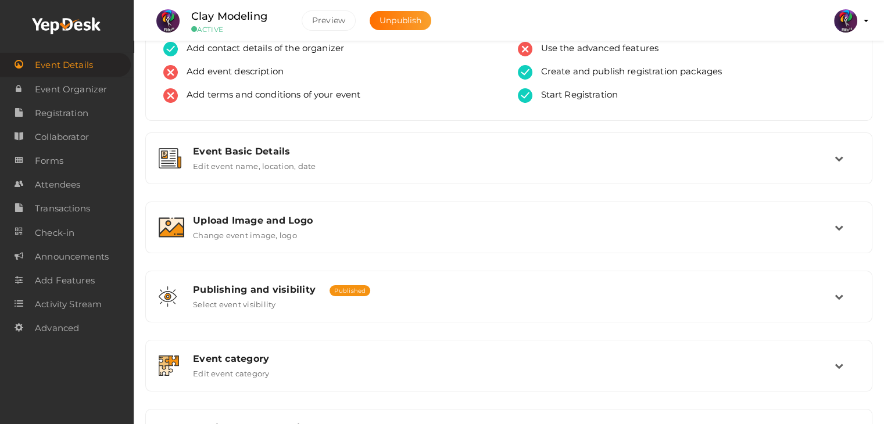
scroll to position [196, 0]
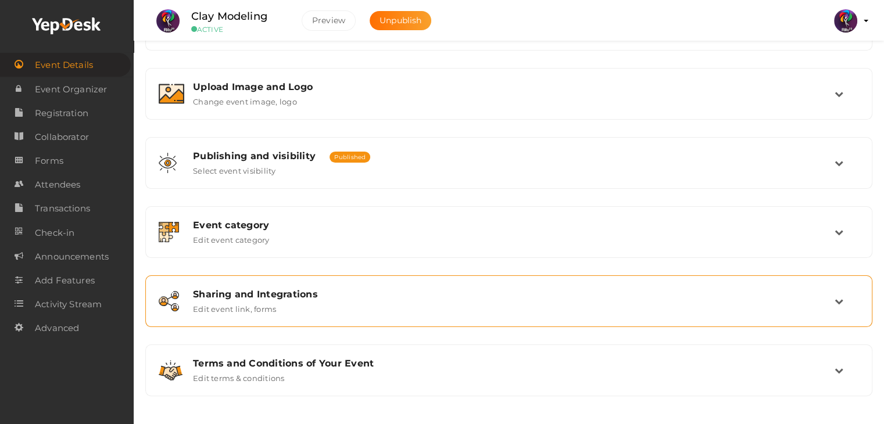
click at [470, 301] on div "Sharing and Integrations Edit event link, forms" at bounding box center [509, 301] width 650 height 25
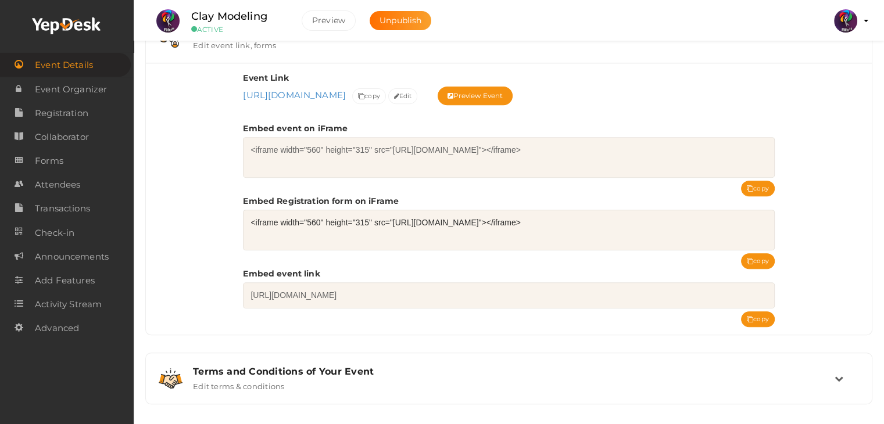
scroll to position [468, 0]
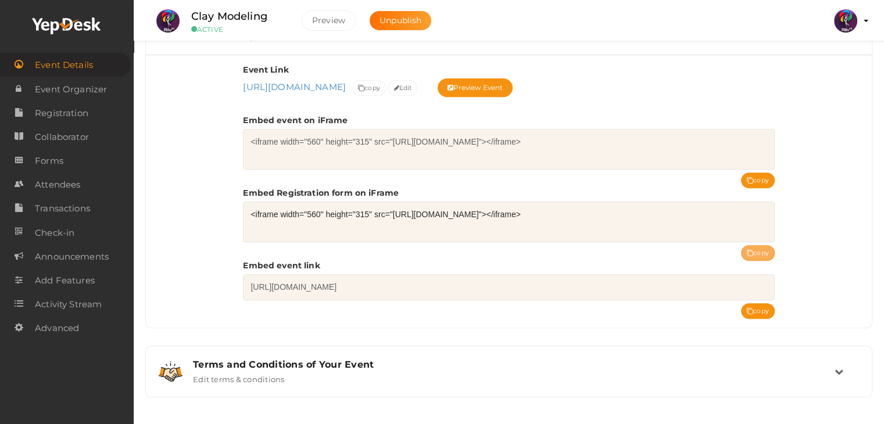
click at [767, 248] on button "copy" at bounding box center [758, 253] width 34 height 16
click at [85, 118] on span "Registration" at bounding box center [61, 113] width 53 height 23
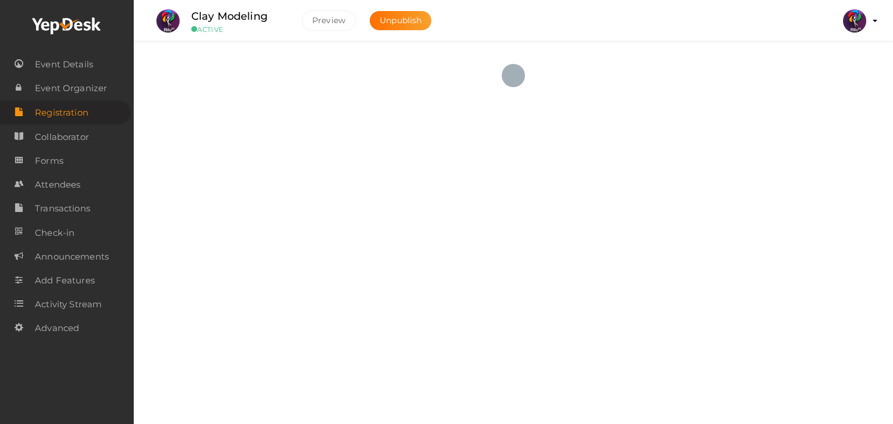
checkbox input "true"
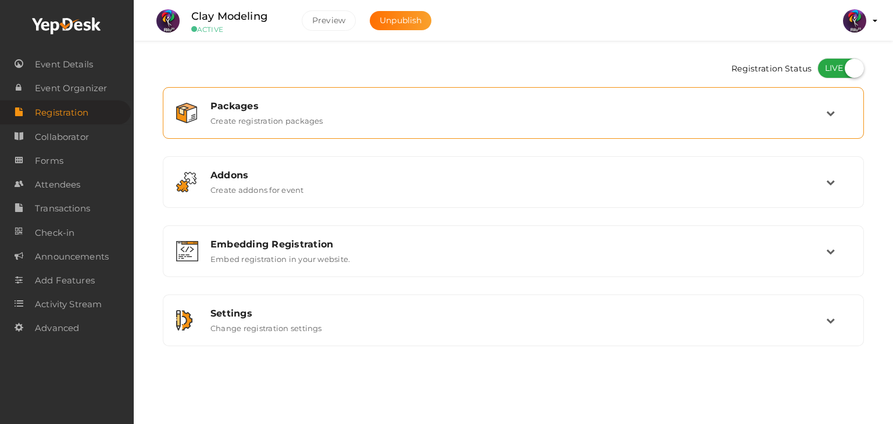
click at [396, 99] on div "Packages Create registration packages" at bounding box center [513, 113] width 688 height 39
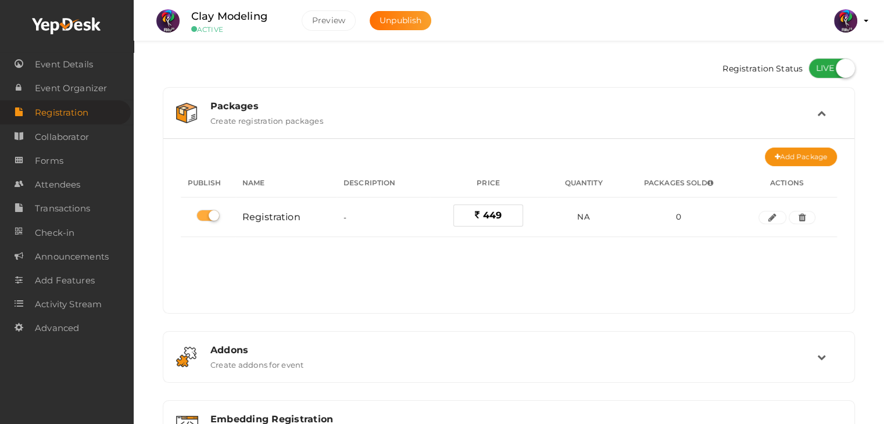
click at [396, 102] on div "Packages" at bounding box center [513, 106] width 607 height 11
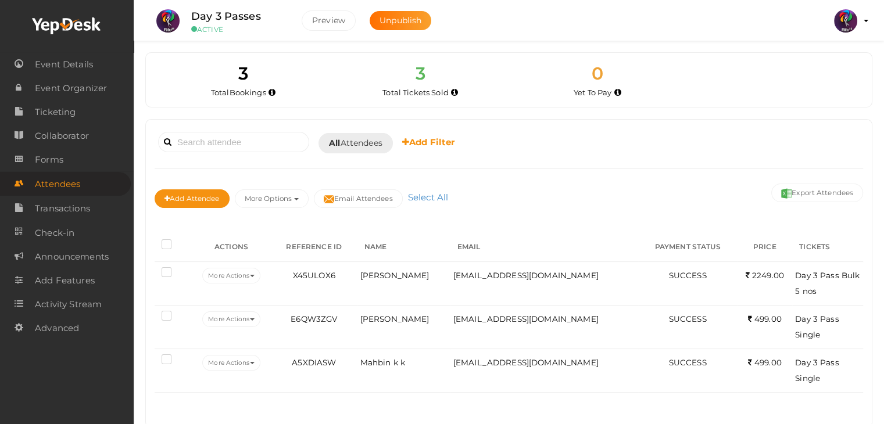
click at [841, 15] on img at bounding box center [845, 20] width 23 height 23
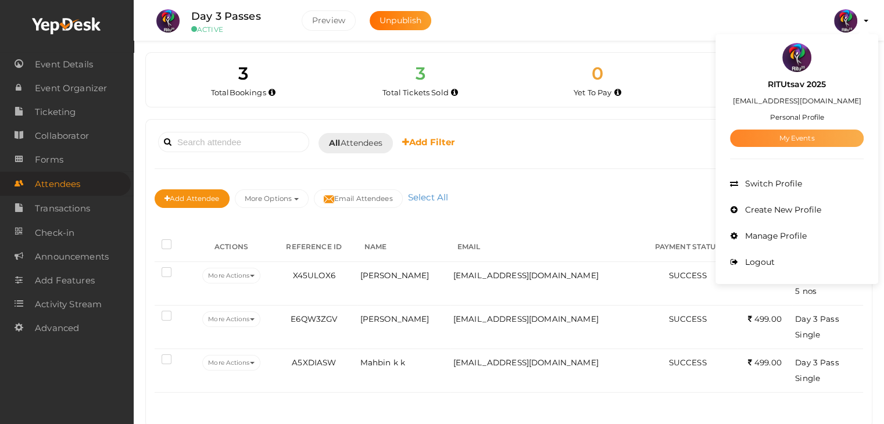
click at [777, 134] on link "My Events" at bounding box center [797, 138] width 134 height 17
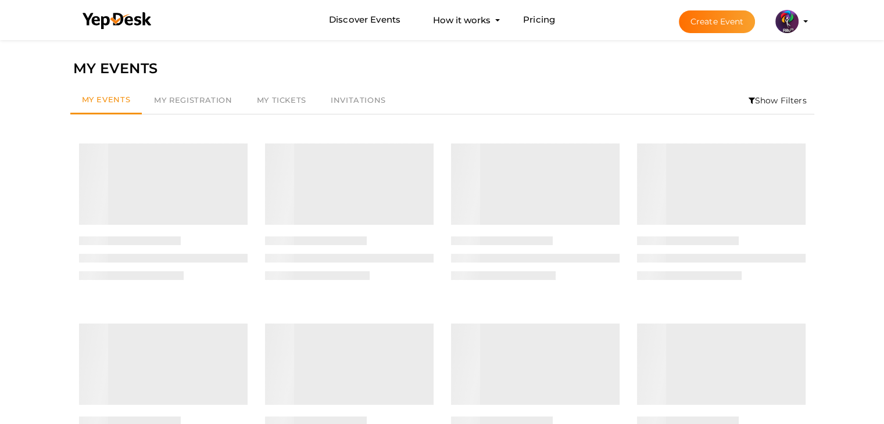
click at [717, 28] on button "Create Event" at bounding box center [717, 21] width 77 height 23
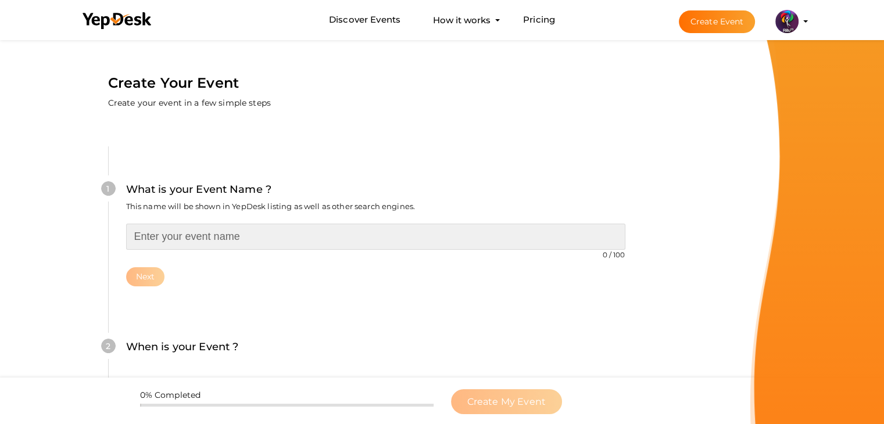
click at [415, 240] on input "text" at bounding box center [375, 237] width 499 height 26
type input "Thread Art"
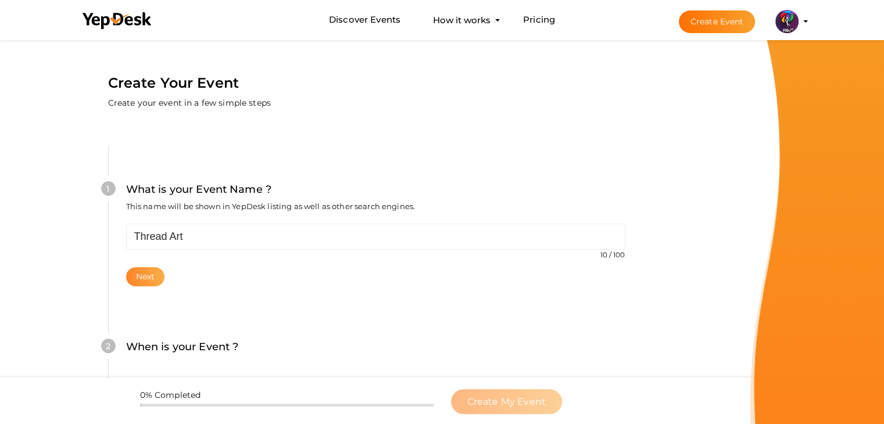
click at [161, 277] on button "Next" at bounding box center [145, 276] width 39 height 19
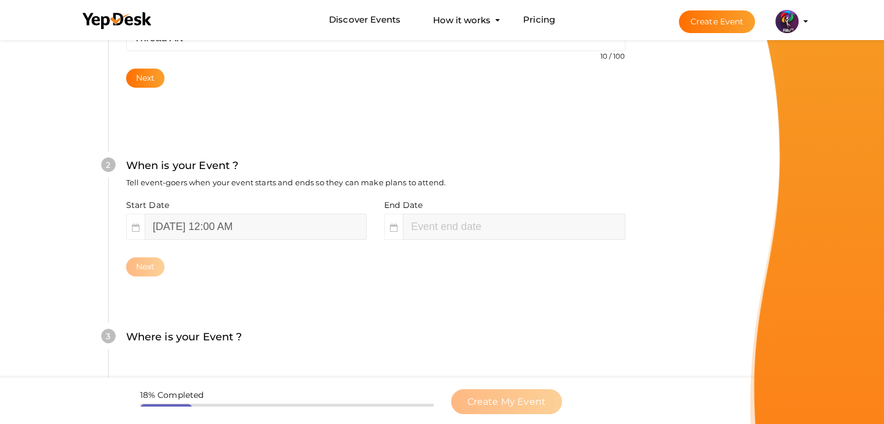
scroll to position [239, 0]
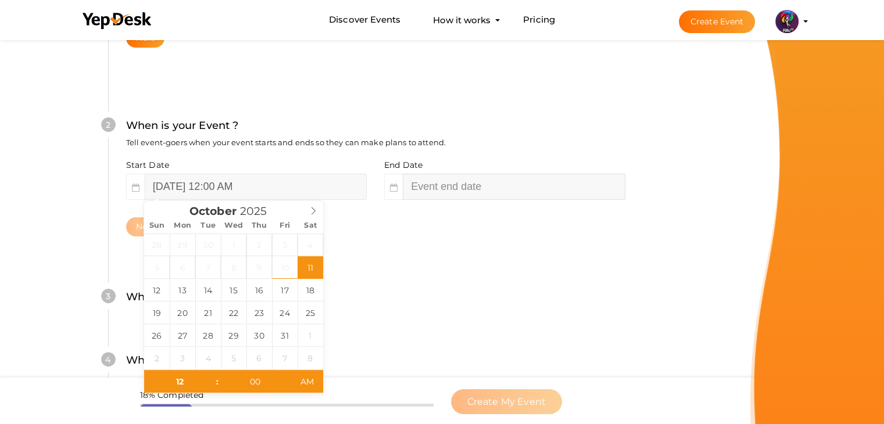
type input "02"
type input "October 11, 2025 2:00 AM"
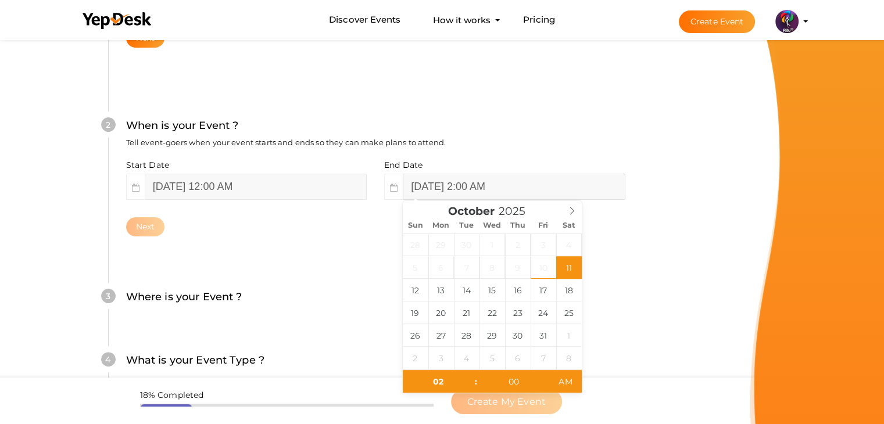
click at [437, 188] on input "October 11, 2025 2:00 AM" at bounding box center [514, 187] width 222 height 26
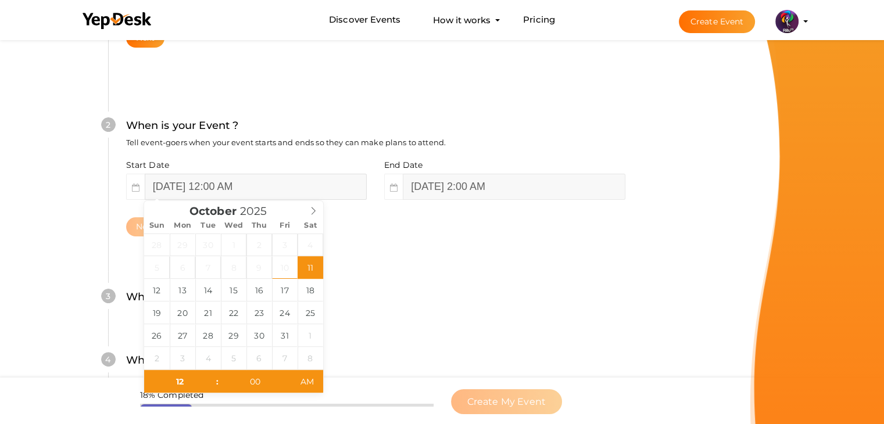
click at [253, 184] on input "October 11, 2025 12:00 AM" at bounding box center [256, 187] width 222 height 26
type input "October 18, 2025 12:00 AM"
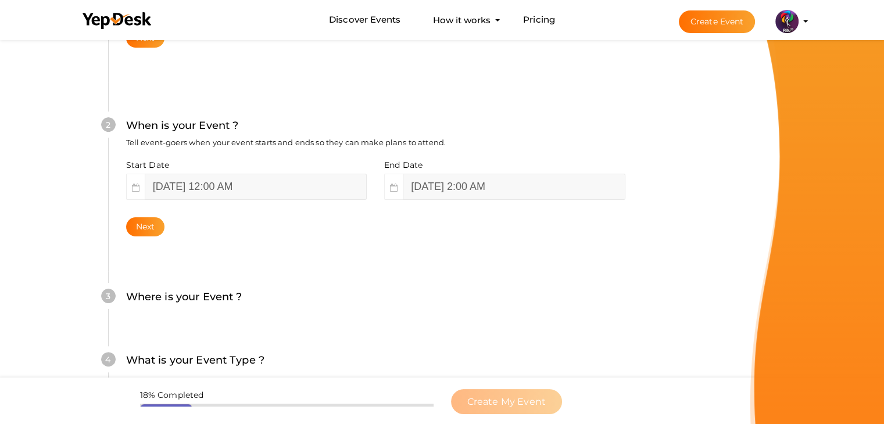
click at [503, 203] on div "Start Date October 18, 2025 12:00 AM End Date October 18, 2025 2:00 AM Next" at bounding box center [375, 197] width 499 height 77
click at [313, 256] on div "2 When is your Event ? Tell event-goers when your event starts and ends so they…" at bounding box center [375, 177] width 535 height 189
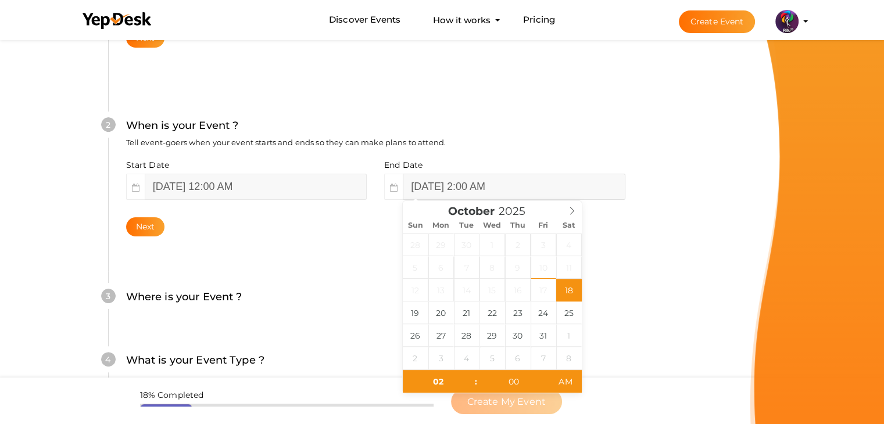
click at [524, 182] on input "October 18, 2025 2:00 AM" at bounding box center [514, 187] width 222 height 26
type input "October 18, 2025 2:00 PM"
click at [567, 389] on span "PM" at bounding box center [565, 381] width 32 height 23
click at [311, 327] on div "3 Where is your Event ? Tell event-goers where your event location is. Venue On…" at bounding box center [375, 302] width 535 height 63
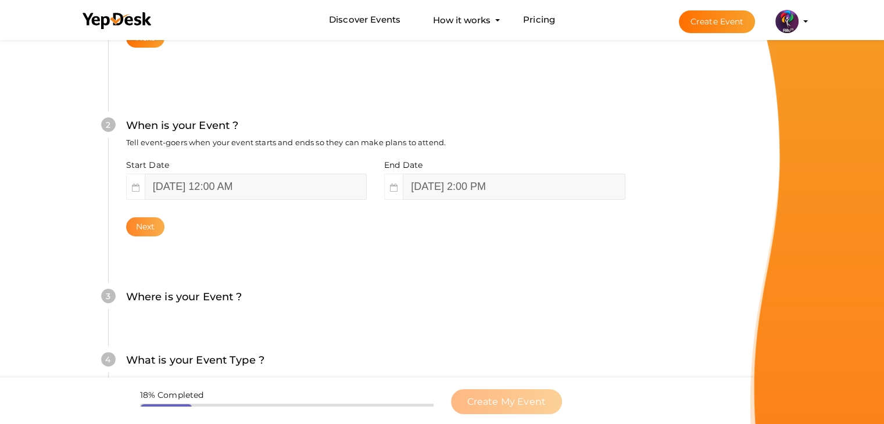
click at [160, 231] on button "Next" at bounding box center [145, 226] width 39 height 19
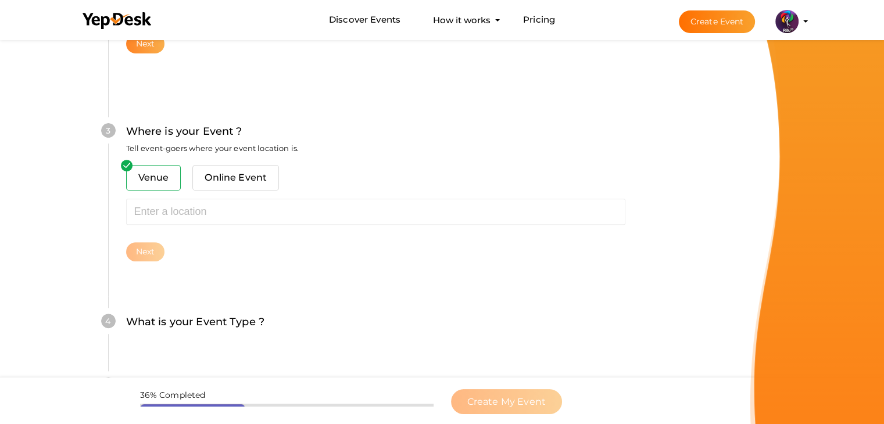
scroll to position [428, 0]
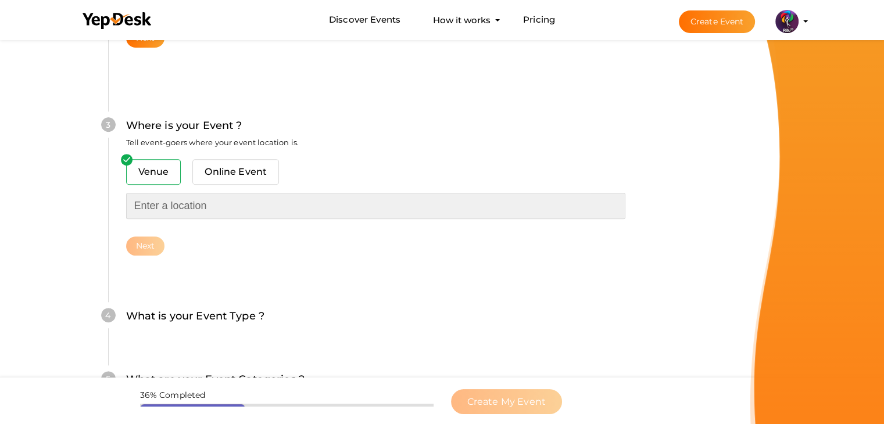
click at [195, 214] on input "text" at bounding box center [375, 206] width 499 height 26
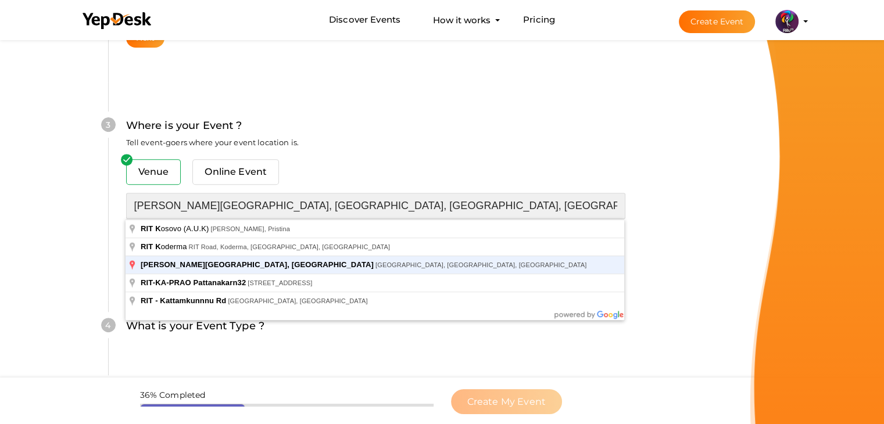
type input "RAJIV GANDHI INSTITUTE OF TECHNOLOGY, KOTTAYAM, Pampady, Kerala, India"
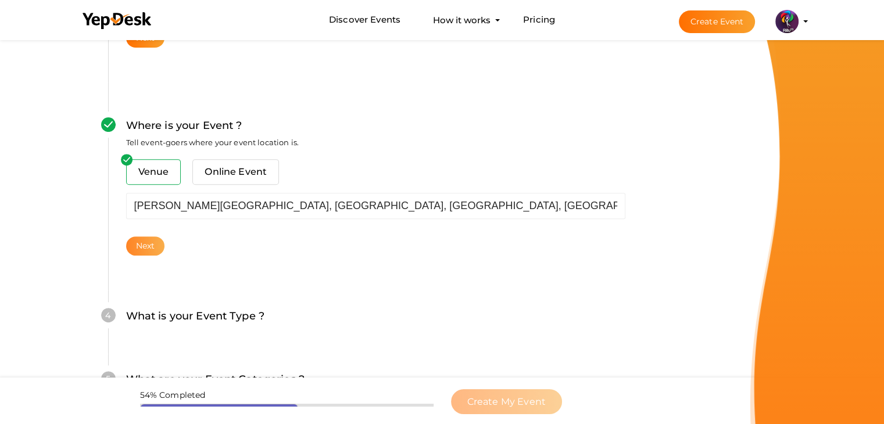
click at [151, 237] on button "Next" at bounding box center [145, 246] width 39 height 19
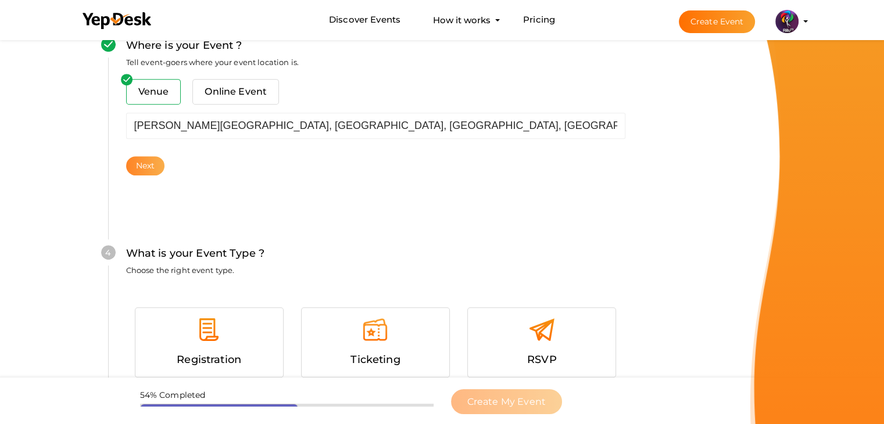
click at [151, 237] on div "What is your Event Name ? This name will be shown in YepDesk listing as well as…" at bounding box center [375, 110] width 605 height 1013
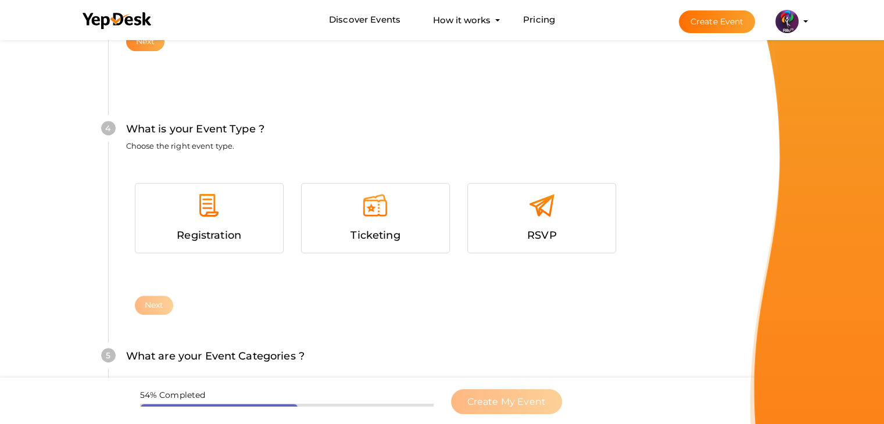
scroll to position [636, 0]
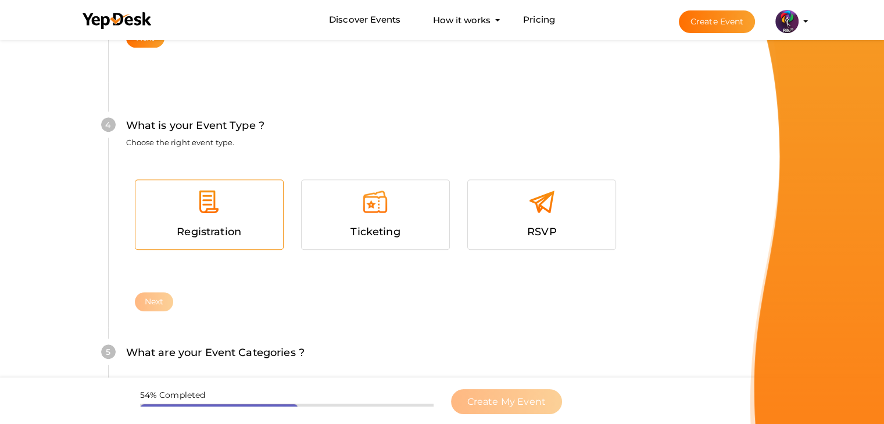
click at [225, 217] on div at bounding box center [209, 206] width 130 height 35
click at [167, 292] on div "Registration Ticketing RSVP Next" at bounding box center [375, 225] width 499 height 133
click at [167, 292] on button "Next" at bounding box center [154, 301] width 39 height 19
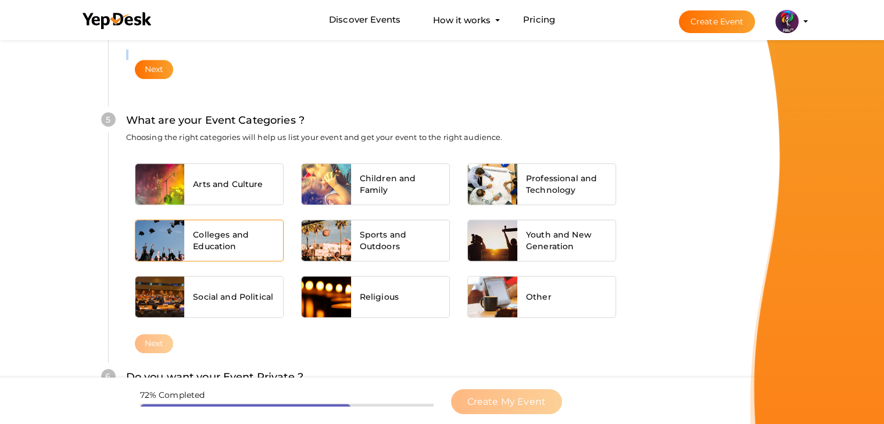
scroll to position [879, 0]
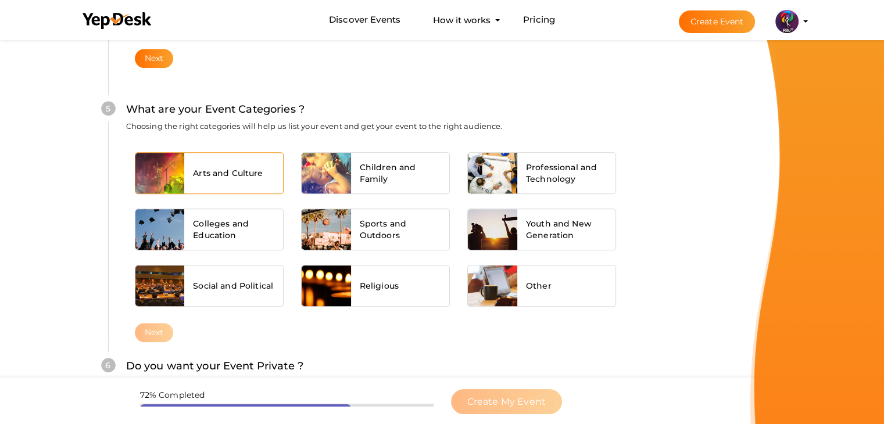
click at [235, 185] on div "Arts and Culture" at bounding box center [233, 173] width 99 height 41
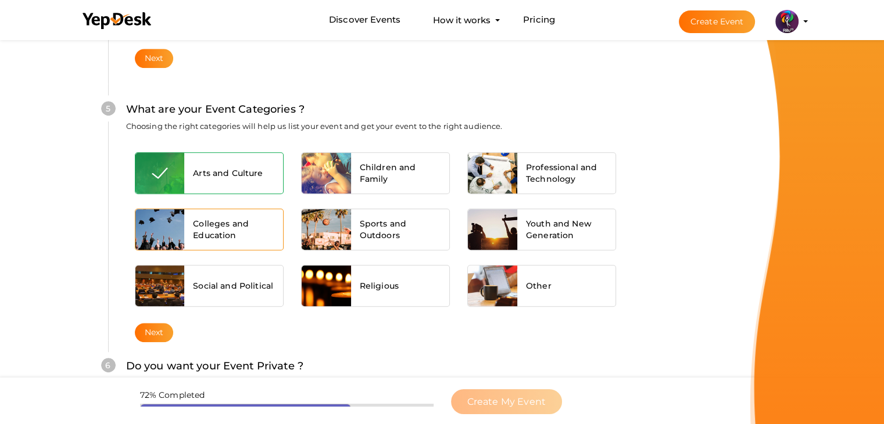
click at [232, 218] on span "Colleges and Education" at bounding box center [233, 229] width 81 height 23
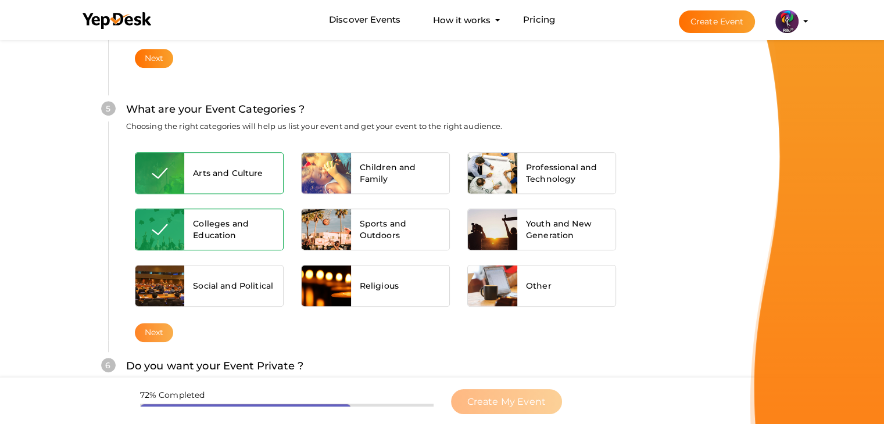
click at [161, 333] on button "Next" at bounding box center [154, 332] width 39 height 19
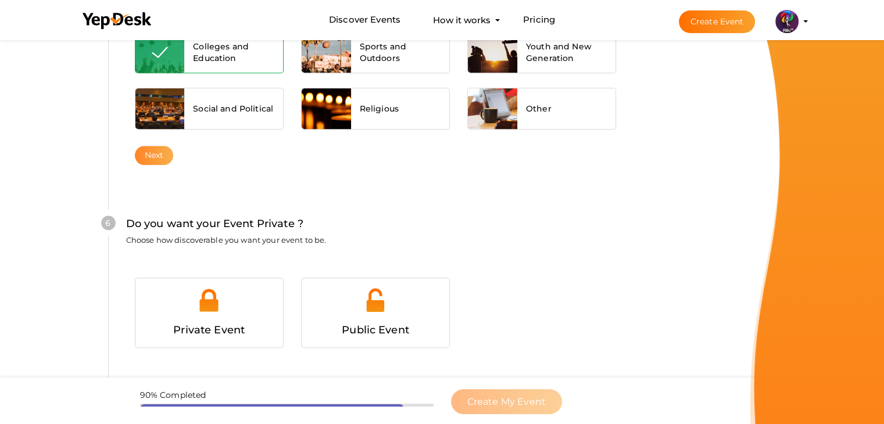
scroll to position [1135, 0]
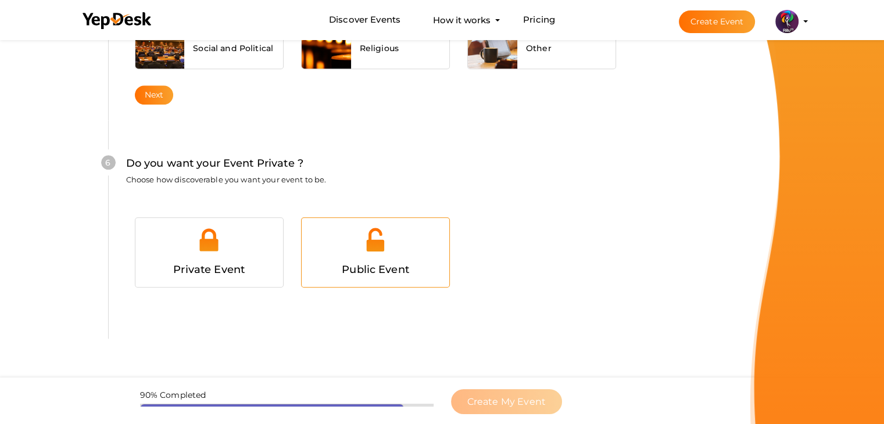
click at [320, 227] on div at bounding box center [375, 244] width 130 height 35
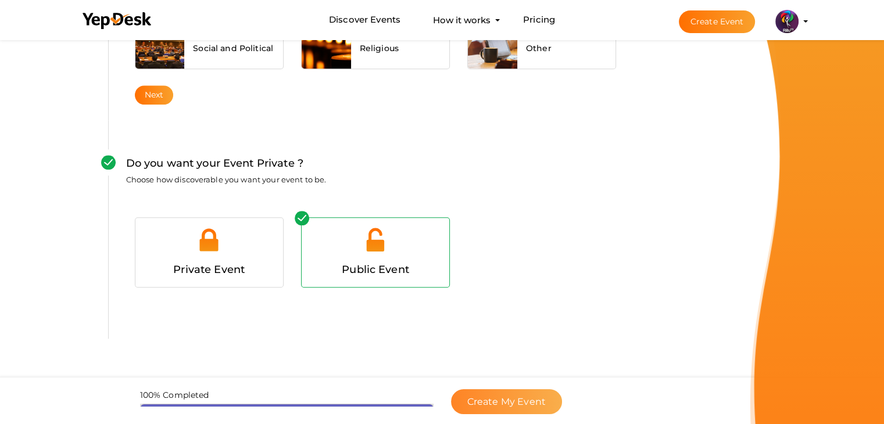
click at [527, 392] on button "Create My Event" at bounding box center [506, 401] width 111 height 25
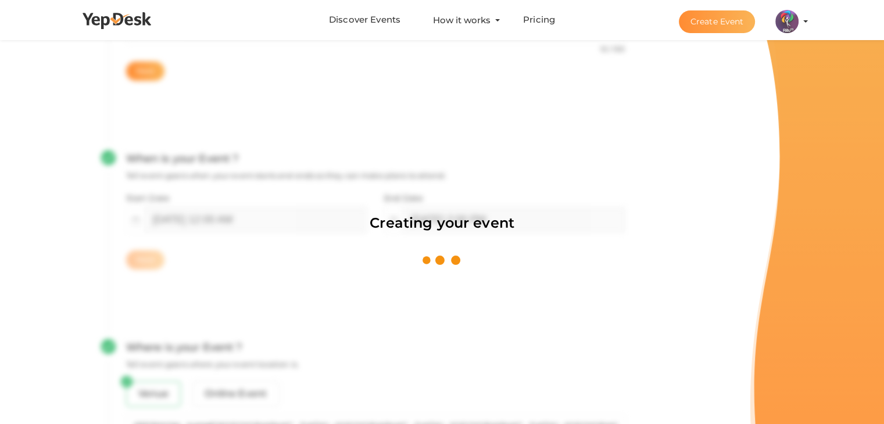
scroll to position [174, 0]
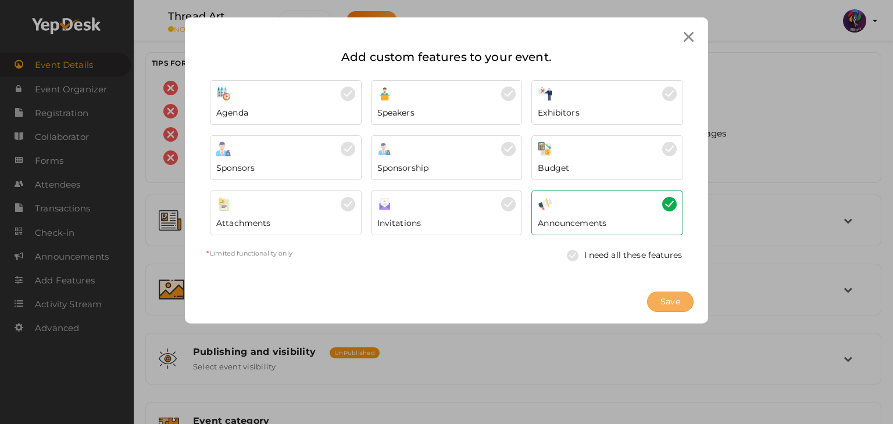
click at [676, 302] on span "Save" at bounding box center [670, 302] width 20 height 12
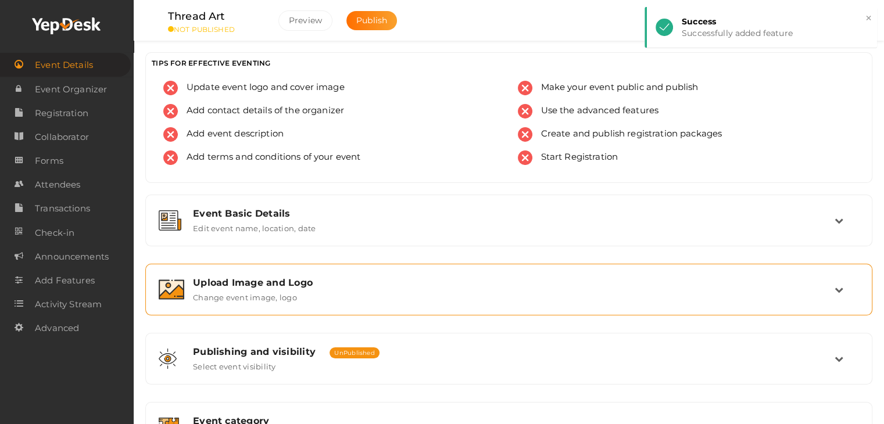
click at [327, 291] on div "Upload Image and Logo Change event image, logo" at bounding box center [509, 289] width 650 height 25
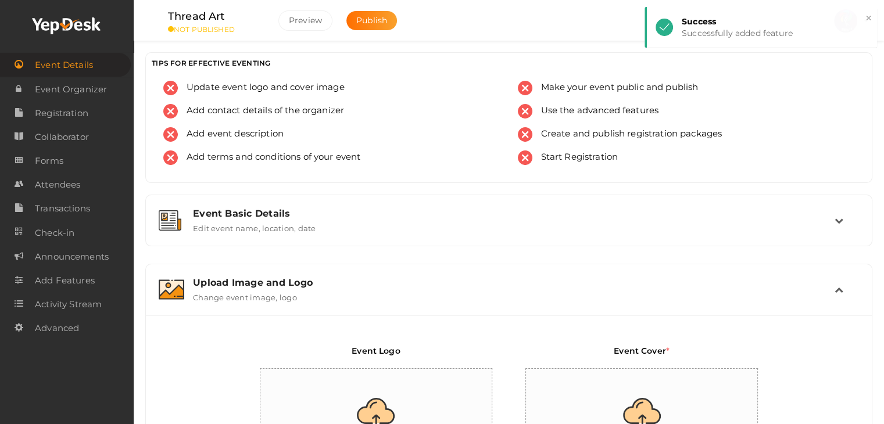
click at [399, 380] on input "file" at bounding box center [376, 420] width 233 height 102
type input "C:\fakepath\logo yepdesk.png"
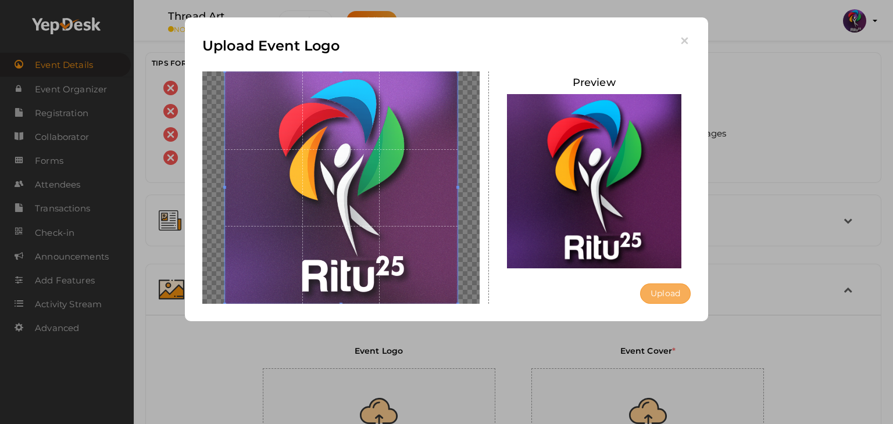
click at [671, 291] on button "Upload" at bounding box center [665, 294] width 51 height 20
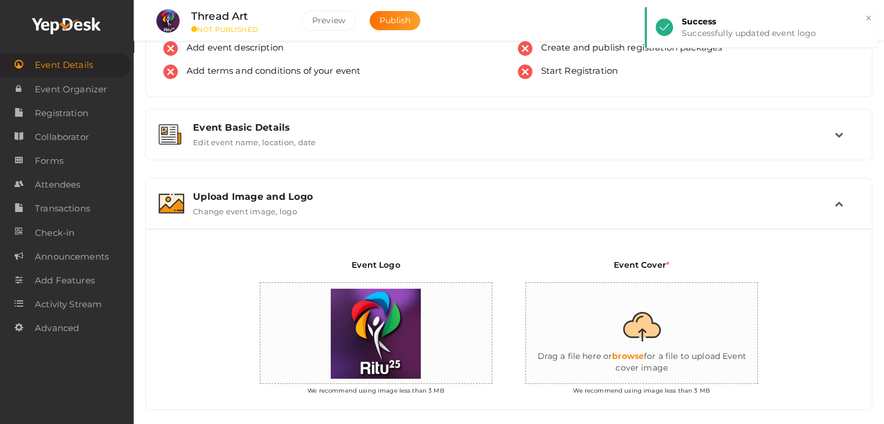
scroll to position [87, 0]
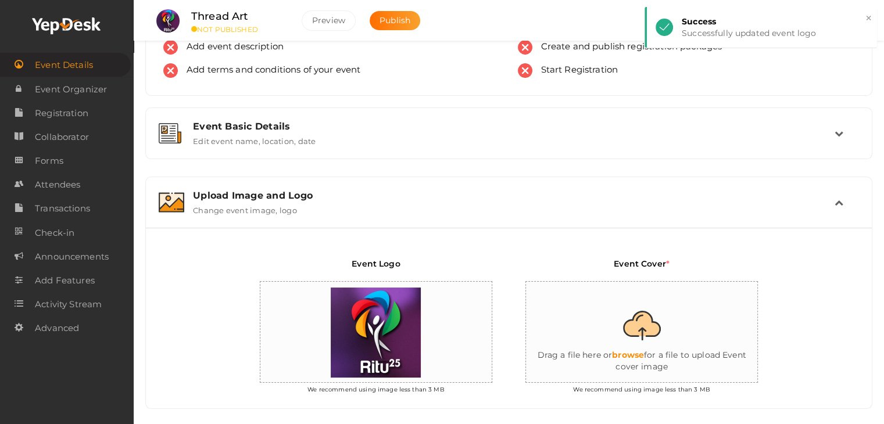
click at [617, 337] on input "file" at bounding box center [642, 333] width 233 height 102
type input "C:\fakepath\W6.jpg"
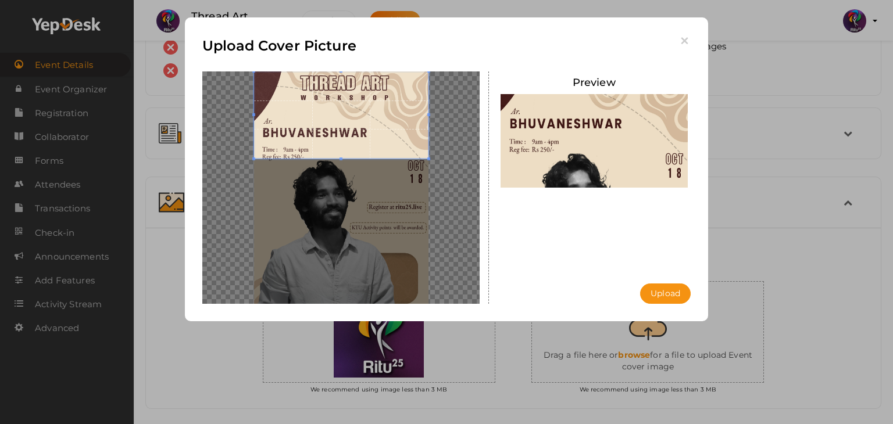
drag, startPoint x: 358, startPoint y: 209, endPoint x: 351, endPoint y: 116, distance: 93.3
click at [351, 116] on span at bounding box center [341, 114] width 174 height 87
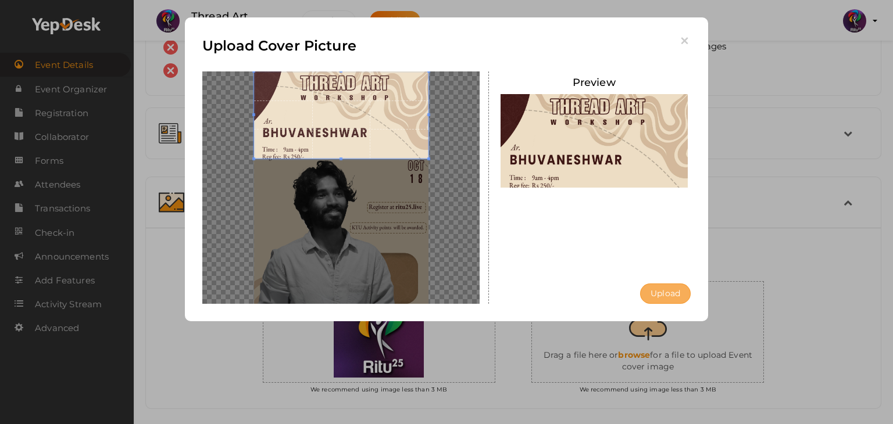
click at [670, 289] on button "Upload" at bounding box center [665, 294] width 51 height 20
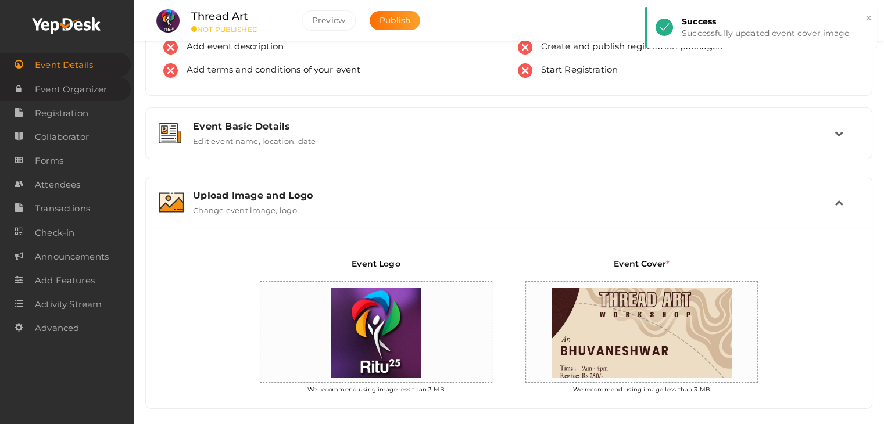
click at [82, 89] on span "Event Organizer" at bounding box center [71, 89] width 72 height 23
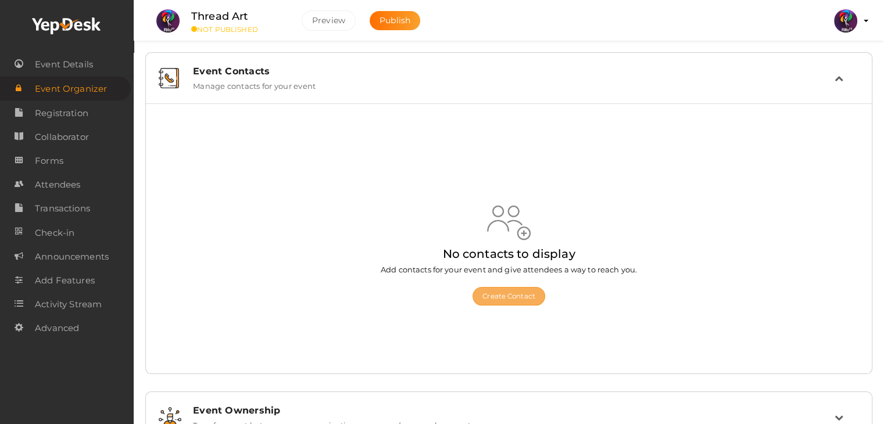
click at [503, 295] on button "Create Contact" at bounding box center [509, 296] width 73 height 19
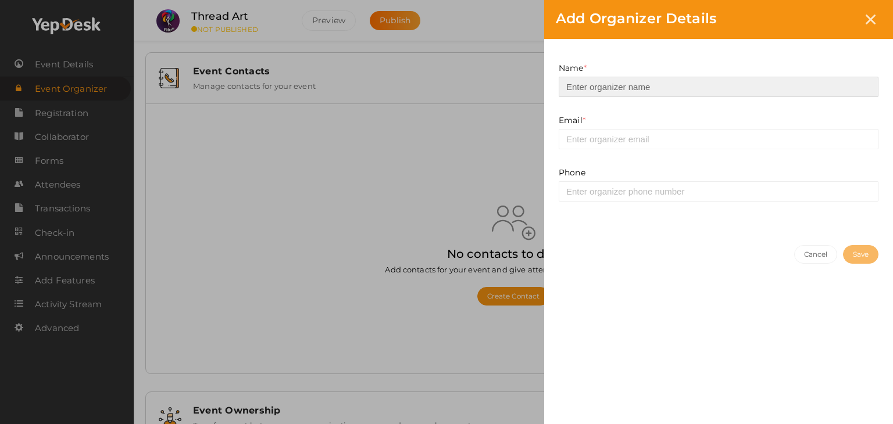
click at [598, 90] on input at bounding box center [719, 87] width 320 height 20
type input "Shahid"
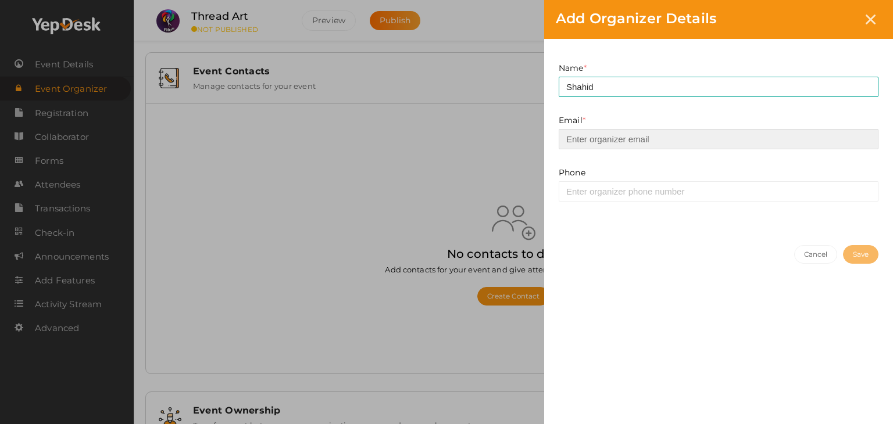
click at [625, 138] on input "email" at bounding box center [719, 139] width 320 height 20
type input "prabhavnarayanan7474@gmail.com"
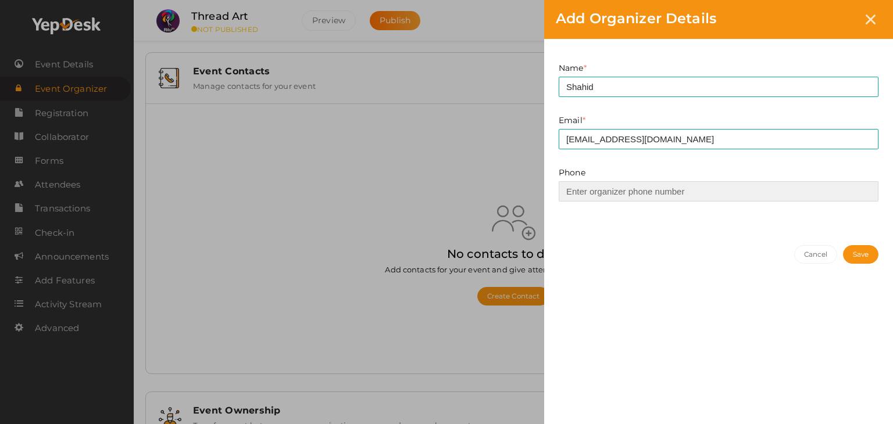
click at [639, 198] on input at bounding box center [719, 191] width 320 height 20
click at [595, 195] on input "88487227791" at bounding box center [719, 191] width 320 height 20
type input "8848727791"
click at [857, 248] on button "Save" at bounding box center [860, 254] width 35 height 19
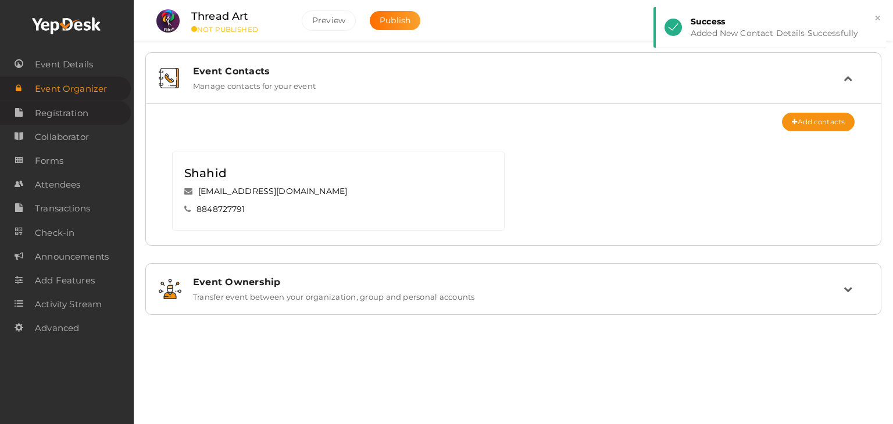
click at [73, 120] on span "Registration" at bounding box center [61, 113] width 53 height 23
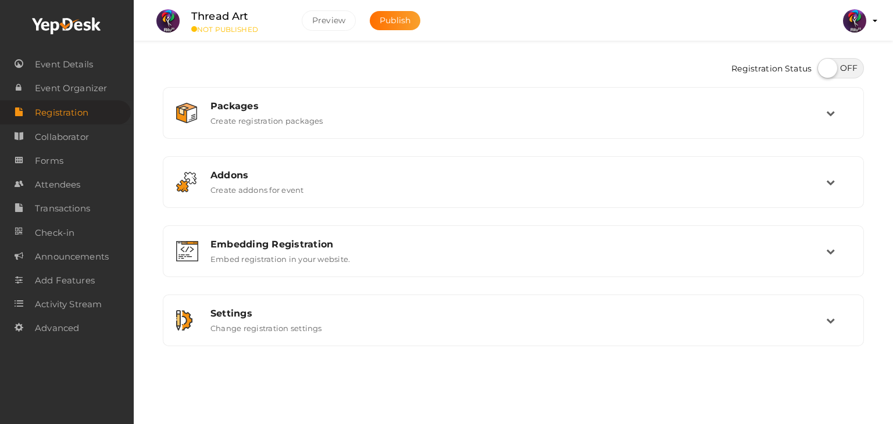
click at [835, 69] on label at bounding box center [840, 68] width 47 height 20
click at [825, 68] on input "checkbox" at bounding box center [821, 64] width 8 height 8
checkbox input "true"
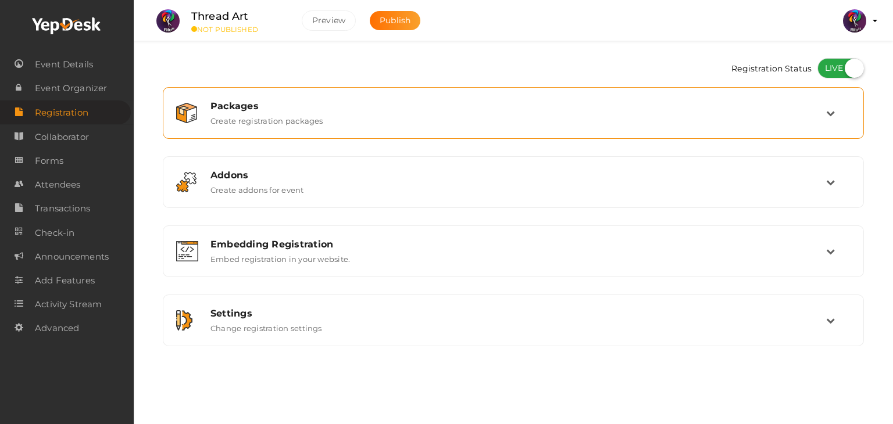
click at [798, 105] on div "Packages" at bounding box center [518, 106] width 616 height 11
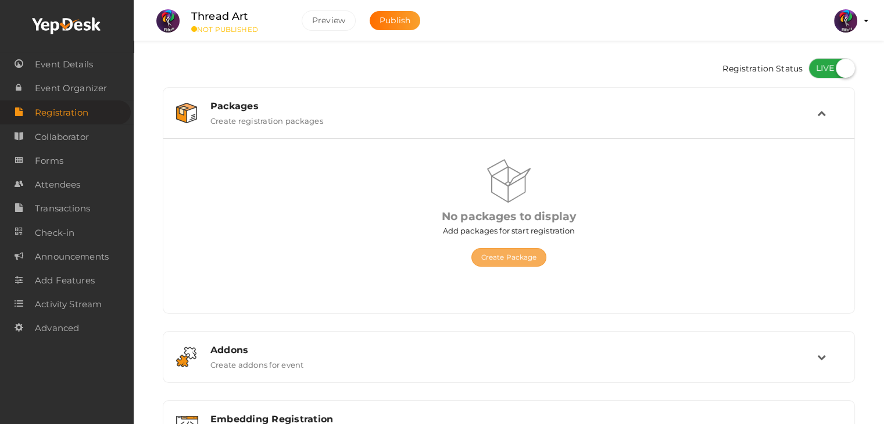
click at [523, 258] on button "Create Package" at bounding box center [509, 257] width 76 height 19
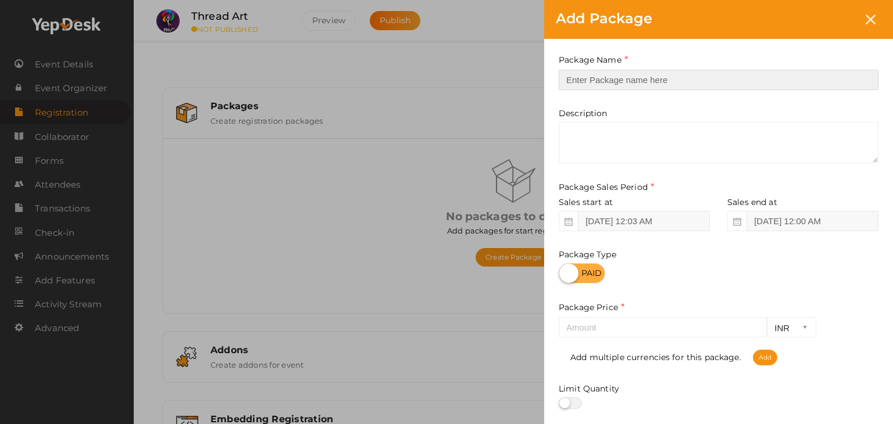
click at [613, 87] on input "text" at bounding box center [719, 80] width 320 height 20
type input "Registration"
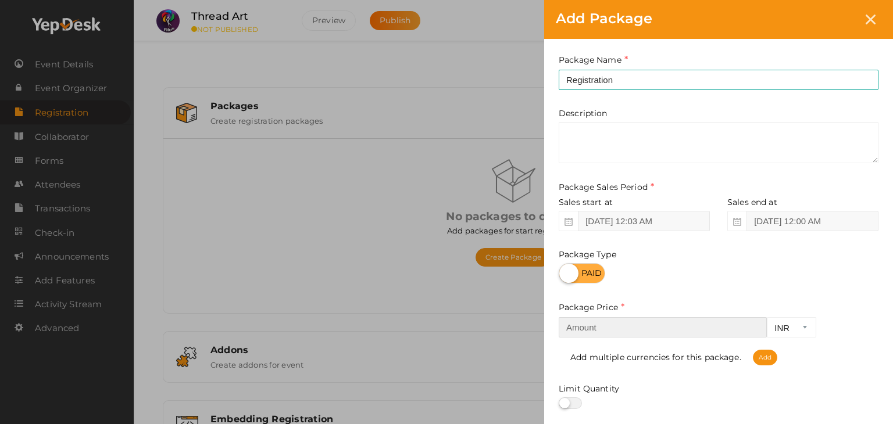
click at [605, 326] on input "number" at bounding box center [663, 327] width 208 height 20
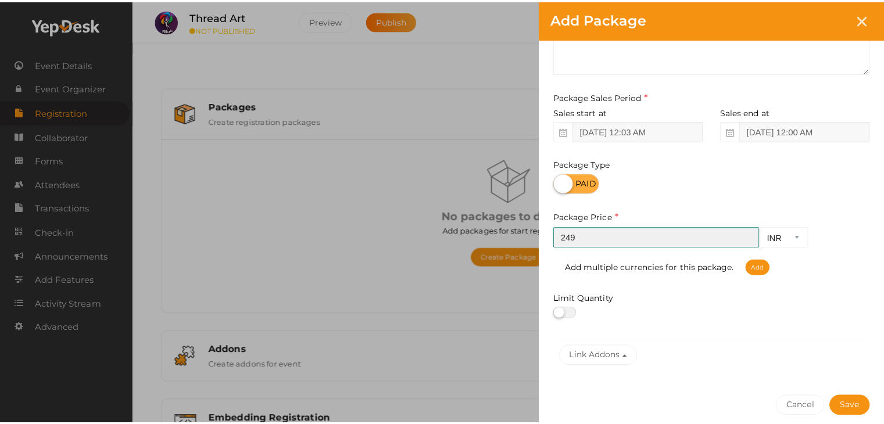
scroll to position [99, 0]
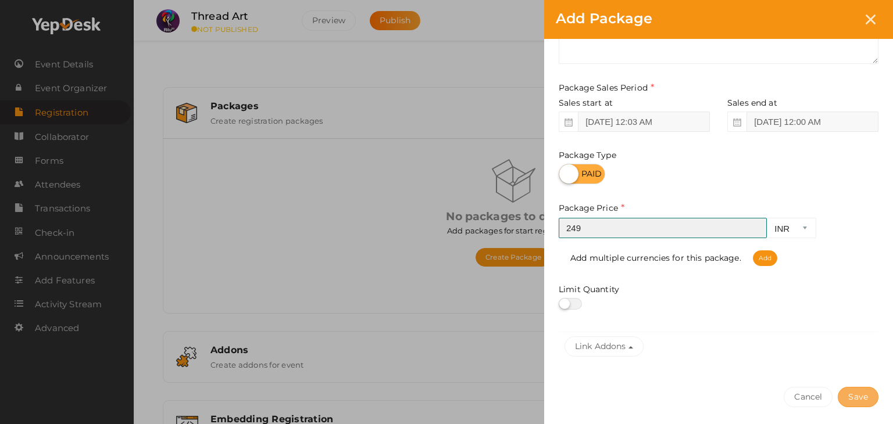
type input "249"
click at [872, 395] on button "Save" at bounding box center [858, 397] width 41 height 20
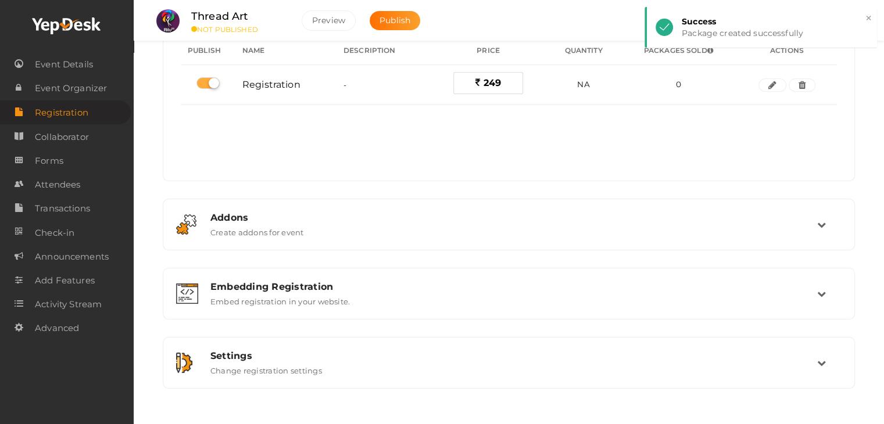
scroll to position [133, 0]
click at [74, 165] on link "Forms" at bounding box center [65, 161] width 131 height 24
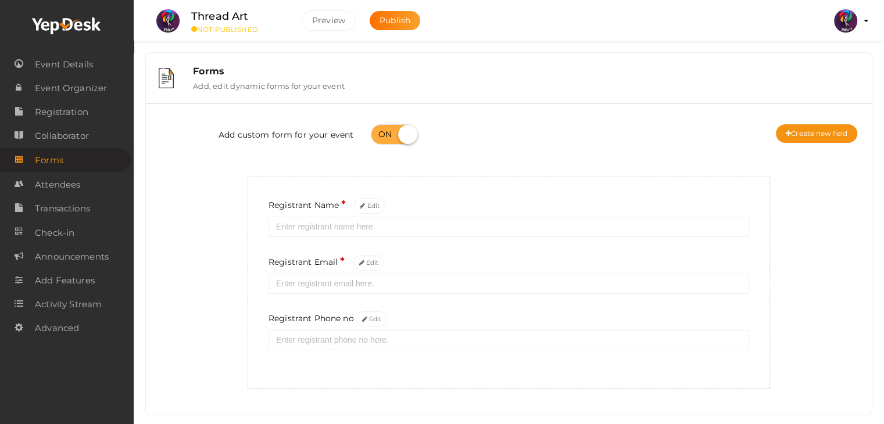
scroll to position [21, 0]
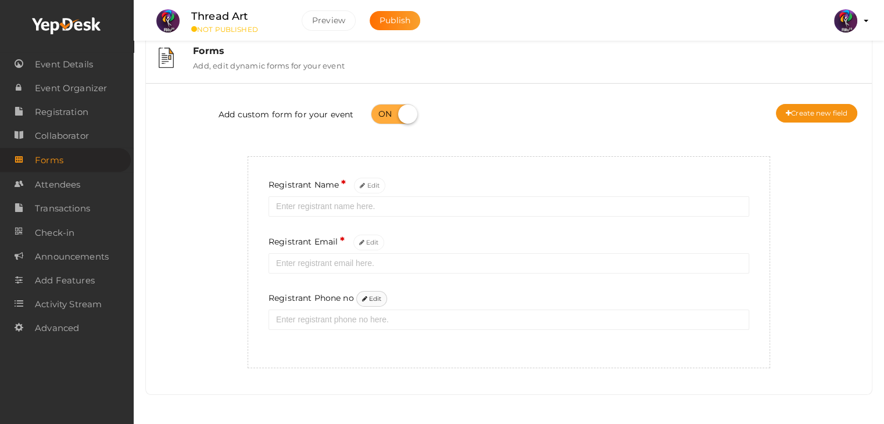
click at [367, 298] on icon at bounding box center [364, 299] width 5 height 6
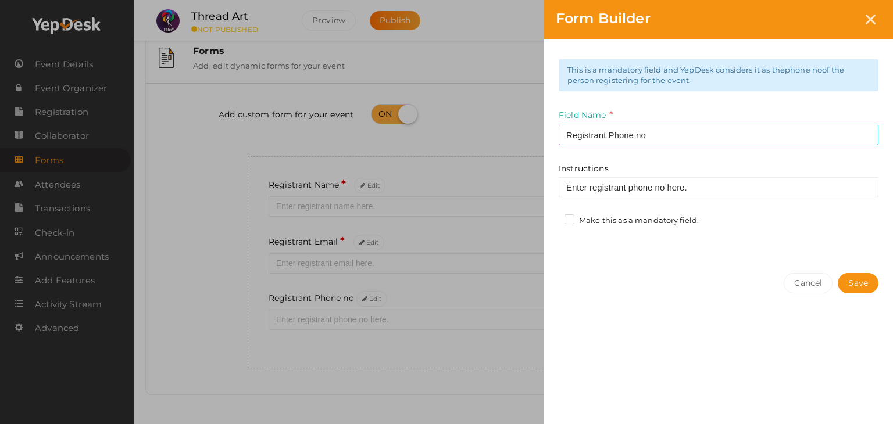
click at [562, 234] on div "This is a mandatory field and YepDesk considers it as the phone no of the perso…" at bounding box center [718, 150] width 349 height 223
click at [567, 224] on label "Make this as a mandatory field." at bounding box center [631, 221] width 134 height 12
click at [553, 217] on input "Make this as a mandatory field." at bounding box center [553, 217] width 0 height 0
click at [873, 278] on button "Save" at bounding box center [858, 283] width 41 height 20
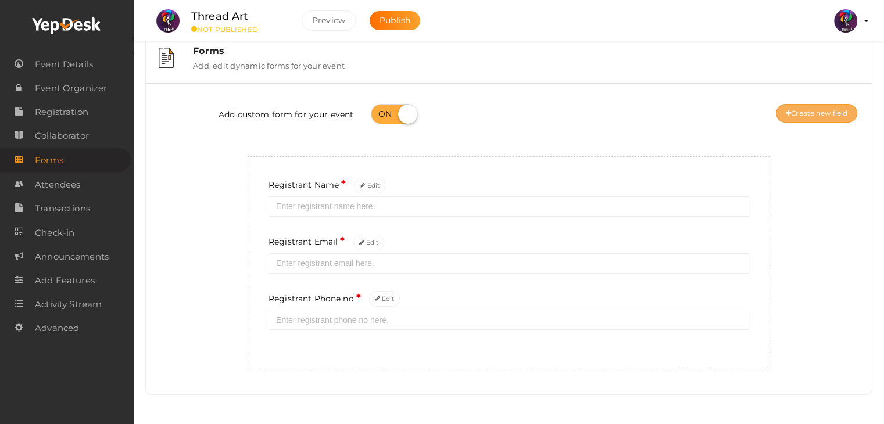
click at [802, 112] on button "Create new field" at bounding box center [816, 113] width 81 height 19
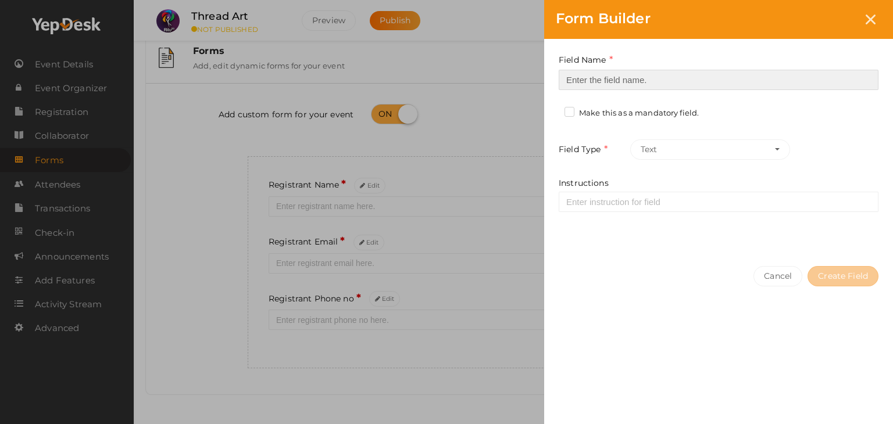
click at [805, 85] on input at bounding box center [719, 80] width 320 height 20
type input "Registrant College"
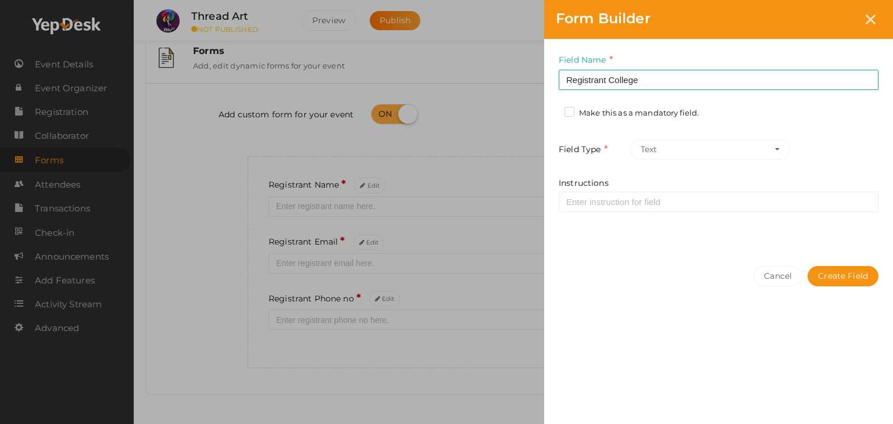
click at [641, 112] on label "Make this as a mandatory field." at bounding box center [631, 114] width 134 height 12
click at [553, 110] on input "Make this as a mandatory field." at bounding box center [553, 110] width 0 height 0
click at [839, 266] on button "Create Field" at bounding box center [842, 276] width 71 height 20
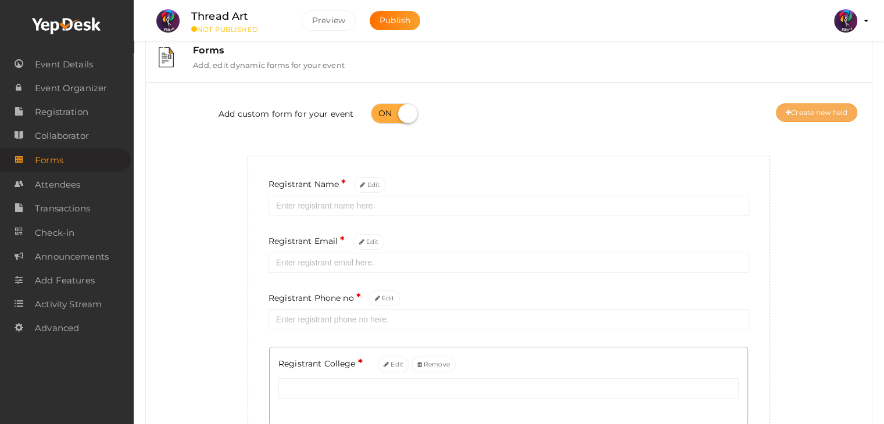
click at [827, 108] on button "Create new field" at bounding box center [816, 112] width 81 height 19
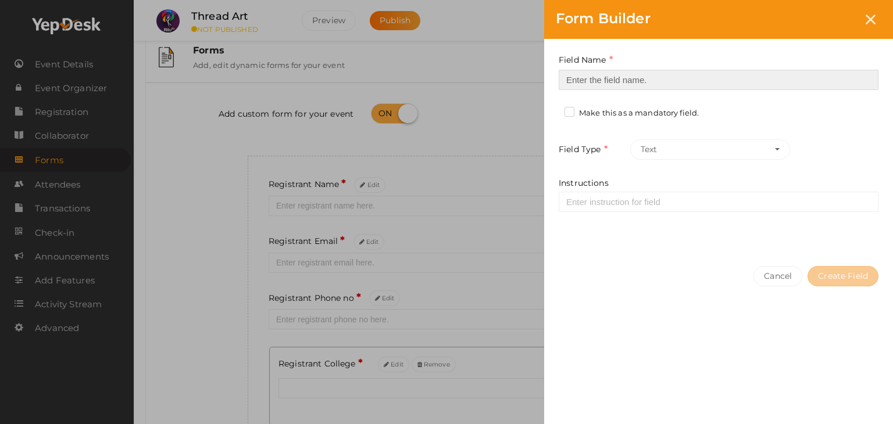
click at [763, 79] on input at bounding box center [719, 80] width 320 height 20
type input "Refferal ID"
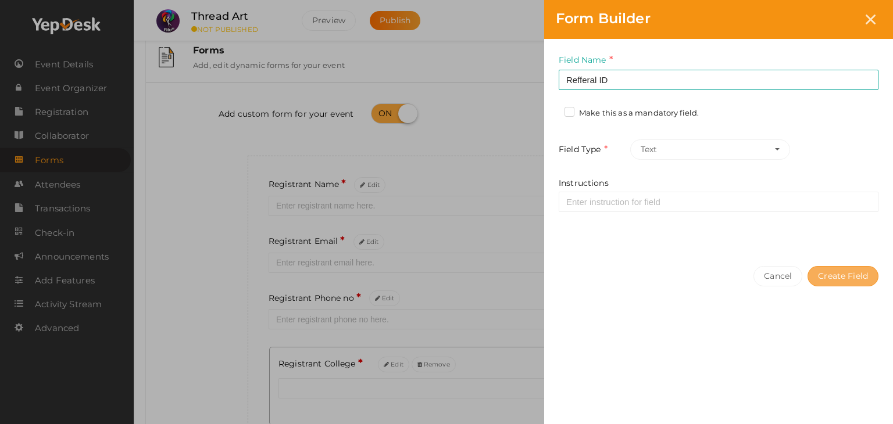
click at [846, 268] on button "Create Field" at bounding box center [842, 276] width 71 height 20
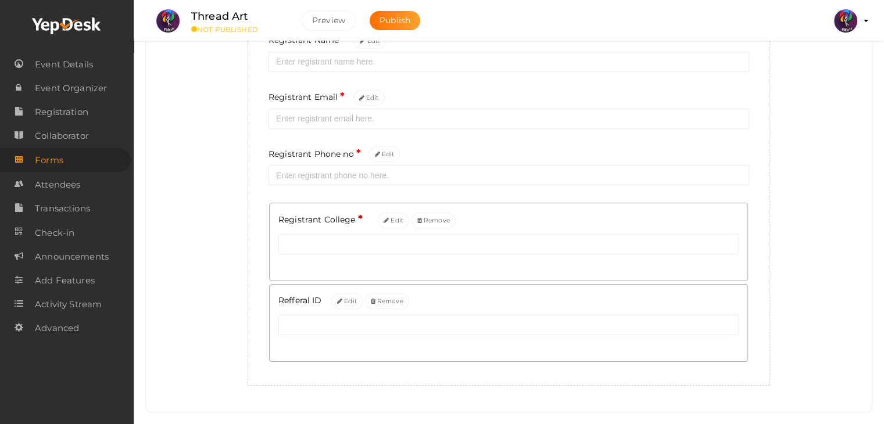
scroll to position [0, 0]
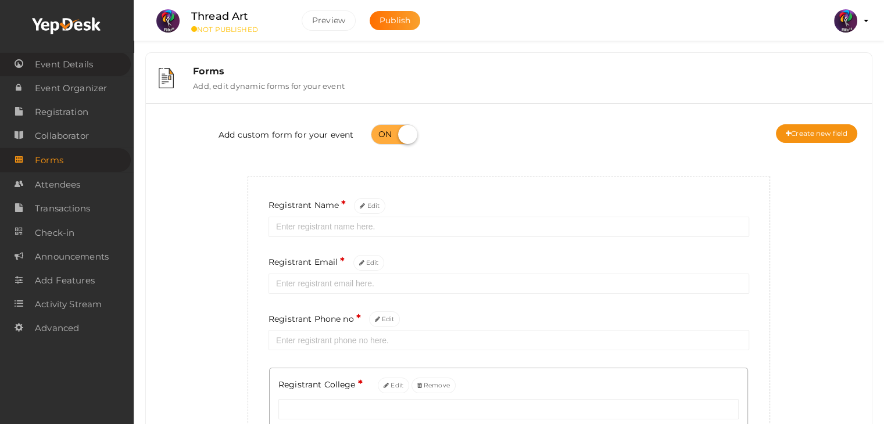
click at [80, 65] on span "Event Details" at bounding box center [64, 64] width 58 height 23
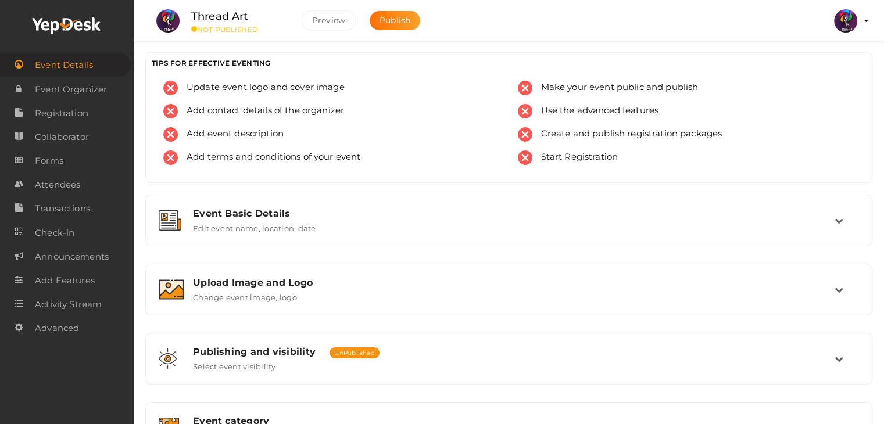
click at [80, 65] on span "Event Details" at bounding box center [64, 64] width 58 height 23
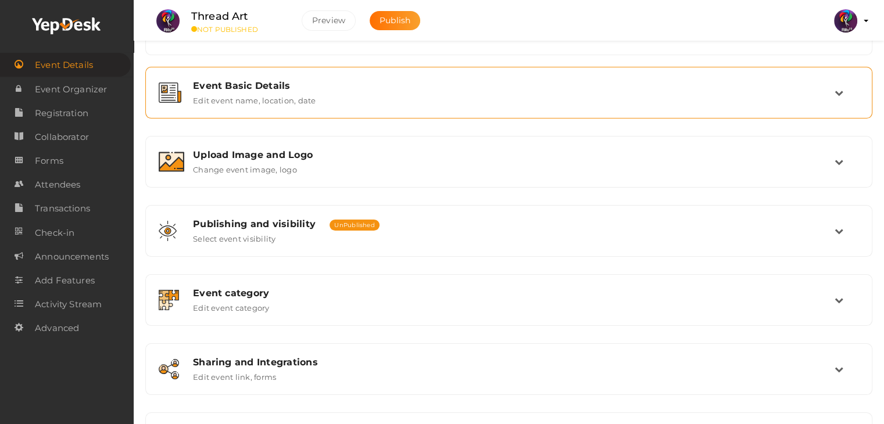
scroll to position [196, 0]
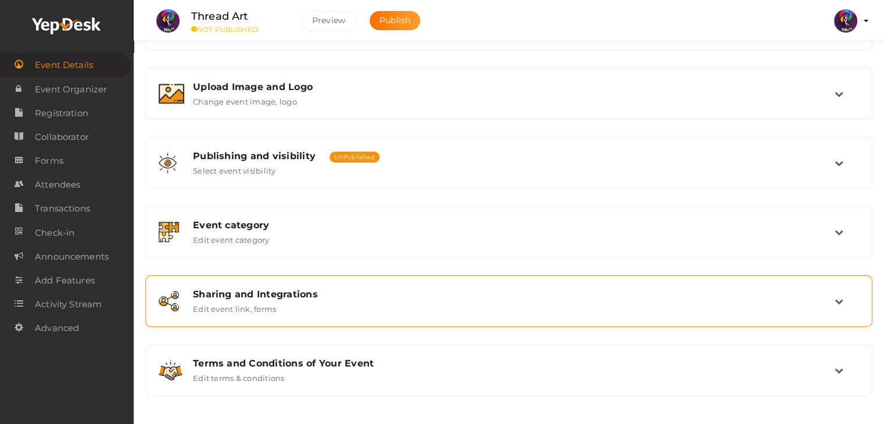
click at [376, 303] on div "Sharing and Integrations Edit event link, forms" at bounding box center [509, 301] width 650 height 25
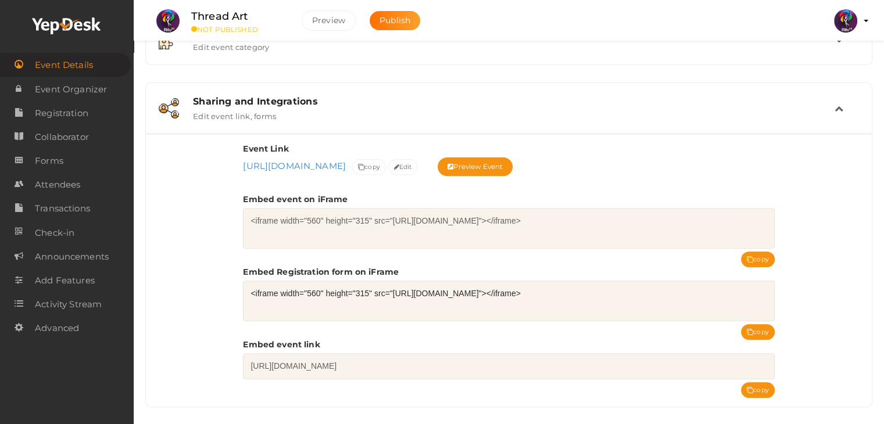
scroll to position [396, 0]
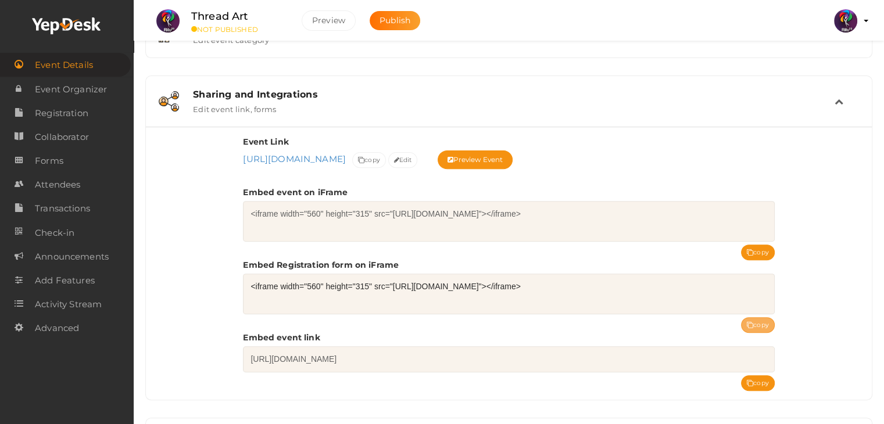
click at [765, 328] on button "copy" at bounding box center [758, 325] width 34 height 16
